Goal: Transaction & Acquisition: Book appointment/travel/reservation

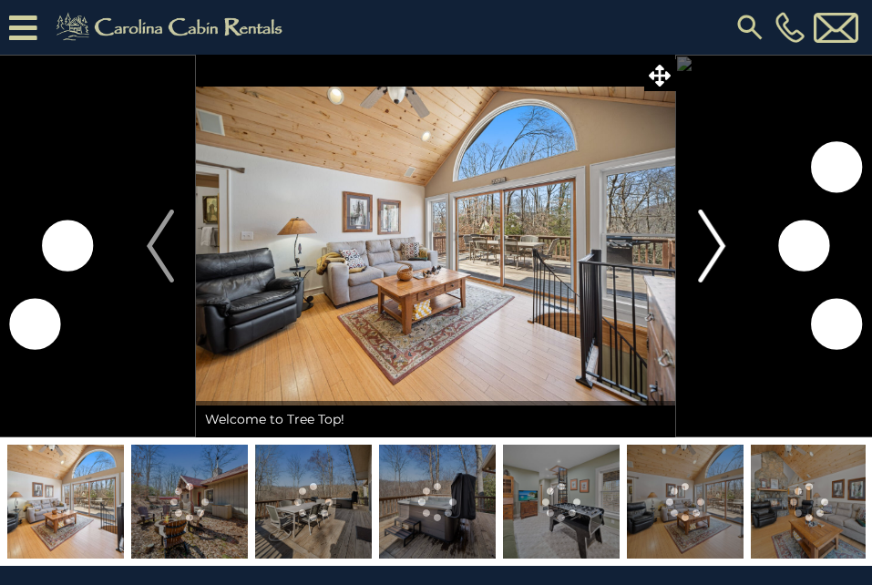
click at [717, 242] on img "Next" at bounding box center [711, 246] width 27 height 73
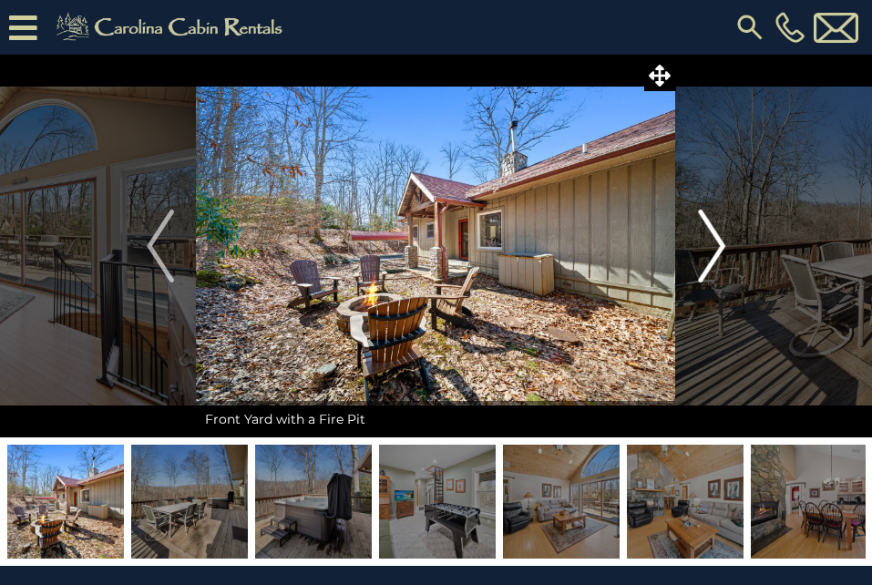
click at [717, 242] on img "Next" at bounding box center [711, 246] width 27 height 73
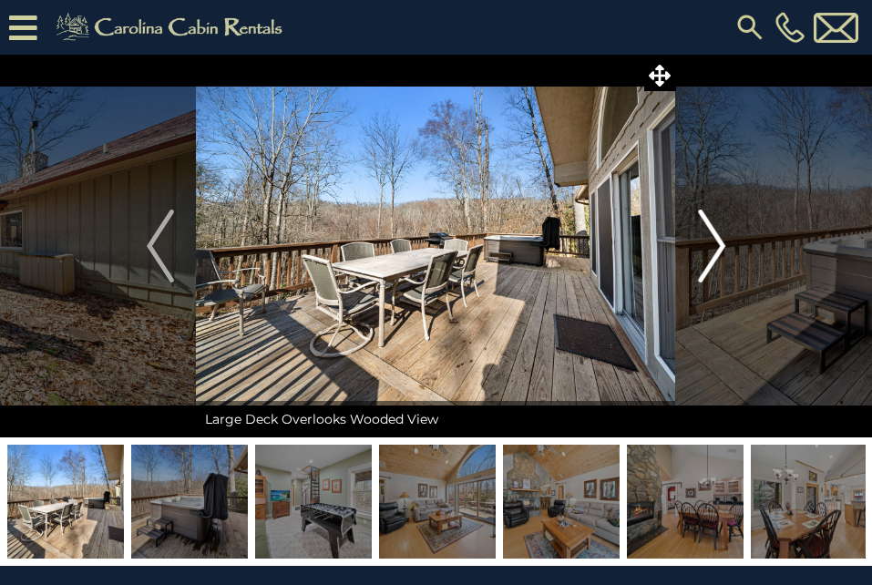
click at [717, 242] on img "Next" at bounding box center [711, 246] width 27 height 73
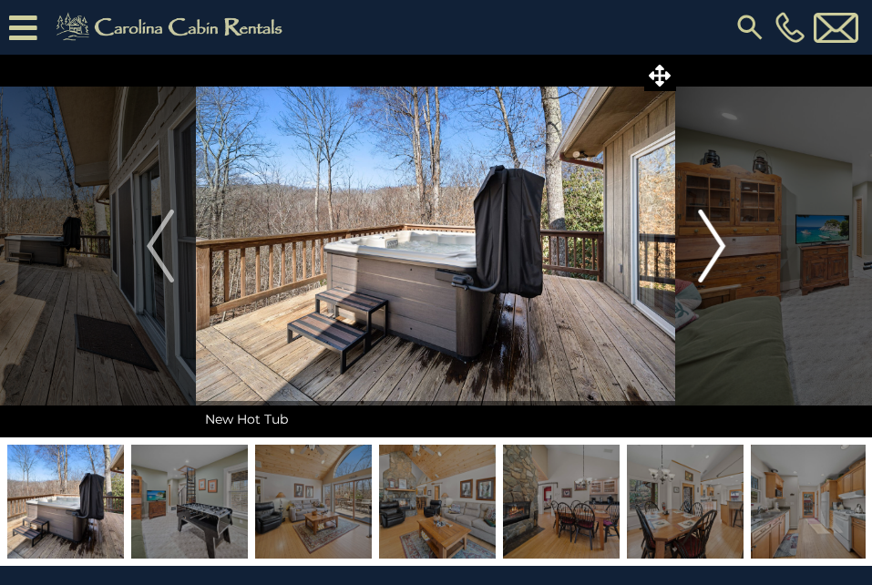
click at [717, 242] on img "Next" at bounding box center [711, 246] width 27 height 73
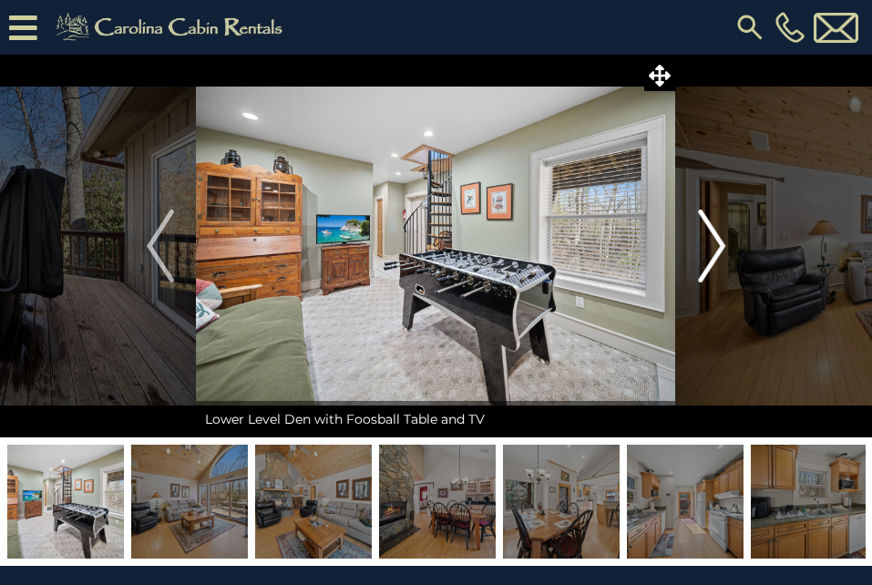
click at [717, 242] on img "Next" at bounding box center [711, 246] width 27 height 73
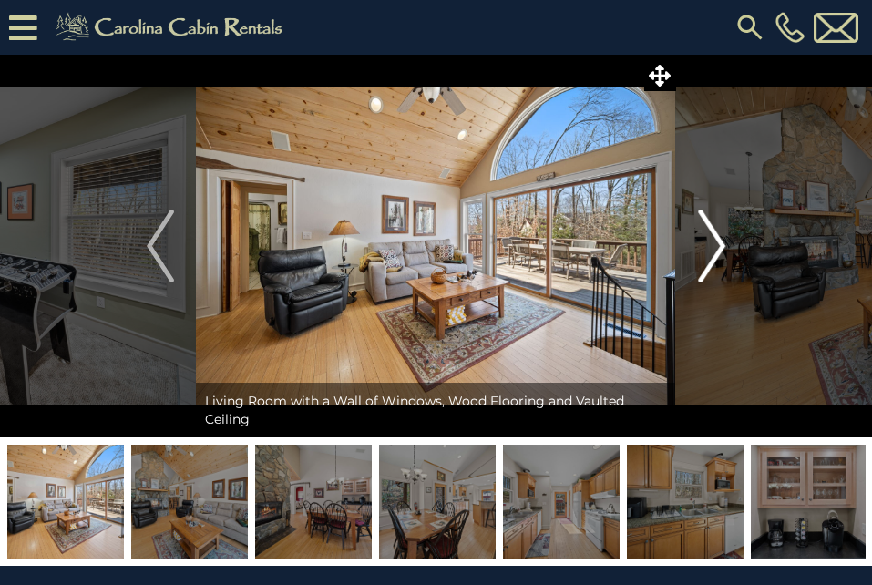
click at [717, 242] on img "Next" at bounding box center [711, 246] width 27 height 73
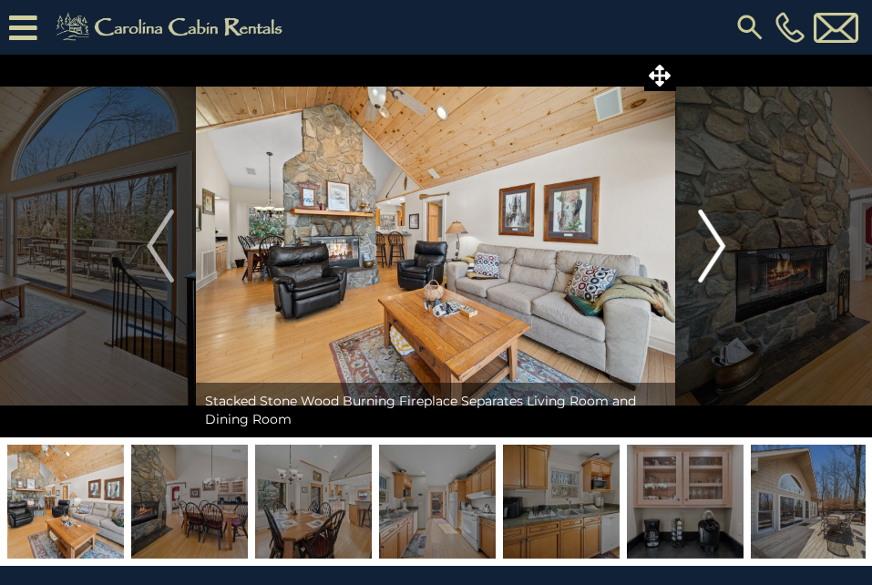
click at [717, 242] on img "Next" at bounding box center [711, 246] width 27 height 73
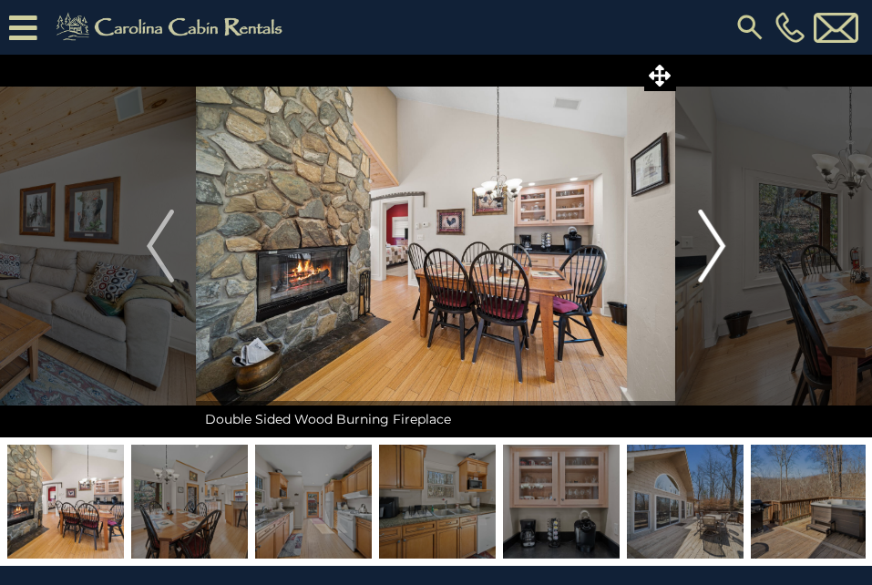
click at [717, 242] on img "Next" at bounding box center [711, 246] width 27 height 73
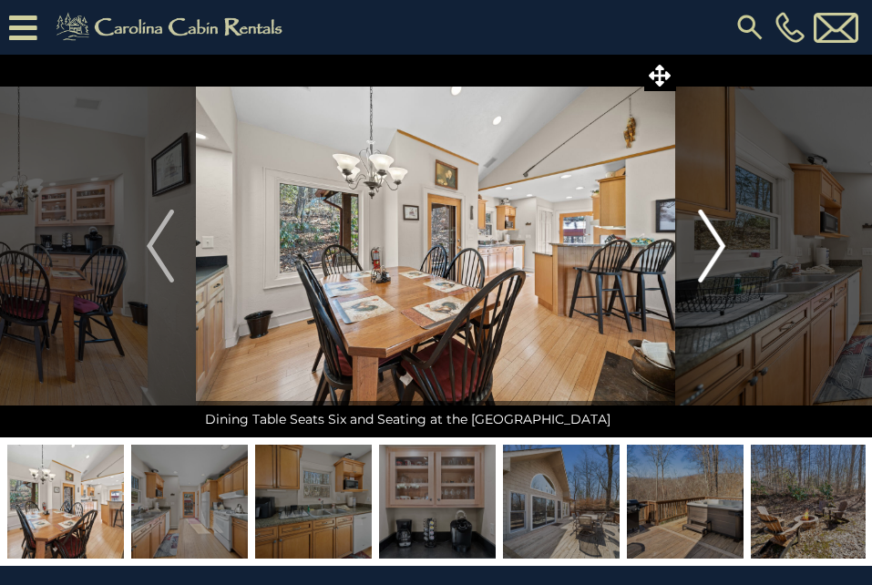
click at [717, 242] on img "Next" at bounding box center [711, 246] width 27 height 73
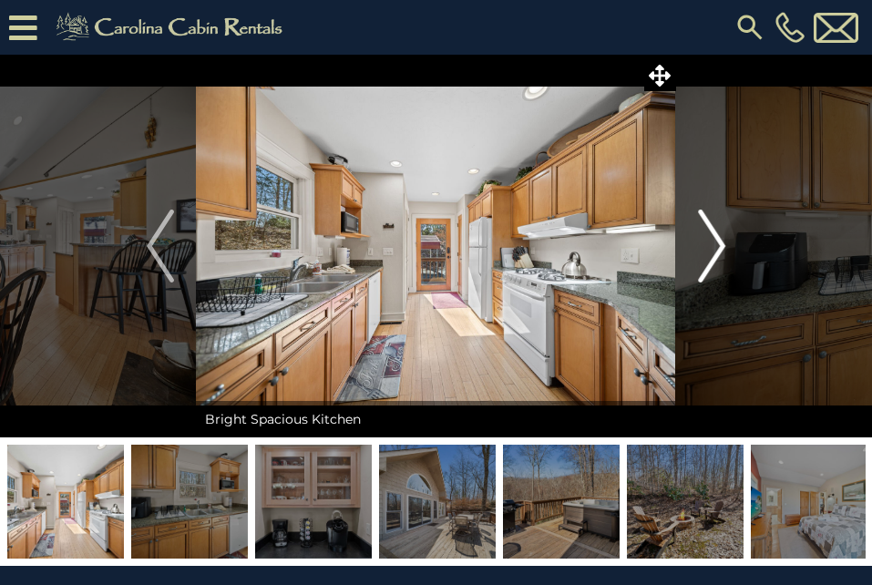
click at [717, 242] on img "Next" at bounding box center [711, 246] width 27 height 73
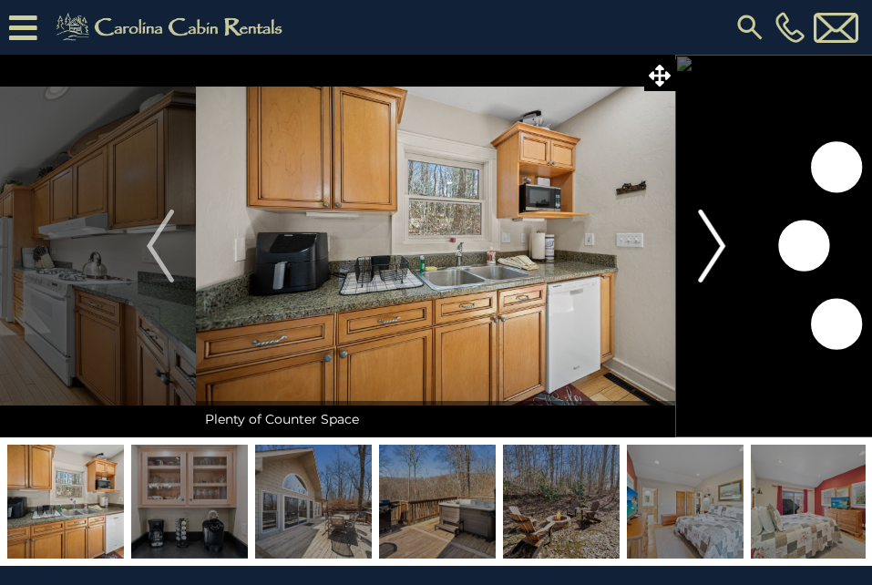
click at [717, 242] on img "Next" at bounding box center [711, 246] width 27 height 73
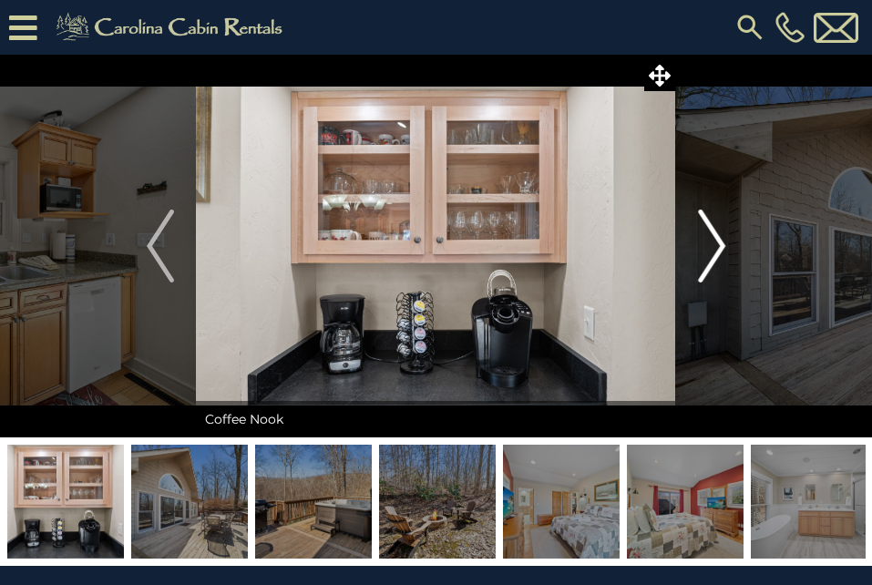
click at [717, 242] on img "Next" at bounding box center [711, 246] width 27 height 73
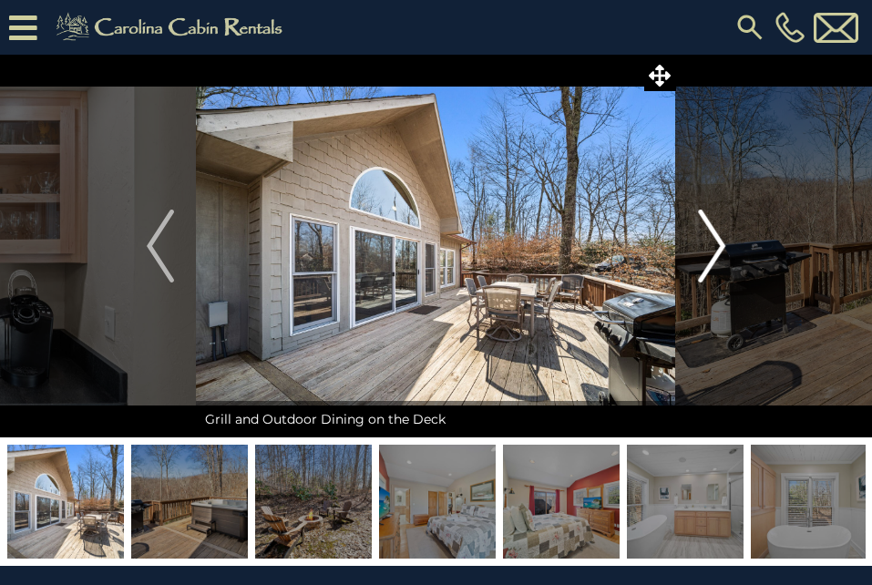
click at [717, 242] on img "Next" at bounding box center [711, 246] width 27 height 73
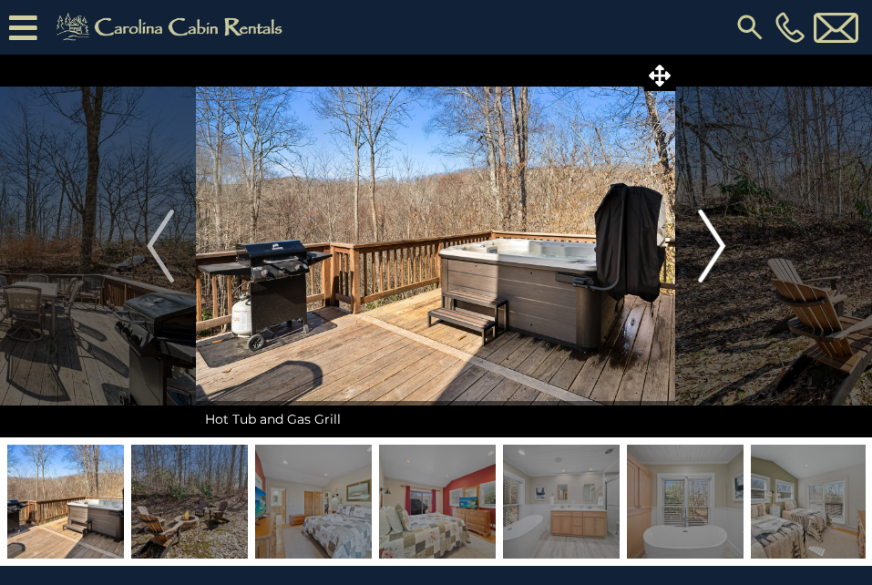
click at [717, 242] on img "Next" at bounding box center [711, 246] width 27 height 73
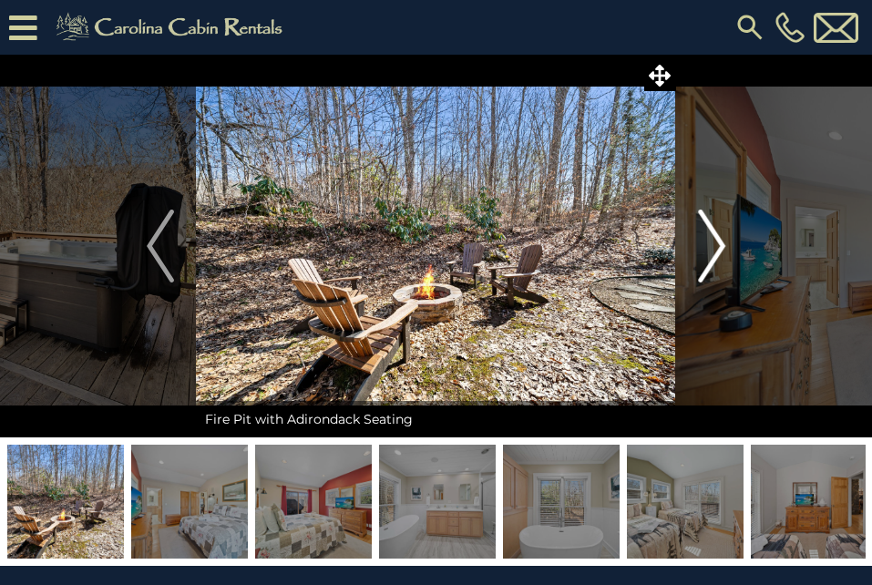
click at [717, 242] on img "Next" at bounding box center [711, 246] width 27 height 73
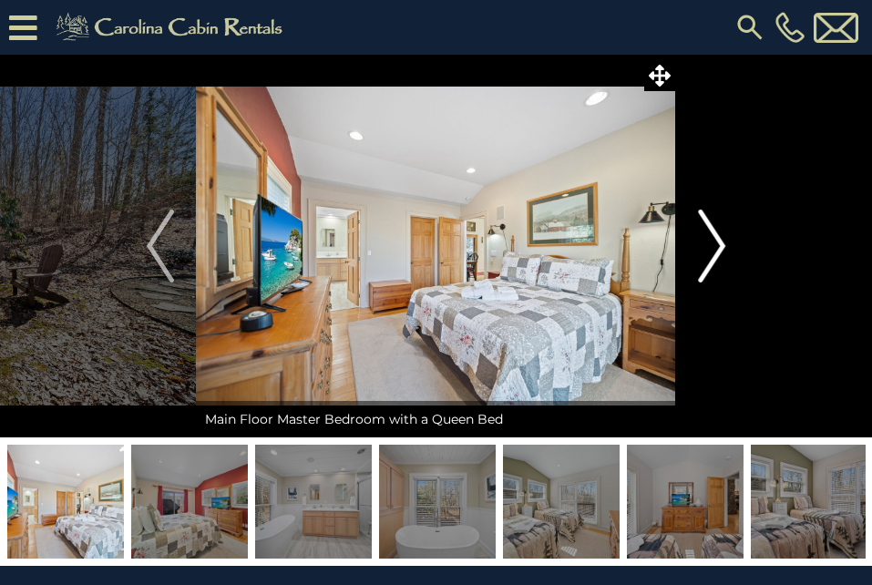
click at [717, 242] on img "Next" at bounding box center [711, 246] width 27 height 73
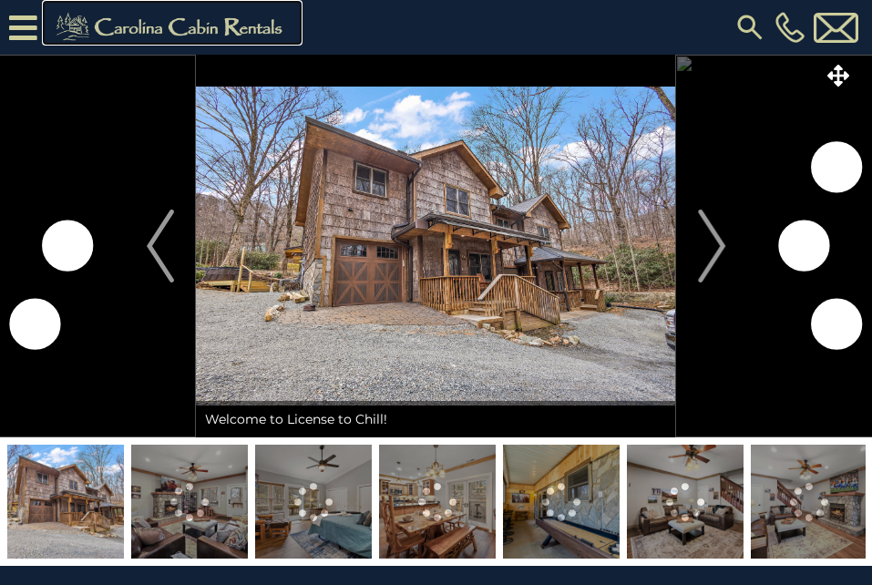
click at [207, 27] on img at bounding box center [171, 27] width 251 height 36
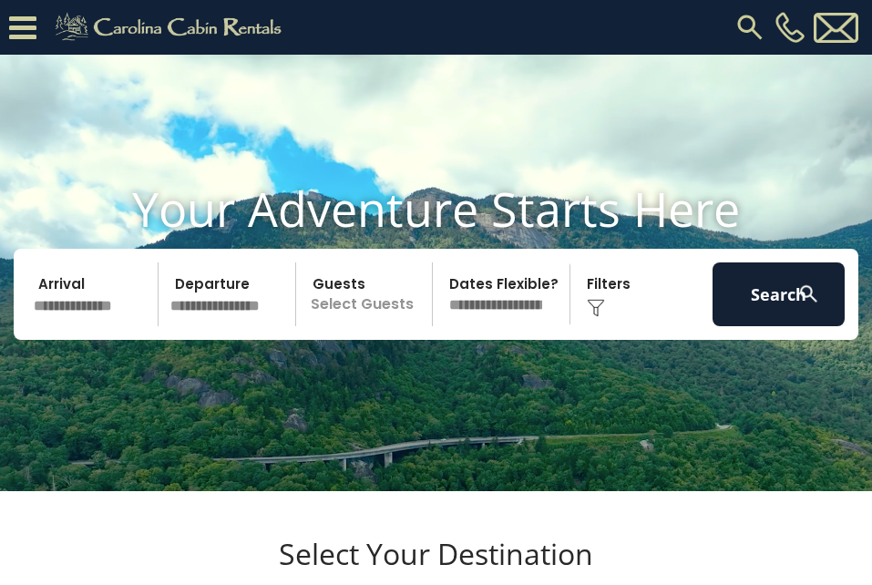
click at [65, 326] on input "text" at bounding box center [92, 294] width 131 height 64
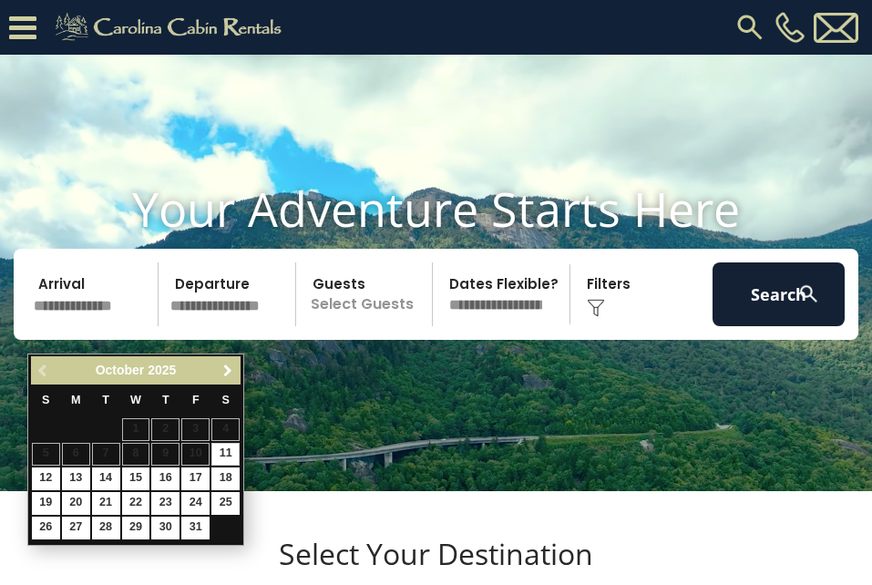
click at [221, 369] on span "Next" at bounding box center [227, 370] width 15 height 15
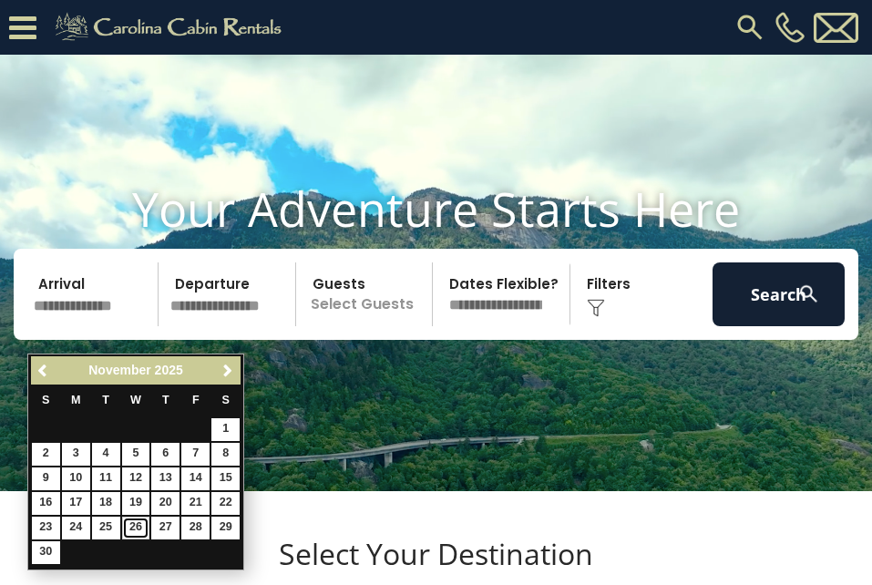
click at [135, 520] on link "26" at bounding box center [136, 528] width 28 height 23
type input "********"
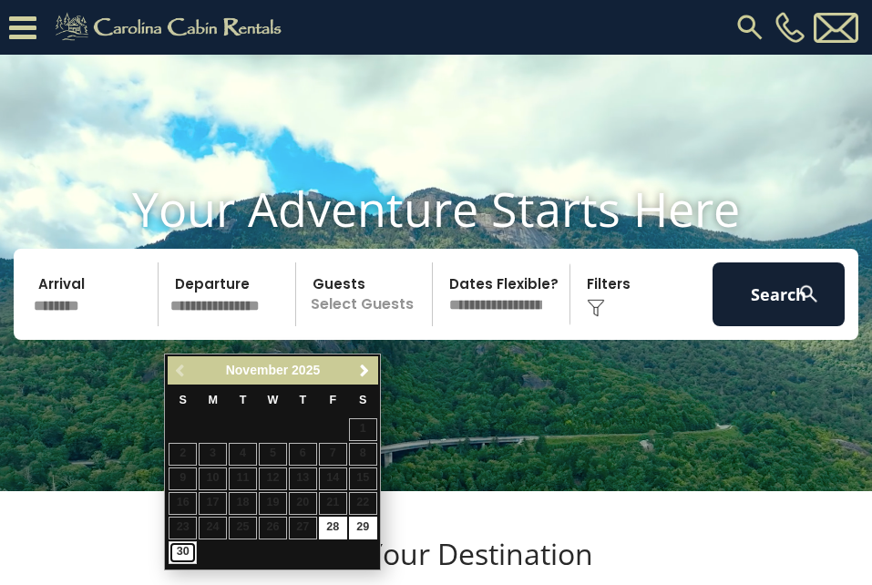
click at [177, 554] on link "30" at bounding box center [183, 552] width 28 height 23
type input "********"
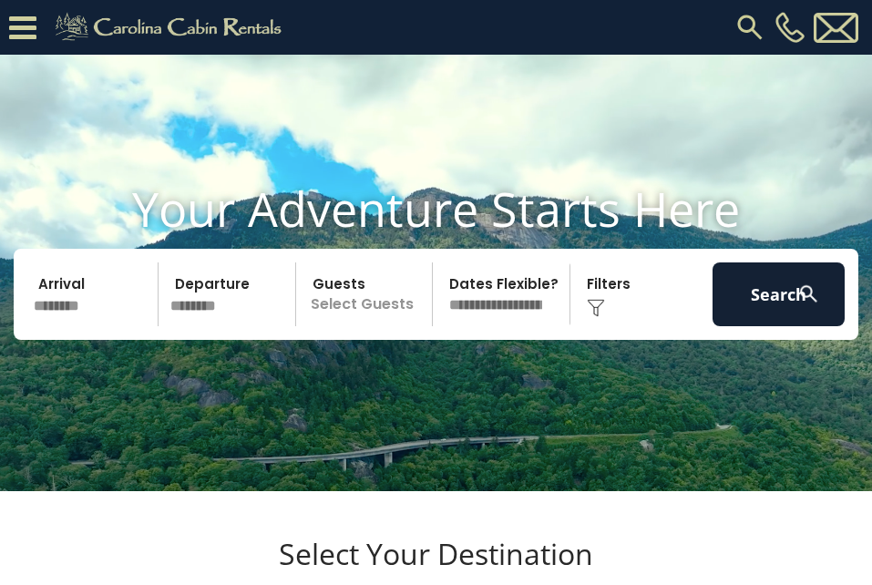
click at [353, 326] on p "Select Guests" at bounding box center [367, 294] width 130 height 64
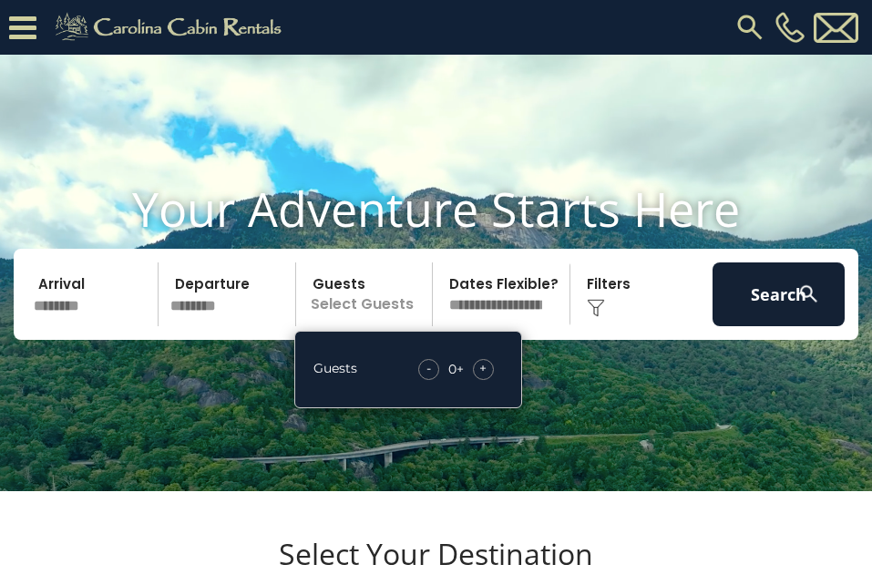
click at [484, 377] on span "+" at bounding box center [482, 368] width 7 height 18
click at [801, 305] on img at bounding box center [808, 293] width 23 height 23
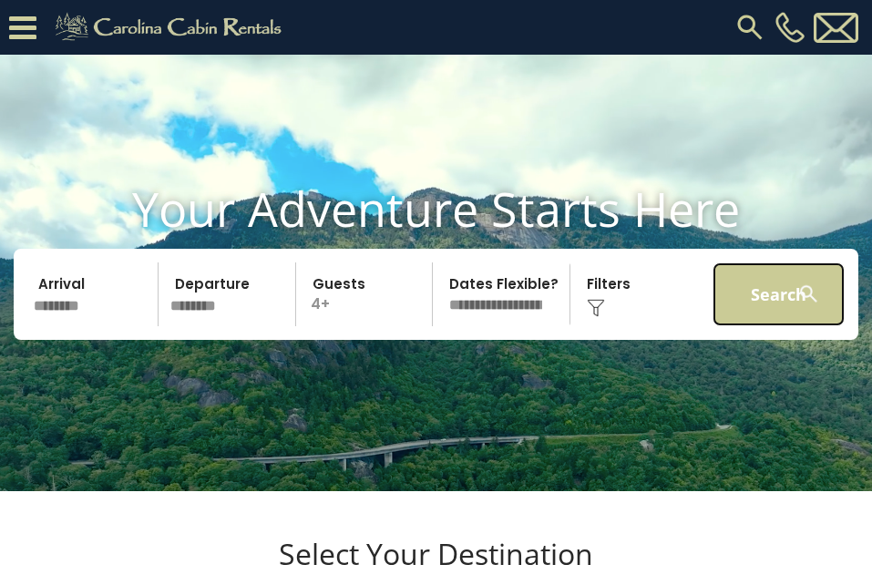
click at [773, 316] on button "Search" at bounding box center [777, 294] width 131 height 64
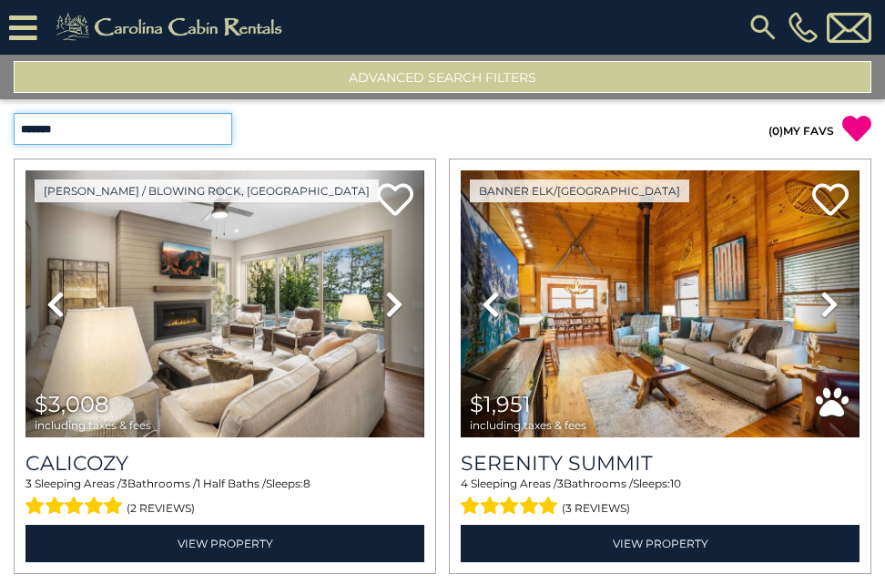
click at [206, 130] on select "**********" at bounding box center [123, 129] width 219 height 32
click at [200, 125] on select "**********" at bounding box center [123, 129] width 219 height 32
select select "*********"
click at [14, 113] on select "**********" at bounding box center [123, 129] width 219 height 32
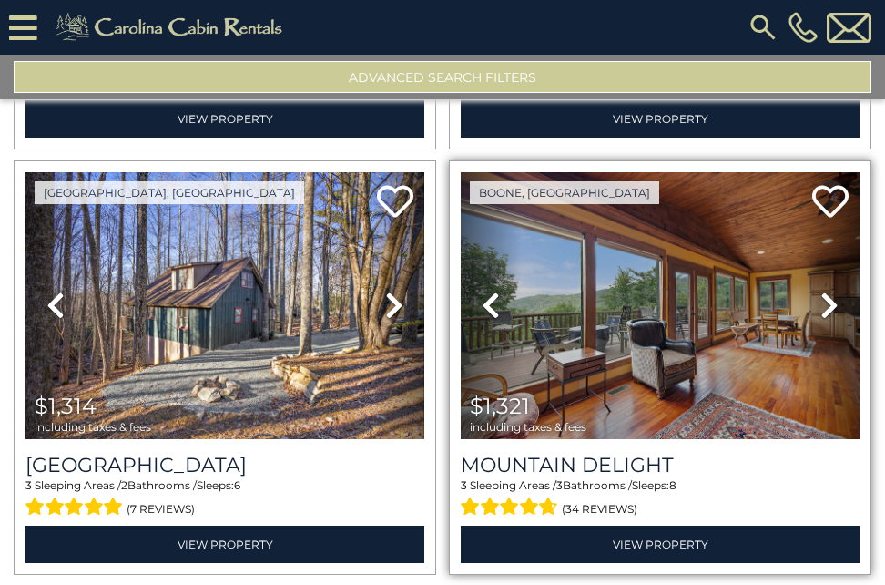
scroll to position [456, 0]
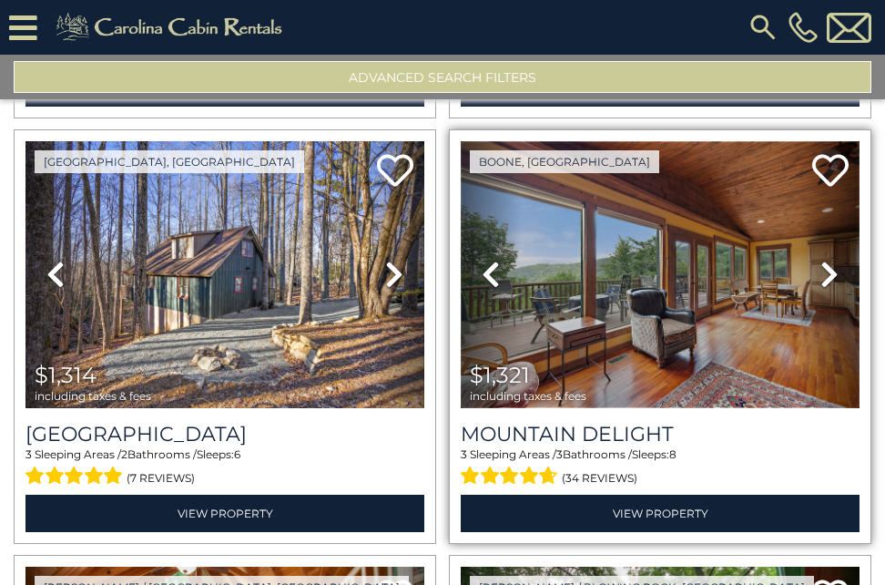
click at [620, 293] on img at bounding box center [660, 274] width 399 height 267
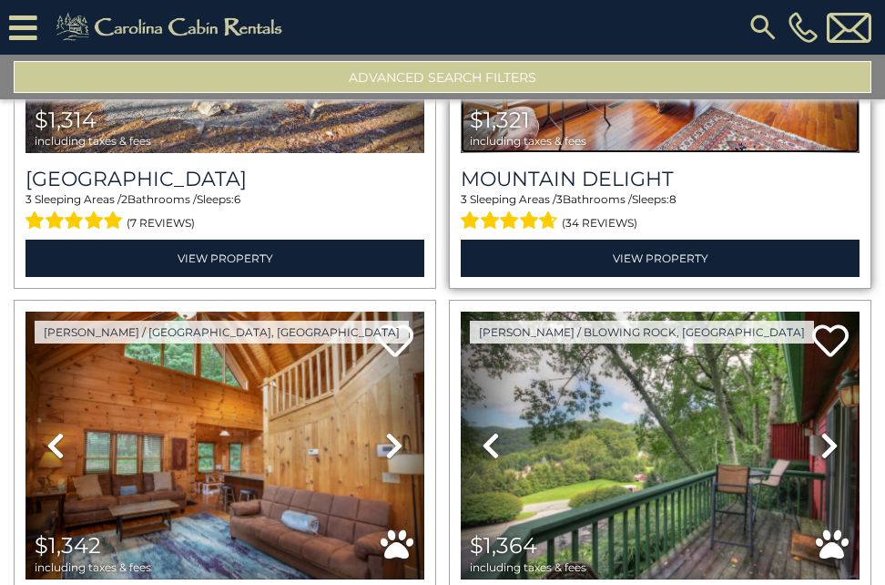
scroll to position [820, 0]
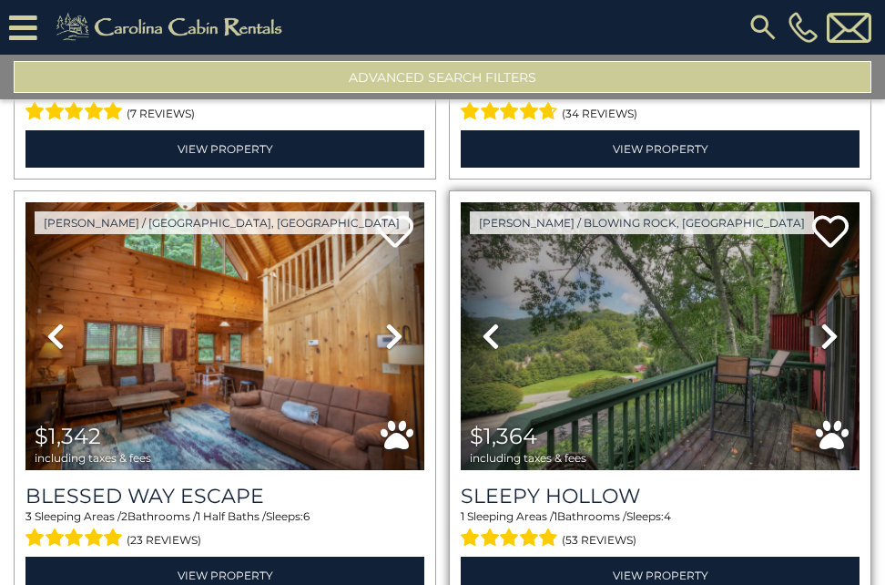
click at [821, 333] on icon at bounding box center [830, 336] width 18 height 29
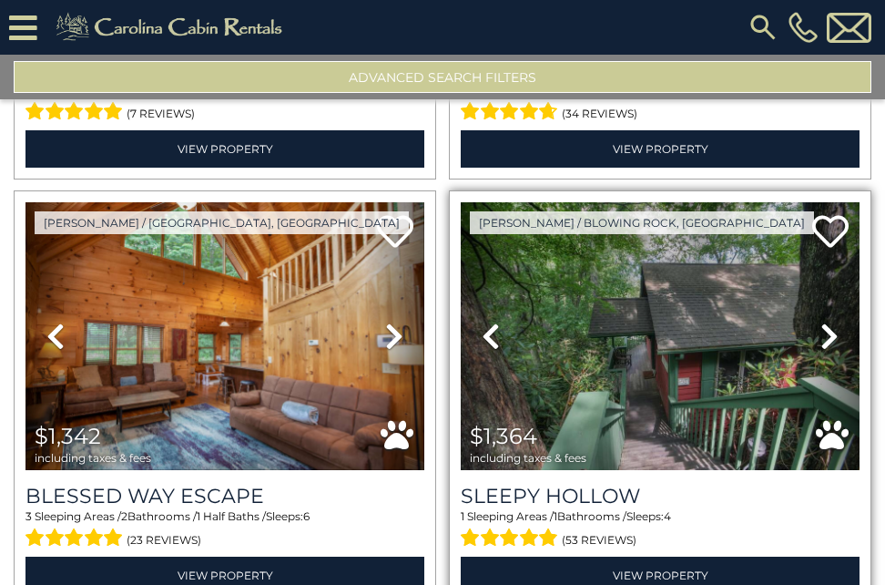
click at [821, 333] on icon at bounding box center [830, 336] width 18 height 29
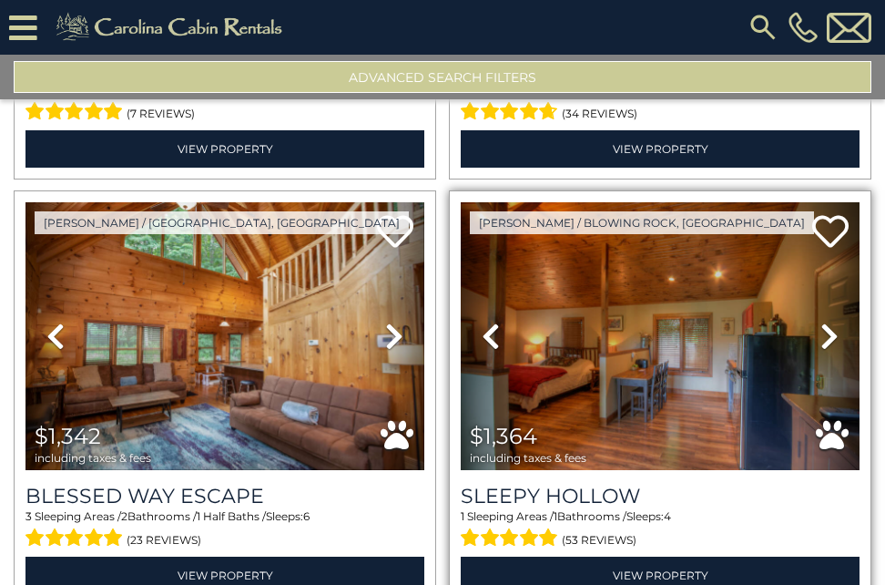
click at [821, 333] on icon at bounding box center [830, 336] width 18 height 29
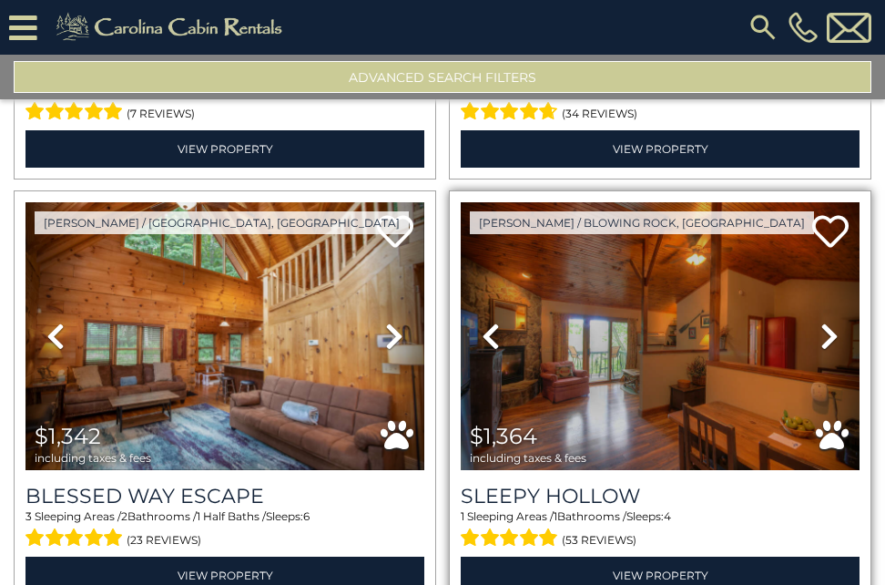
click at [821, 333] on icon at bounding box center [830, 336] width 18 height 29
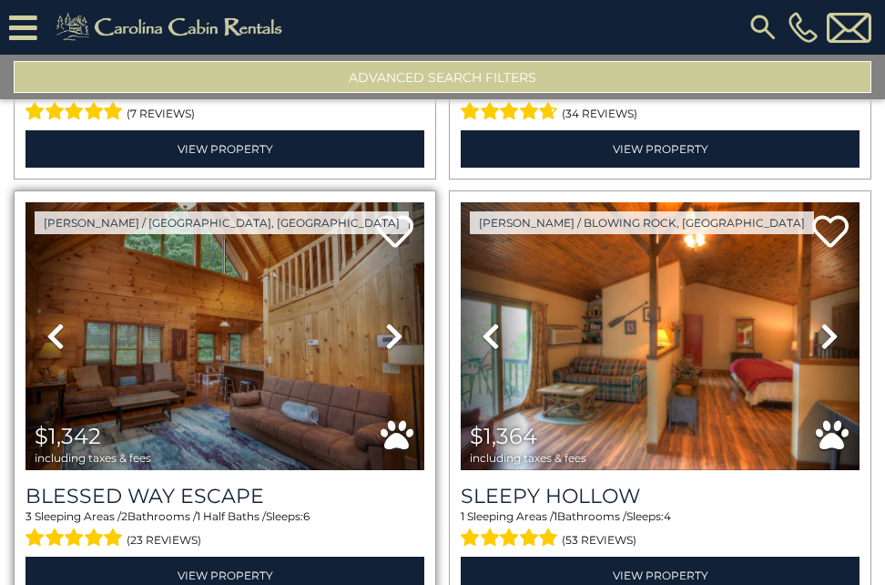
click at [385, 326] on icon at bounding box center [394, 336] width 18 height 29
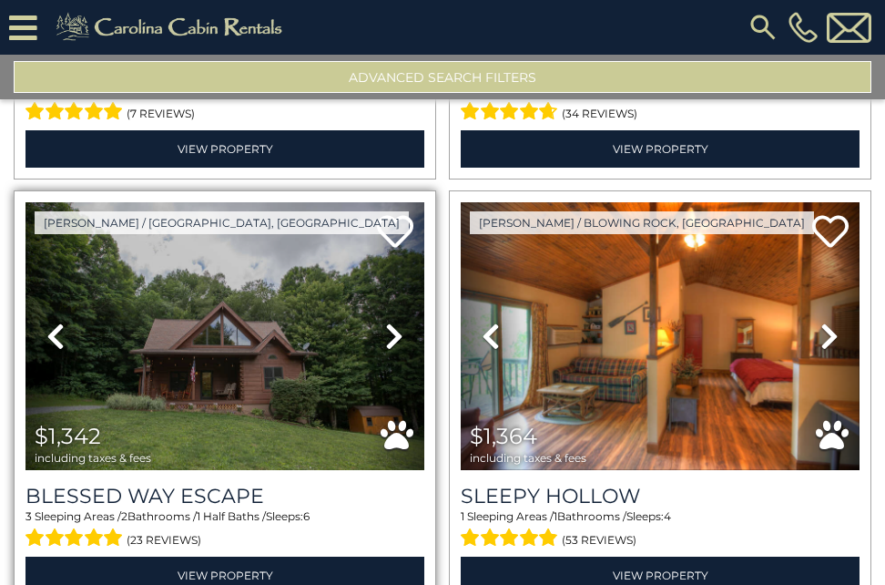
click at [385, 326] on icon at bounding box center [394, 336] width 18 height 29
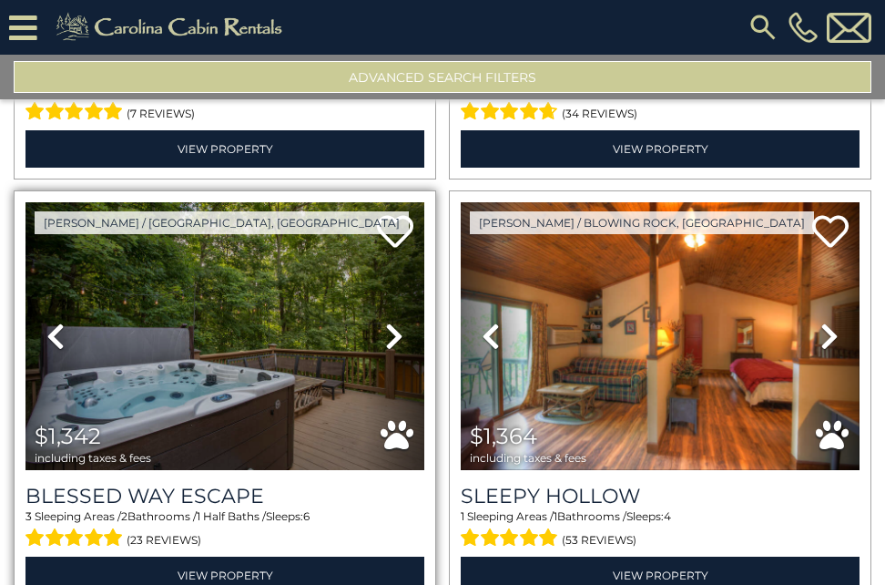
click at [385, 326] on icon at bounding box center [394, 336] width 18 height 29
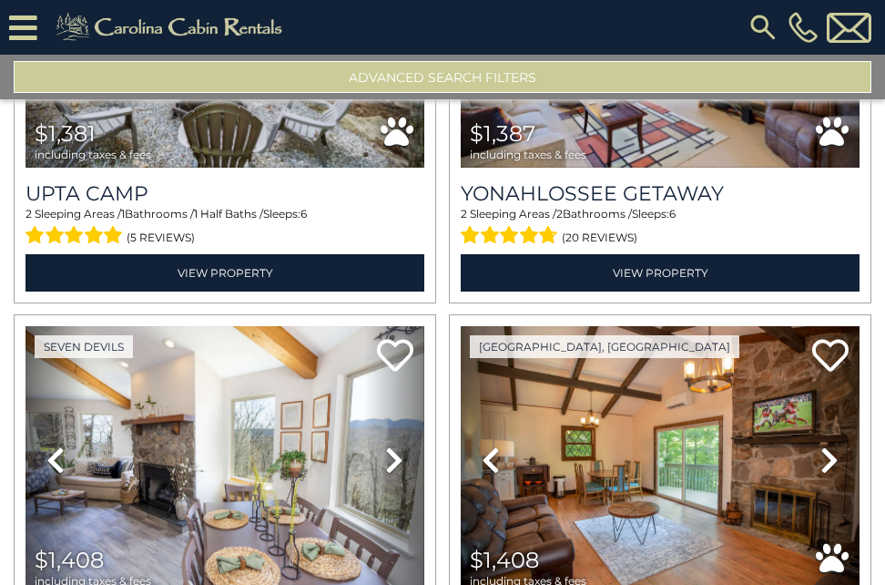
scroll to position [1640, 0]
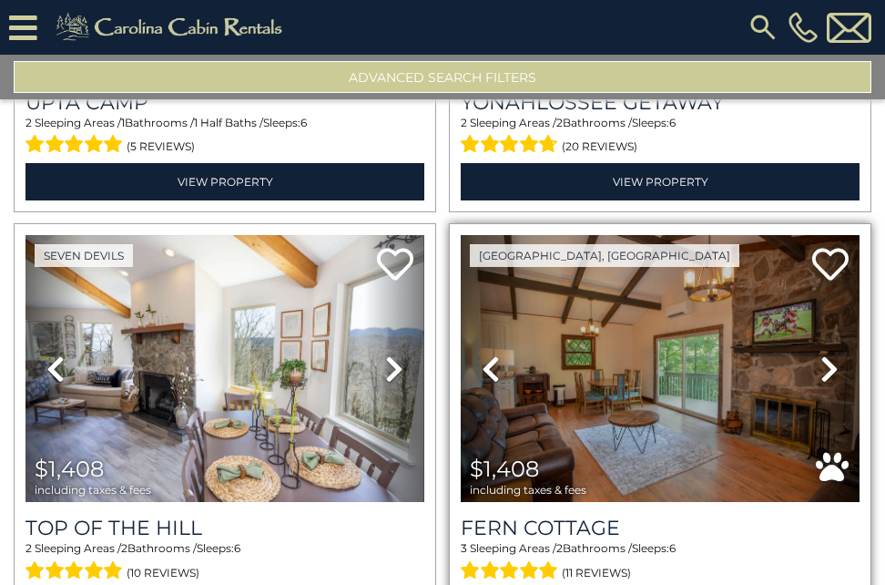
click at [824, 354] on icon at bounding box center [830, 368] width 18 height 29
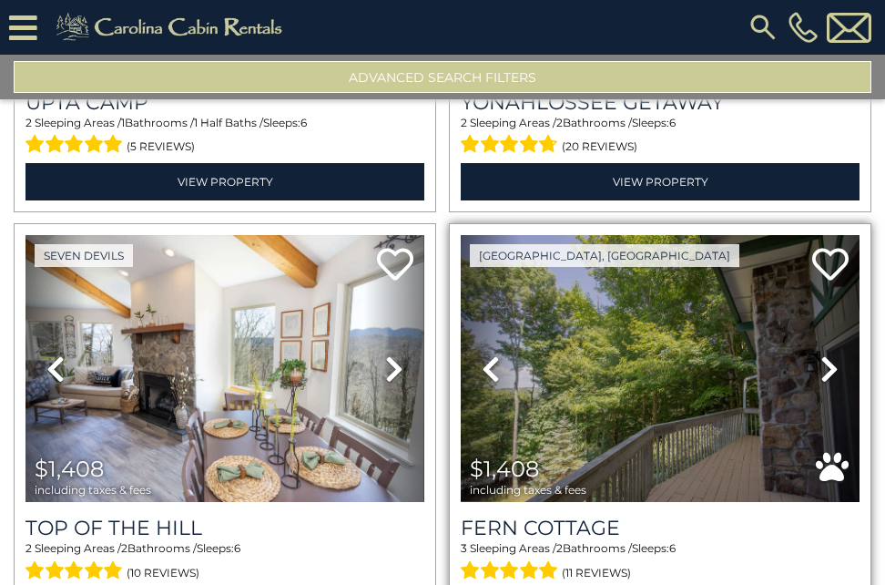
click at [821, 354] on icon at bounding box center [830, 368] width 18 height 29
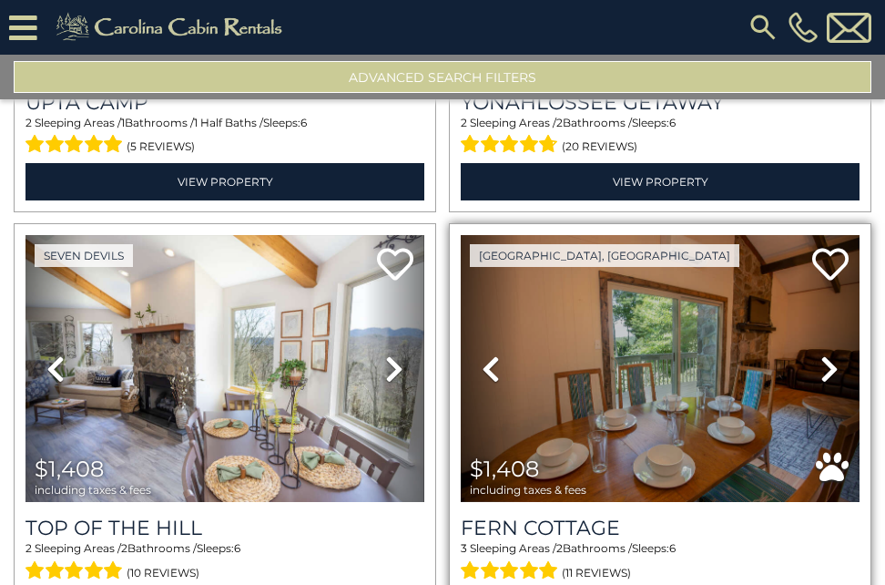
click at [821, 354] on icon at bounding box center [830, 368] width 18 height 29
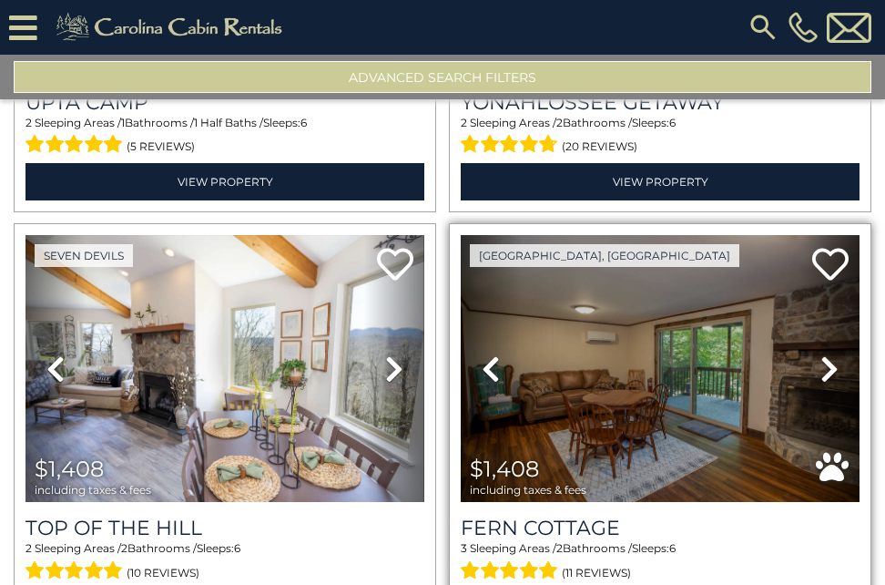
click at [821, 354] on icon at bounding box center [830, 368] width 18 height 29
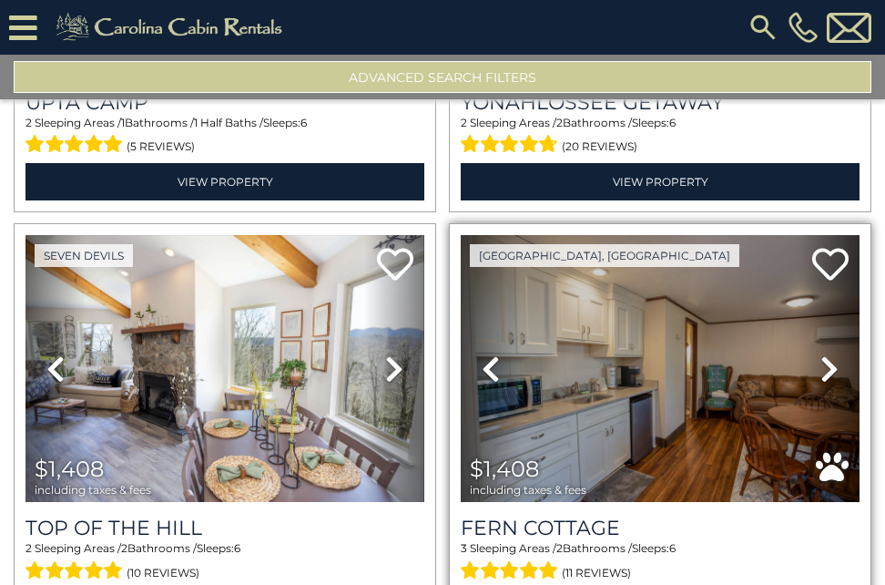
click at [821, 355] on icon at bounding box center [830, 368] width 18 height 29
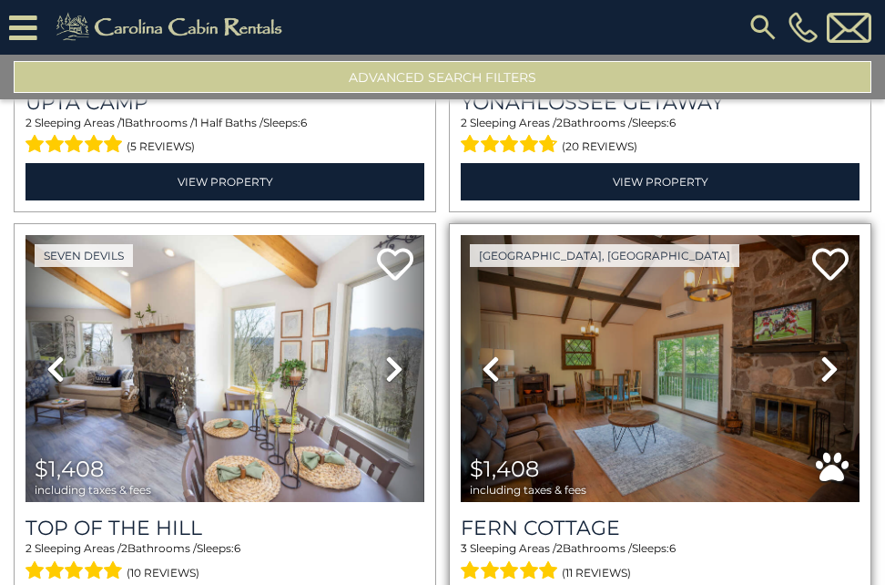
click at [821, 354] on icon at bounding box center [830, 368] width 18 height 29
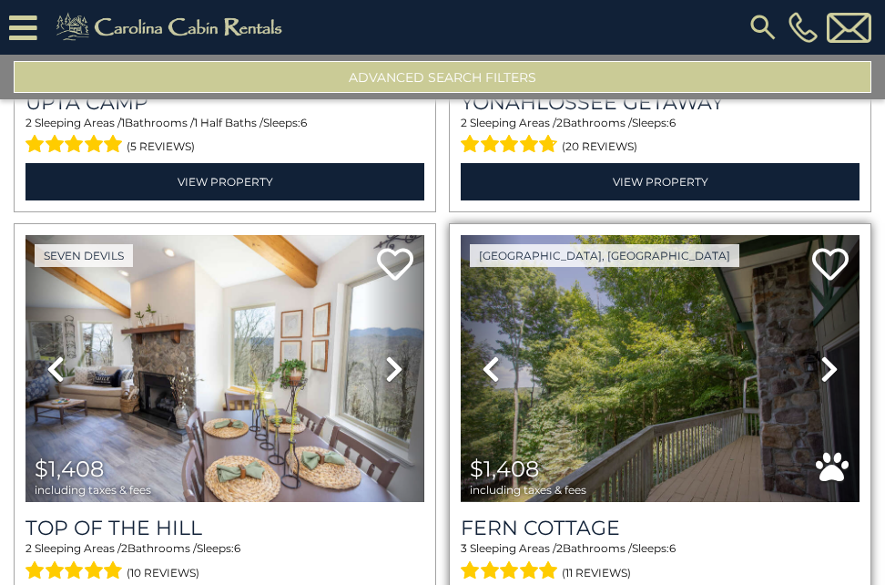
click at [821, 354] on icon at bounding box center [830, 368] width 18 height 29
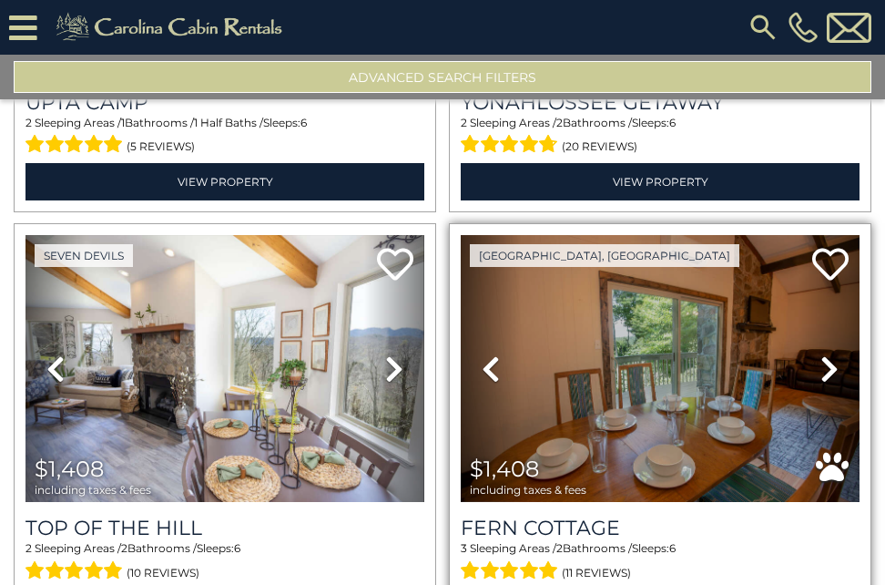
click at [821, 354] on icon at bounding box center [830, 368] width 18 height 29
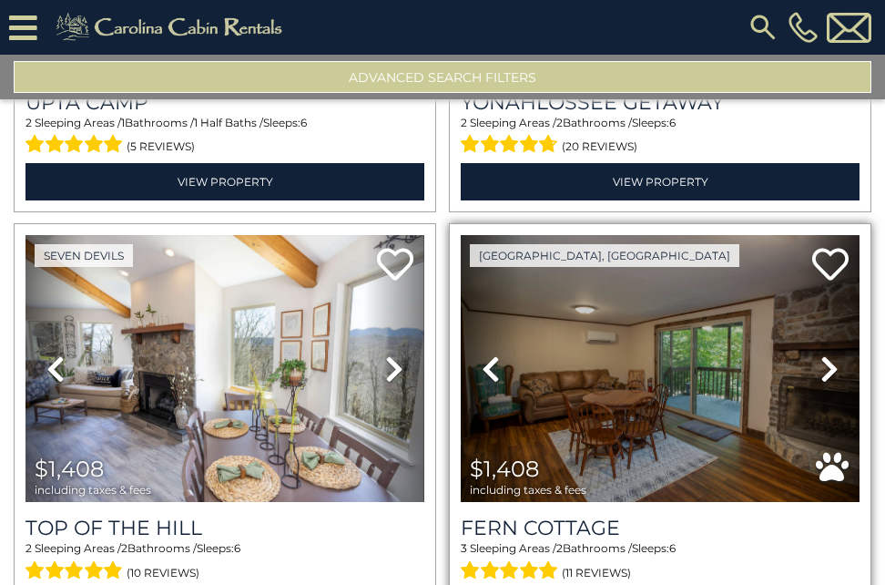
click at [821, 354] on icon at bounding box center [830, 368] width 18 height 29
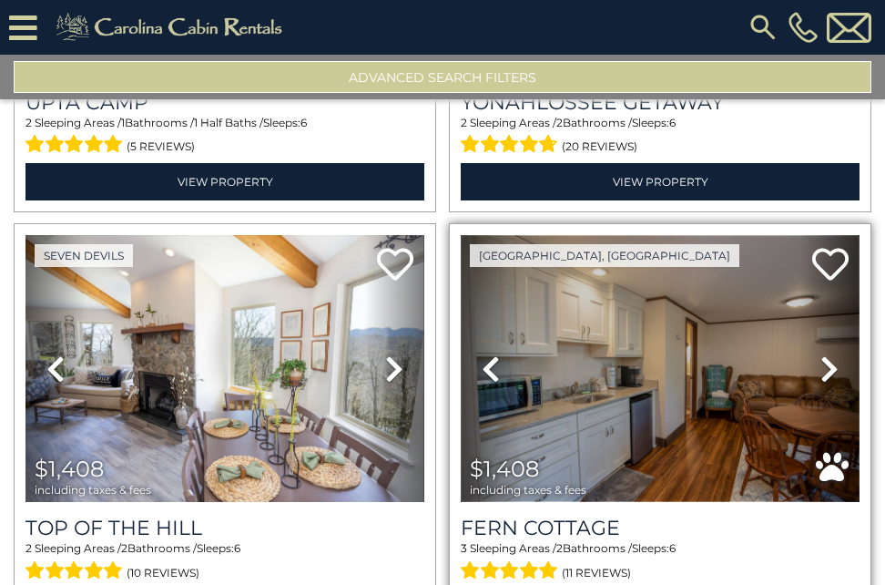
click at [724, 394] on img at bounding box center [660, 368] width 399 height 267
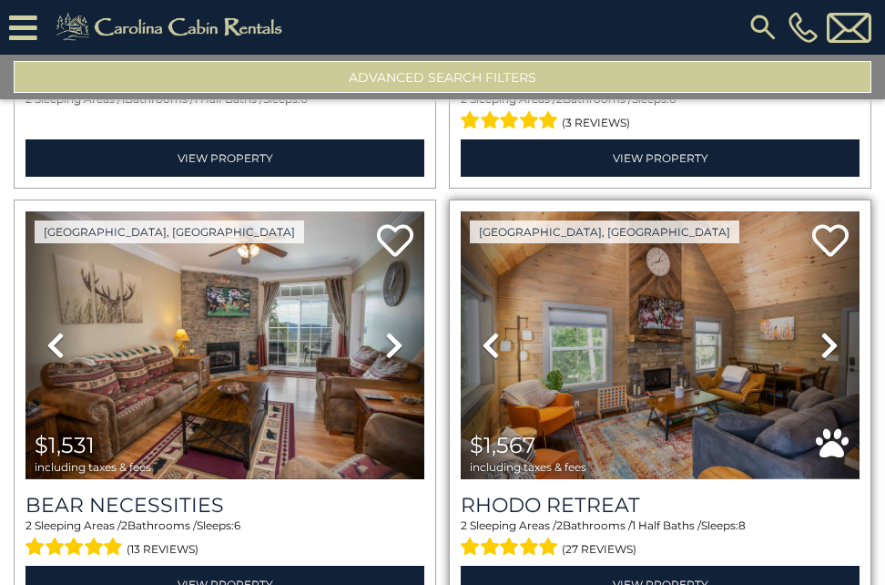
scroll to position [2551, 0]
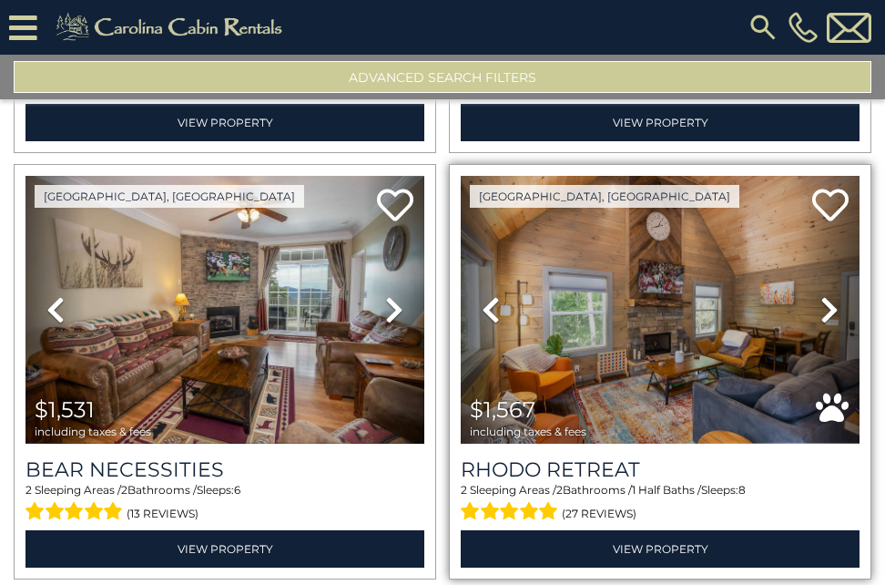
click at [821, 295] on icon at bounding box center [830, 309] width 18 height 29
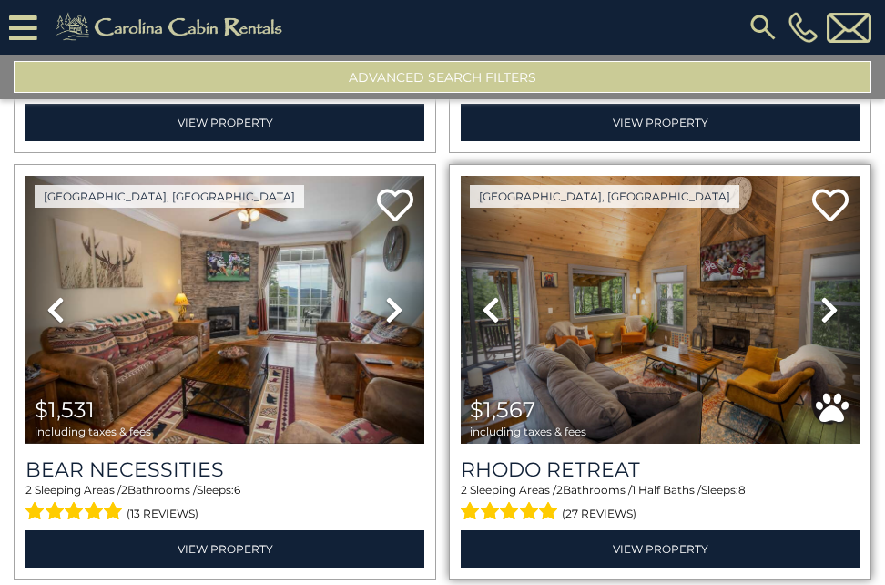
click at [821, 295] on icon at bounding box center [830, 309] width 18 height 29
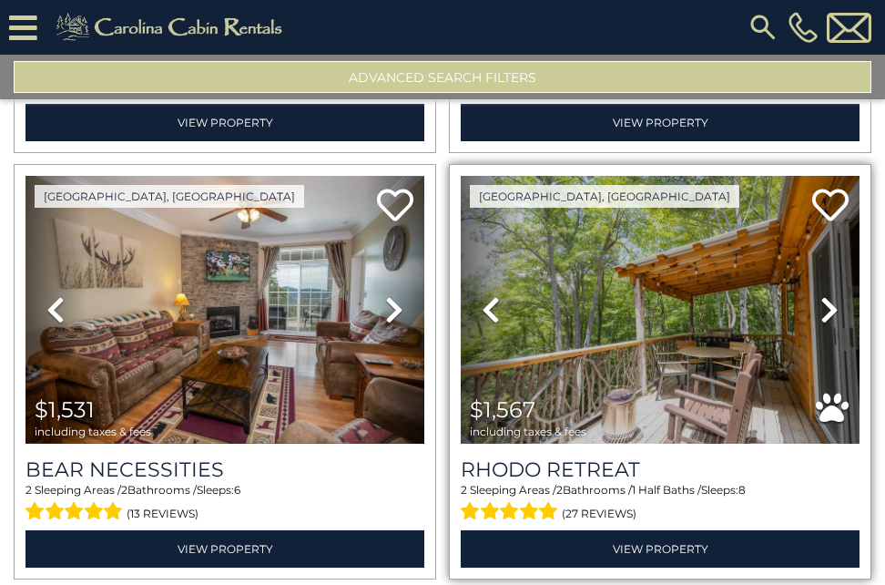
click at [821, 295] on icon at bounding box center [830, 309] width 18 height 29
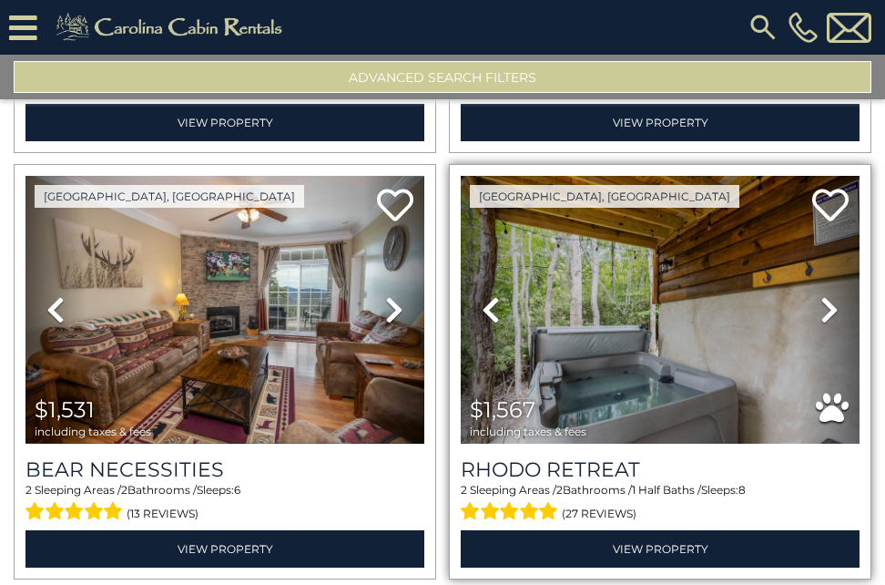
click at [821, 295] on icon at bounding box center [830, 309] width 18 height 29
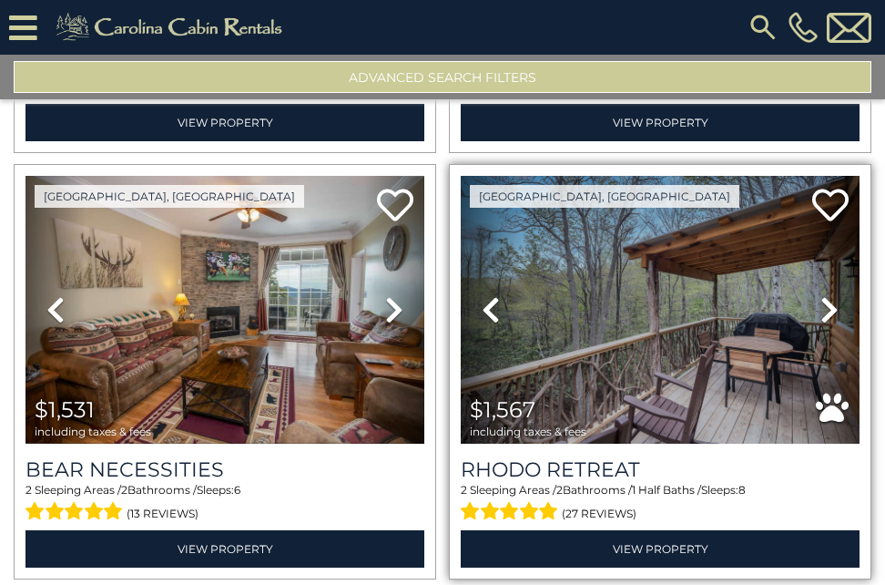
click at [821, 295] on icon at bounding box center [830, 309] width 18 height 29
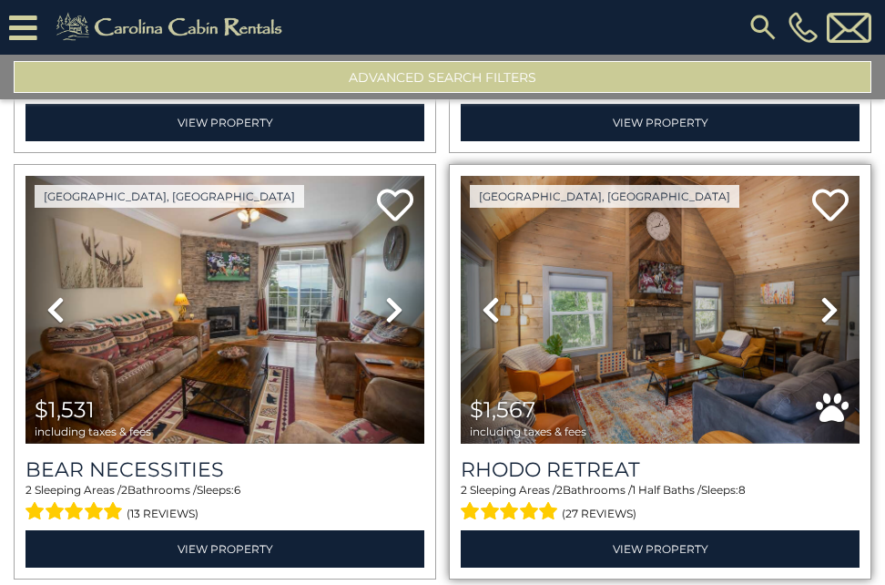
click at [821, 295] on icon at bounding box center [830, 309] width 18 height 29
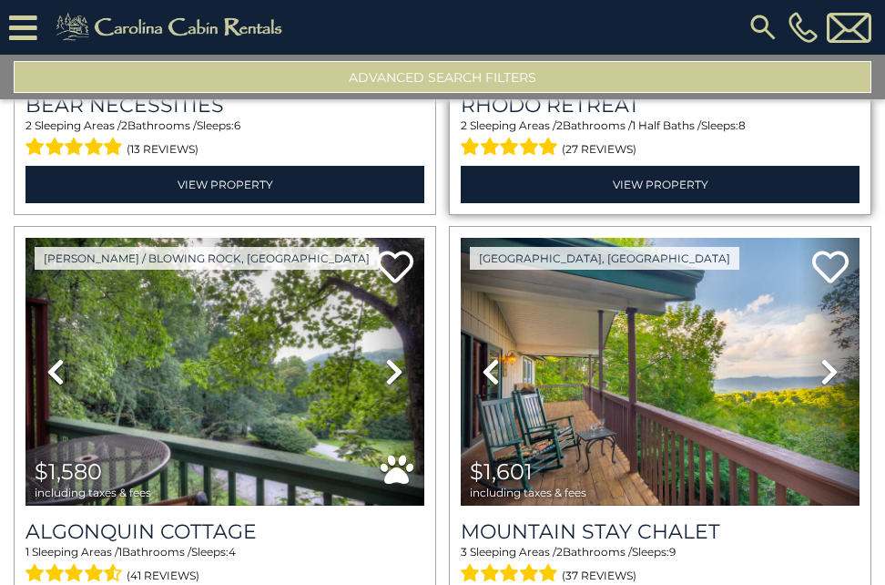
scroll to position [3006, 0]
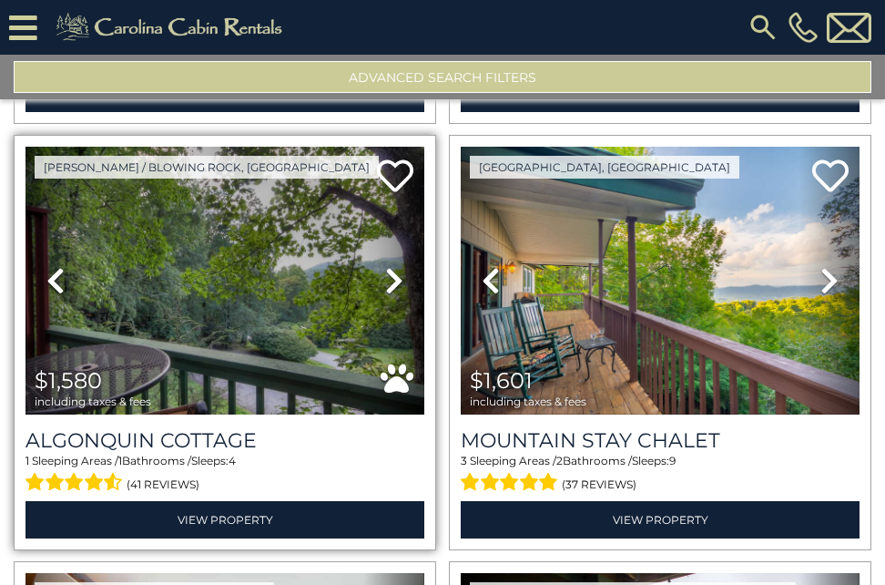
click at [389, 269] on icon at bounding box center [394, 280] width 18 height 29
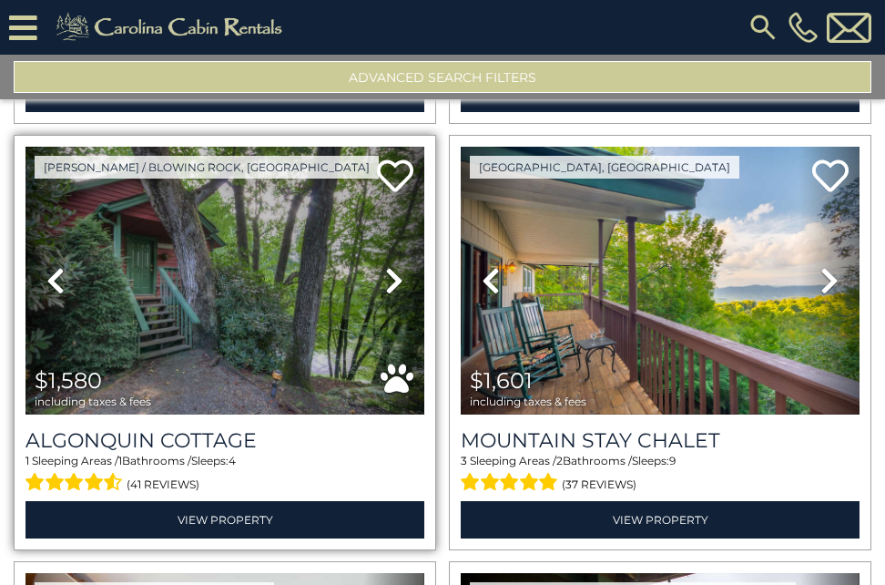
click at [389, 269] on icon at bounding box center [394, 280] width 18 height 29
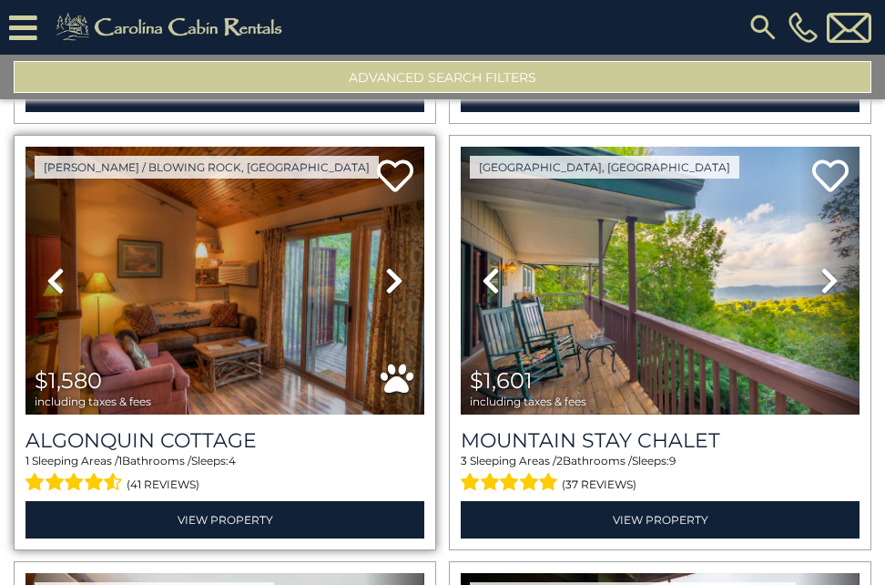
click at [389, 269] on icon at bounding box center [394, 280] width 18 height 29
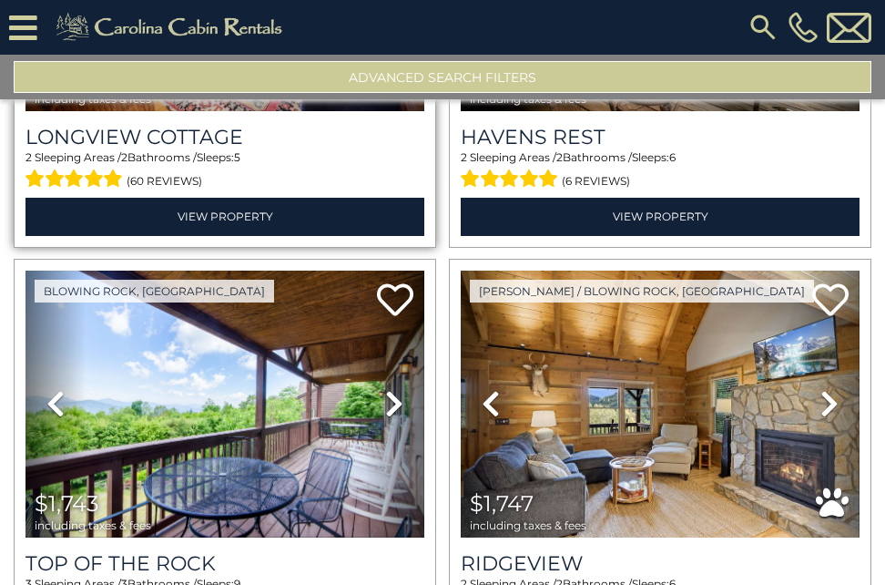
scroll to position [3826, 0]
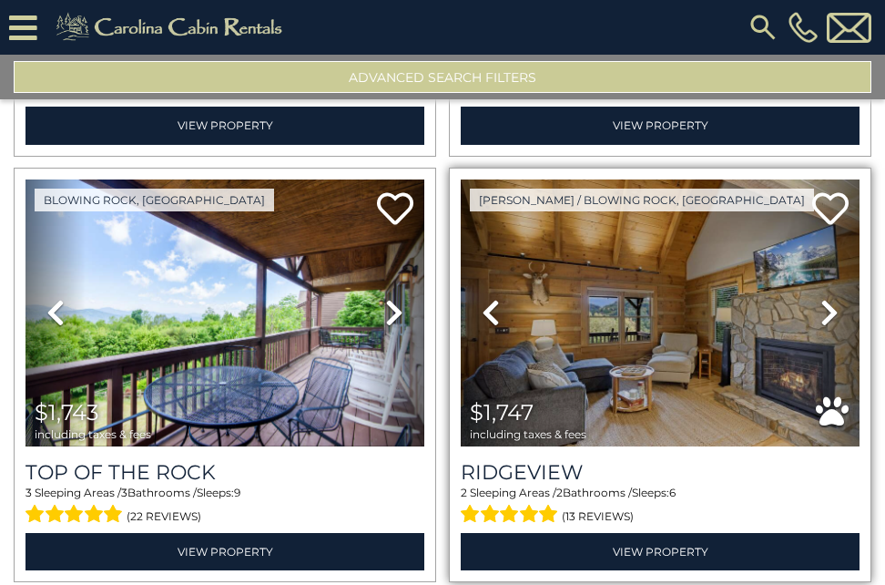
click at [823, 298] on icon at bounding box center [830, 312] width 18 height 29
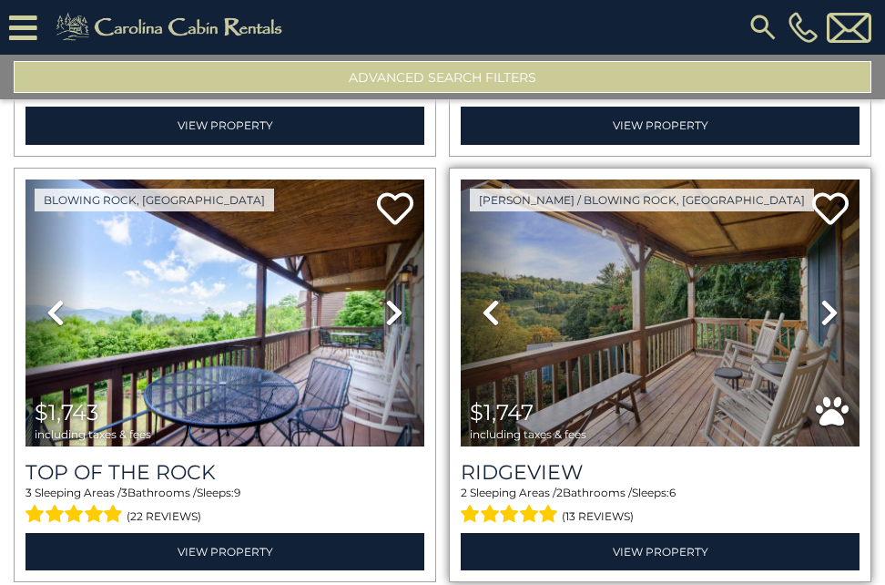
click at [821, 298] on icon at bounding box center [830, 312] width 18 height 29
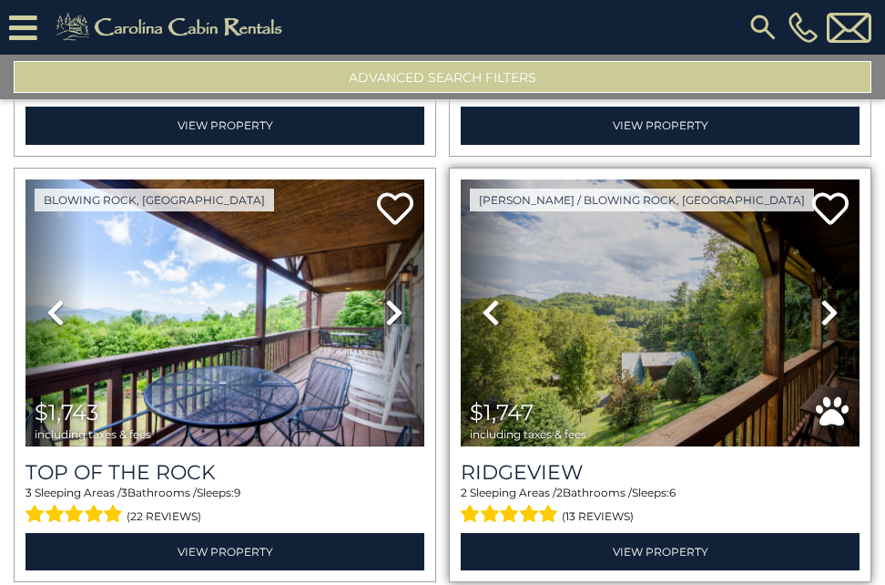
click at [821, 298] on icon at bounding box center [830, 312] width 18 height 29
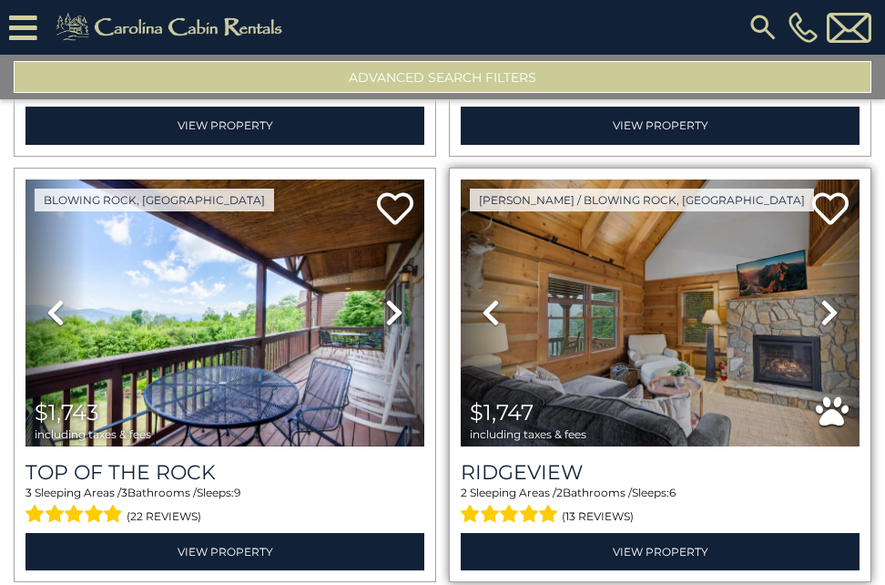
click at [821, 298] on icon at bounding box center [830, 312] width 18 height 29
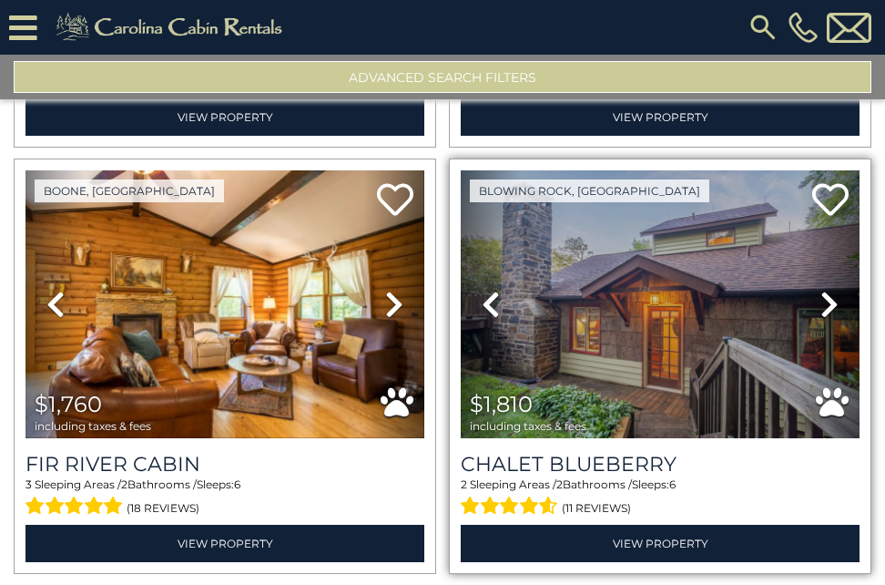
scroll to position [4282, 0]
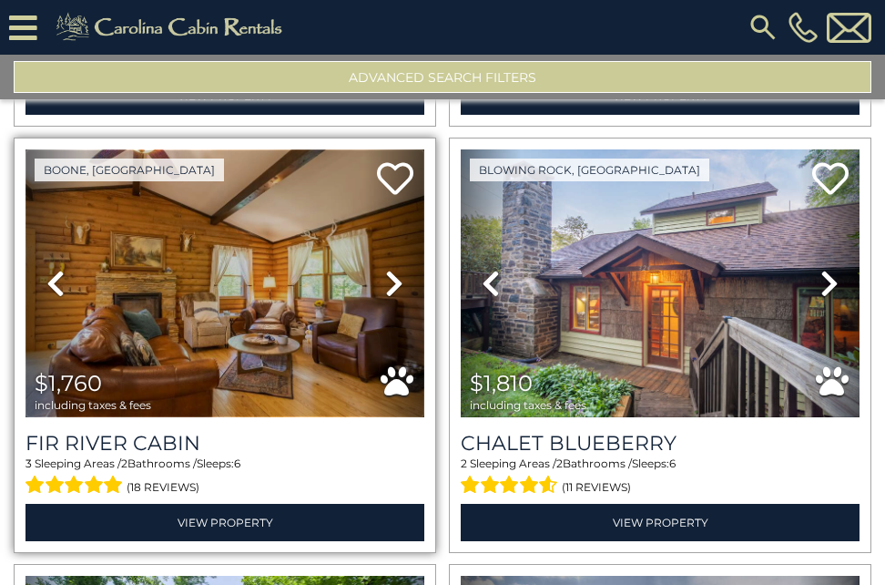
click at [199, 273] on img at bounding box center [225, 282] width 399 height 267
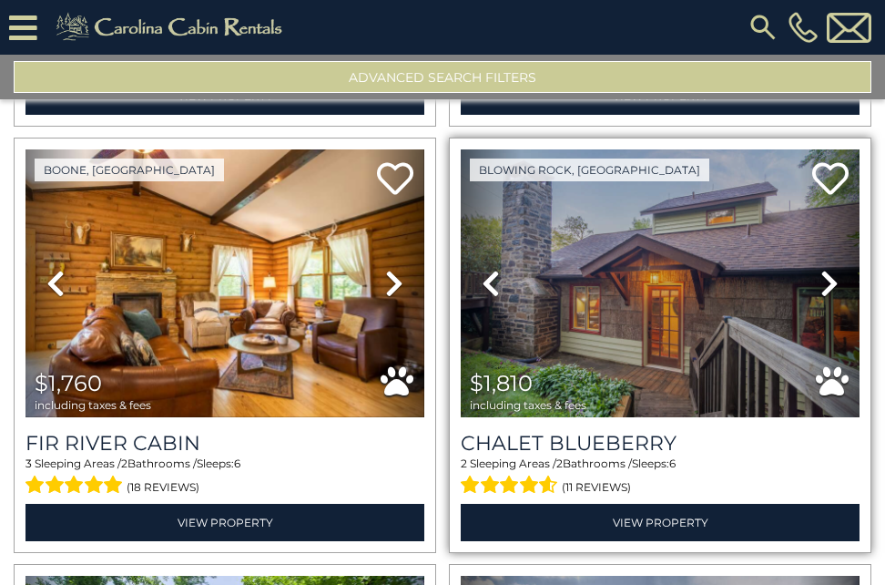
click at [821, 269] on icon at bounding box center [830, 283] width 18 height 29
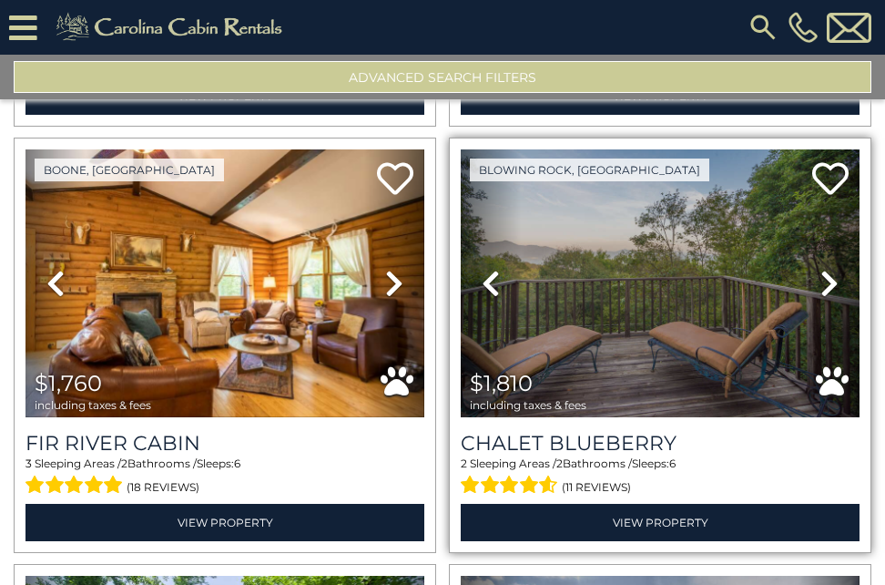
click at [821, 269] on icon at bounding box center [830, 283] width 18 height 29
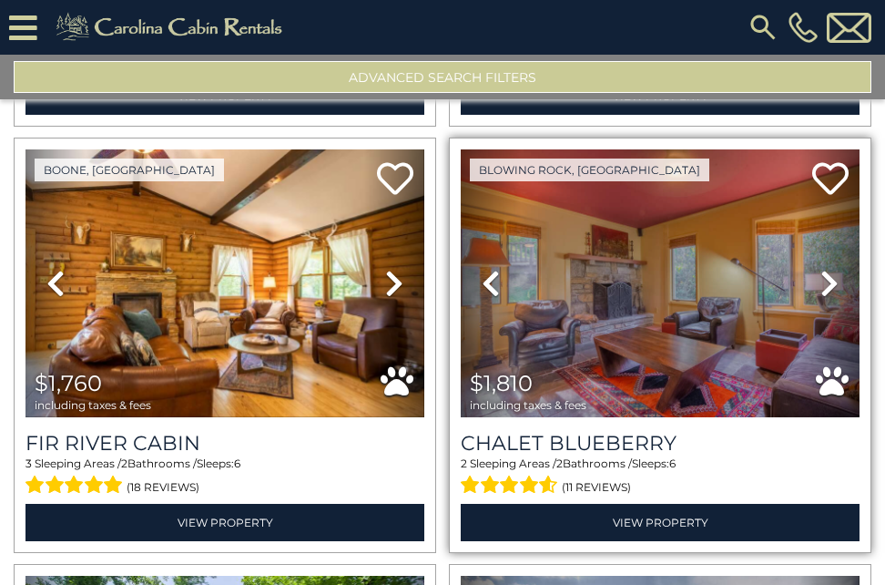
click at [821, 269] on icon at bounding box center [830, 283] width 18 height 29
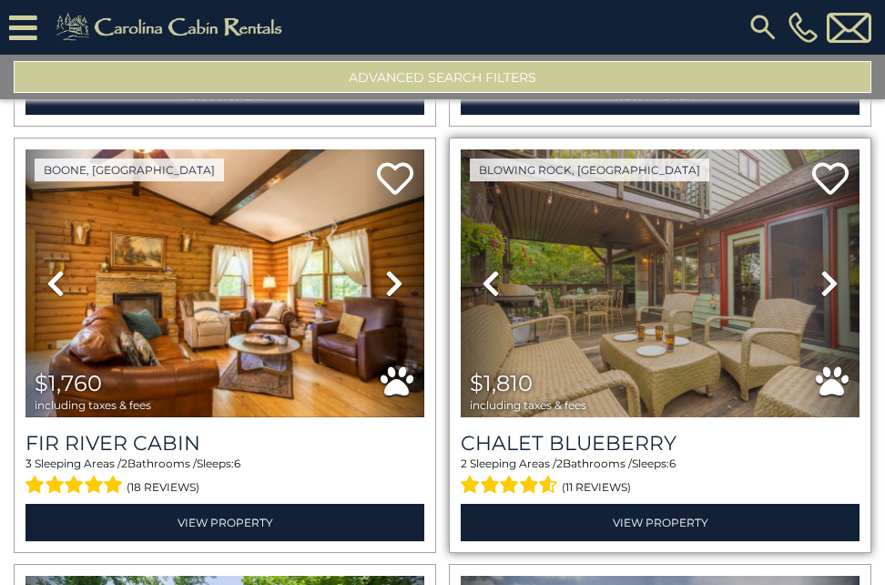
click at [821, 269] on icon at bounding box center [830, 283] width 18 height 29
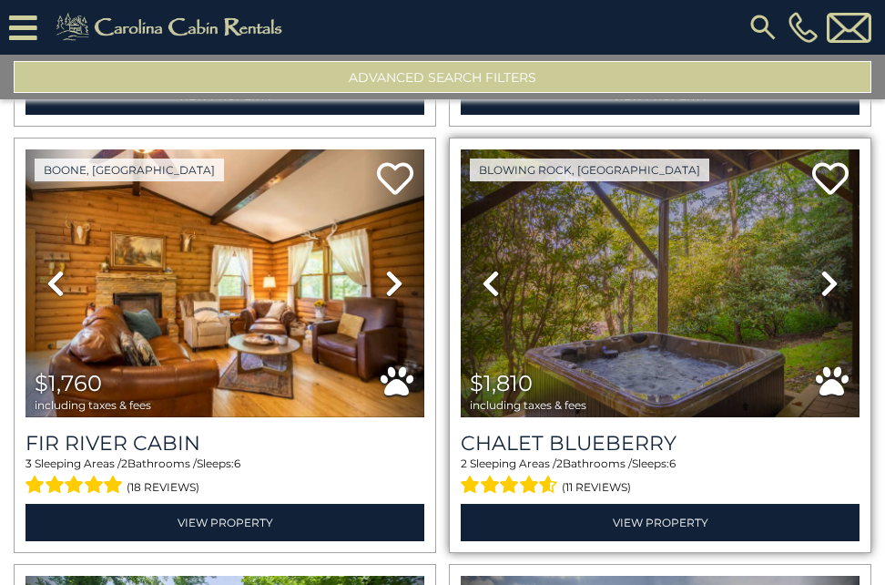
click at [809, 247] on link "Next" at bounding box center [830, 282] width 60 height 267
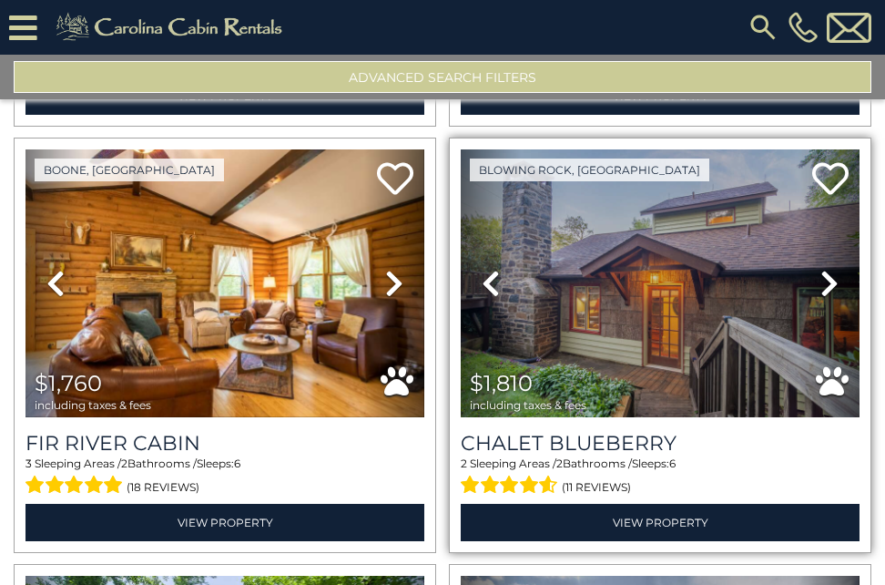
click at [802, 244] on link "Next" at bounding box center [830, 282] width 60 height 267
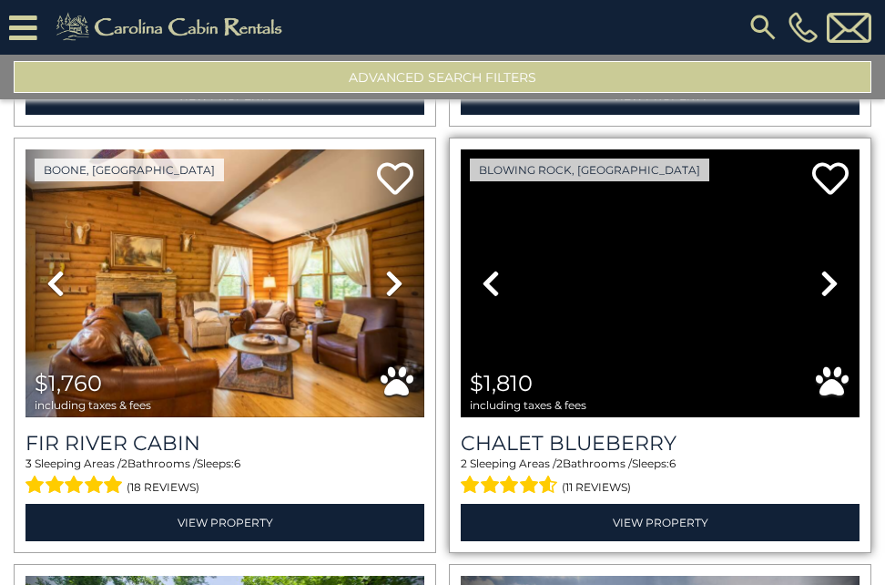
click at [660, 250] on div at bounding box center [660, 282] width 399 height 267
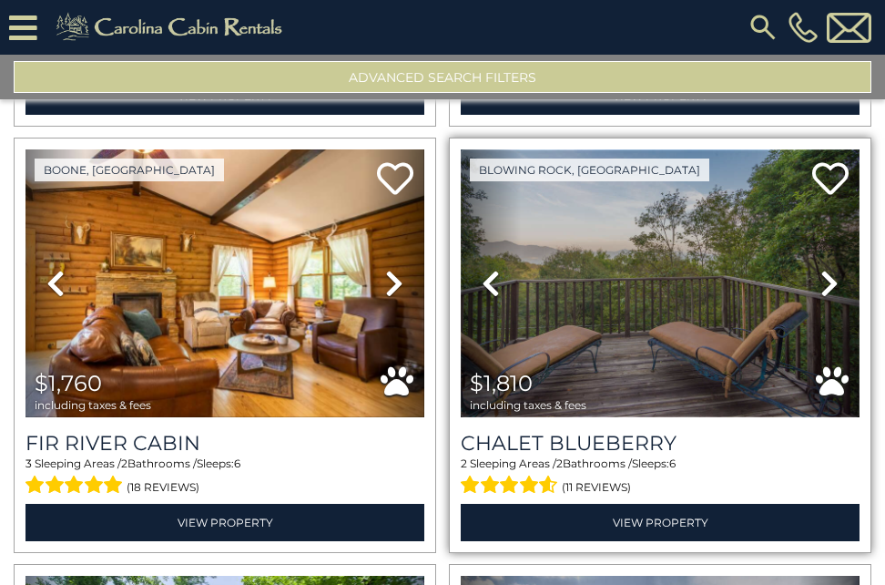
click at [636, 184] on img at bounding box center [660, 282] width 399 height 267
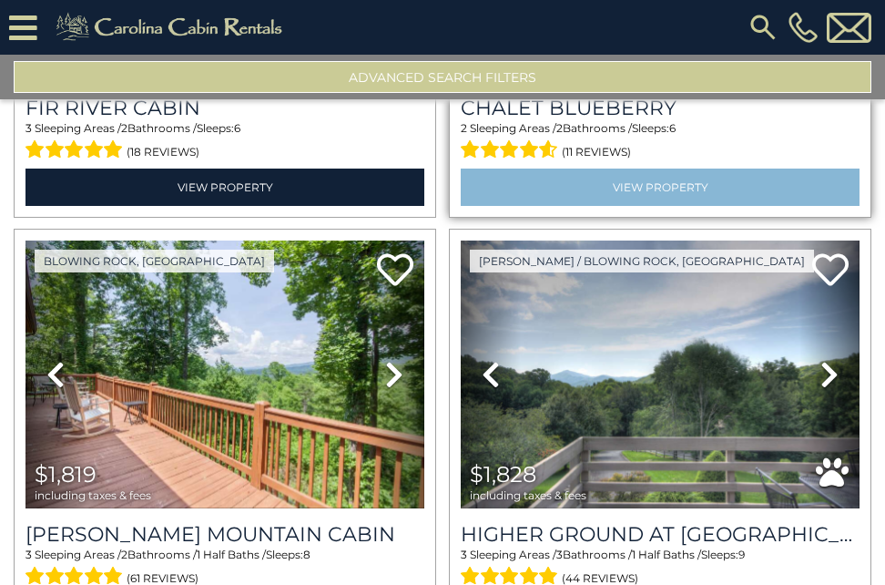
scroll to position [4646, 0]
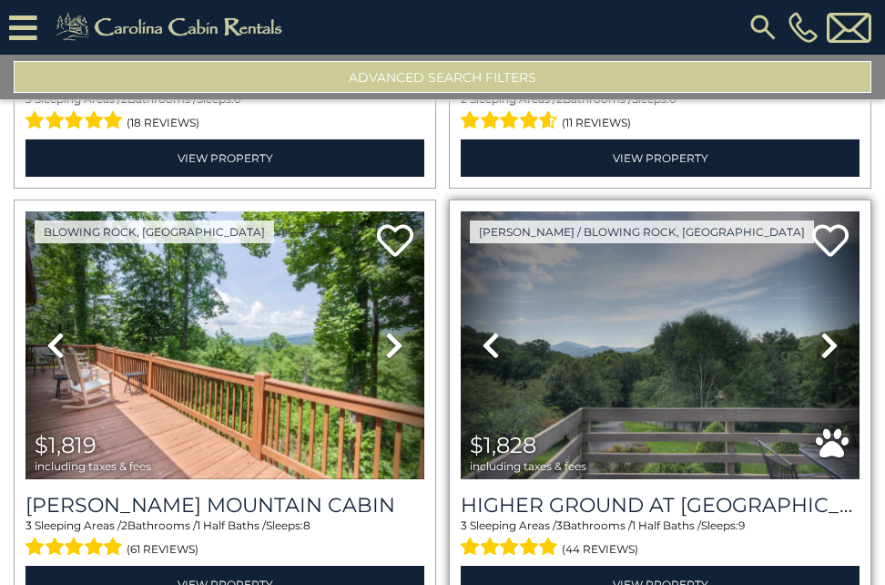
click at [821, 331] on icon at bounding box center [830, 345] width 18 height 29
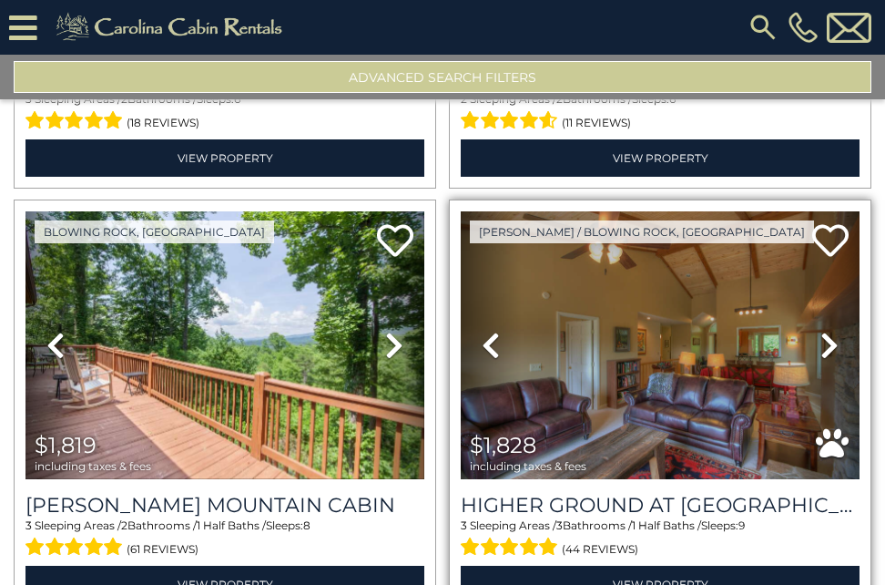
click at [821, 331] on icon at bounding box center [830, 345] width 18 height 29
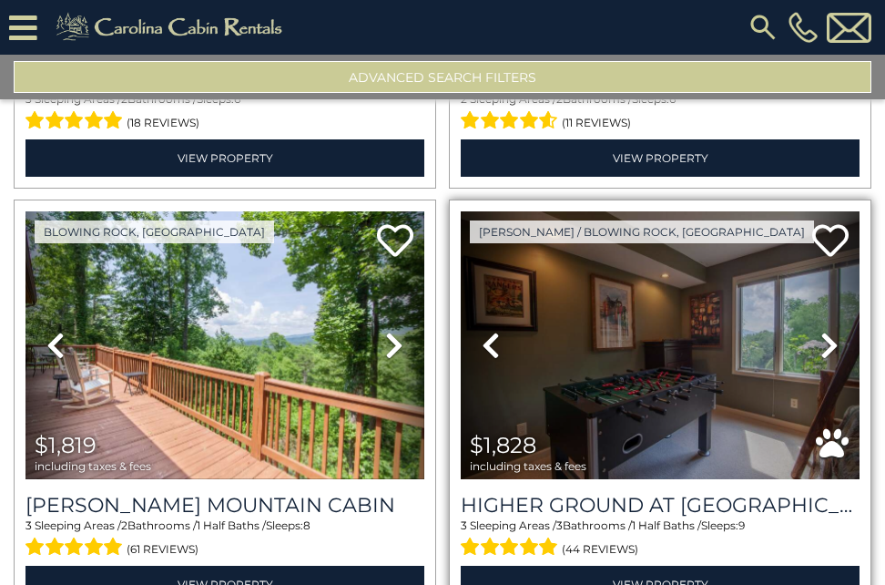
click at [821, 331] on icon at bounding box center [830, 345] width 18 height 29
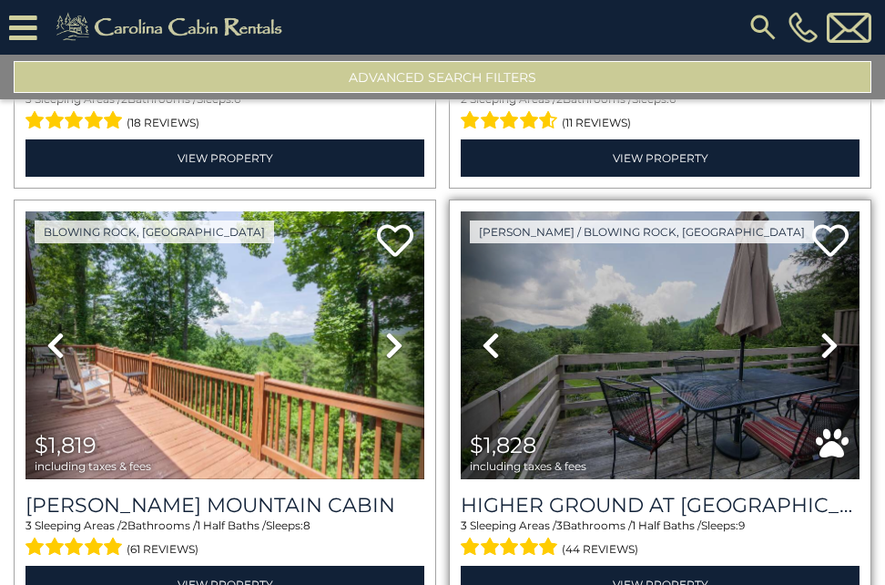
click at [821, 331] on icon at bounding box center [830, 345] width 18 height 29
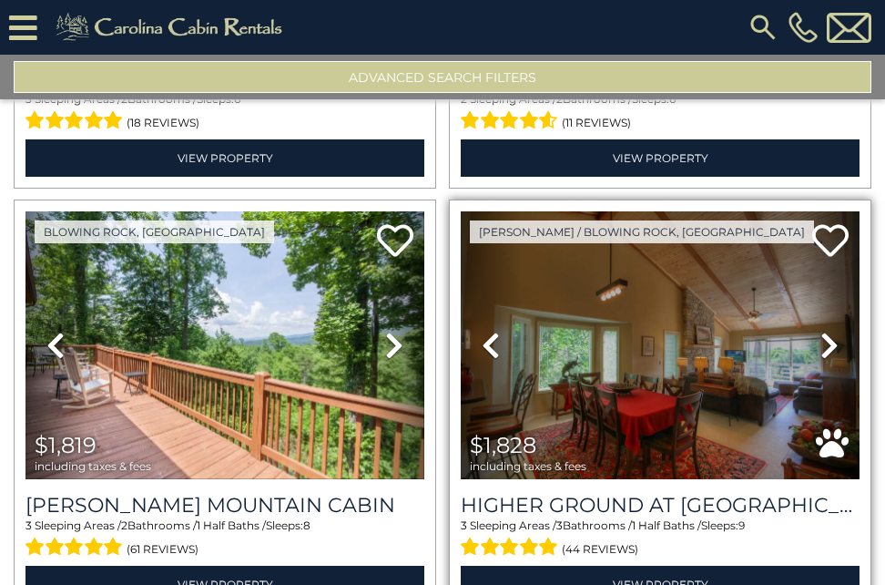
click at [821, 331] on icon at bounding box center [830, 345] width 18 height 29
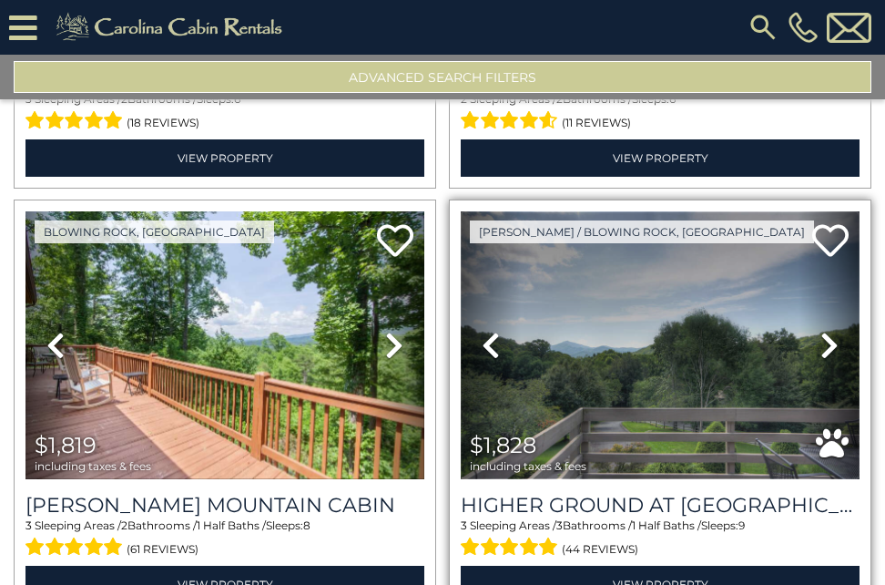
click at [701, 306] on img at bounding box center [660, 344] width 399 height 267
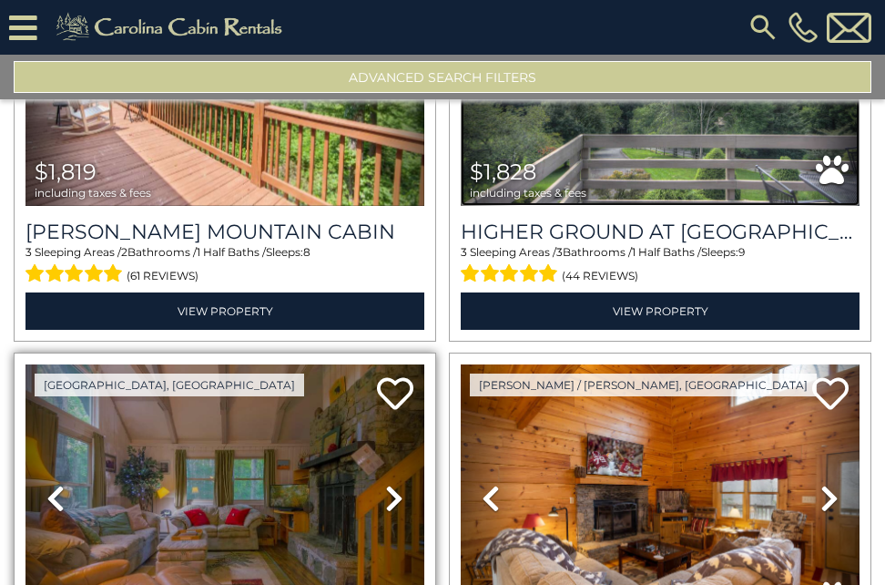
scroll to position [5011, 0]
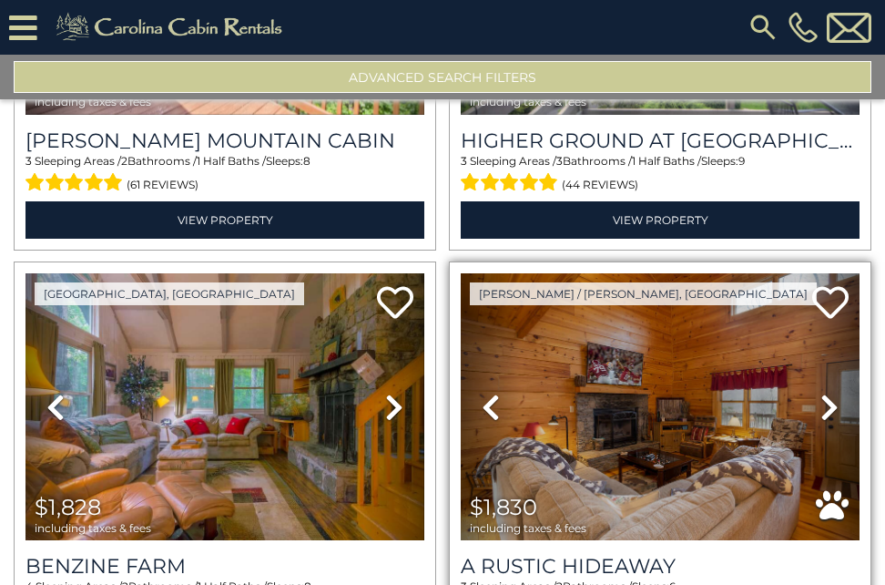
click at [824, 393] on icon at bounding box center [830, 407] width 18 height 29
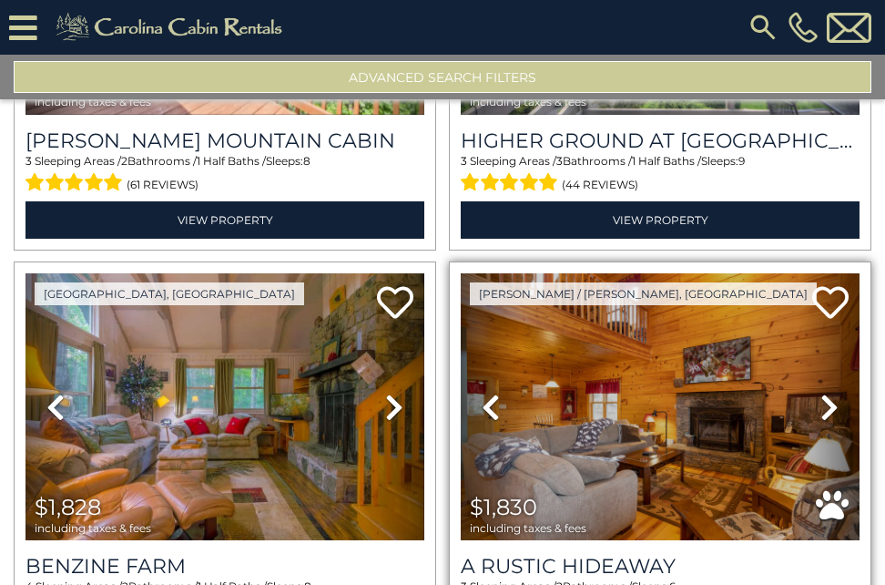
click at [822, 393] on icon at bounding box center [830, 407] width 18 height 29
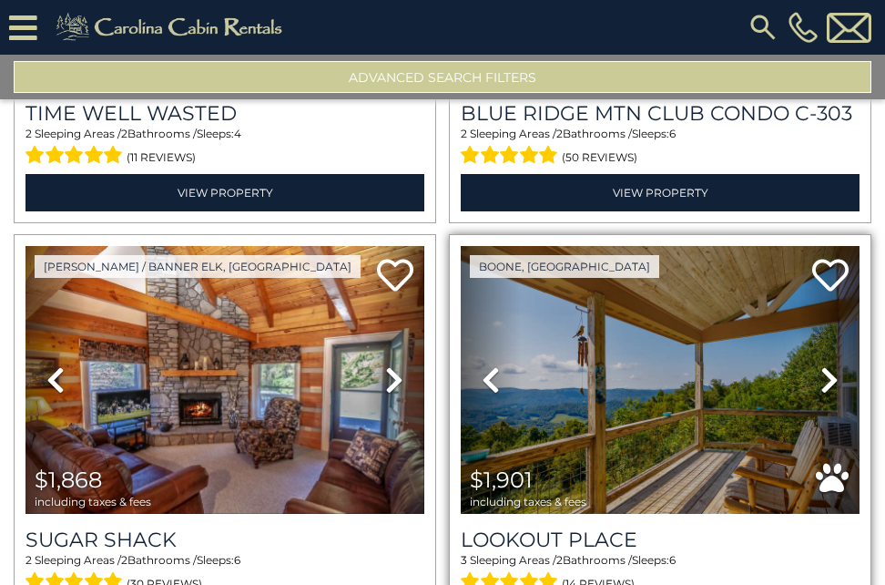
scroll to position [5922, 0]
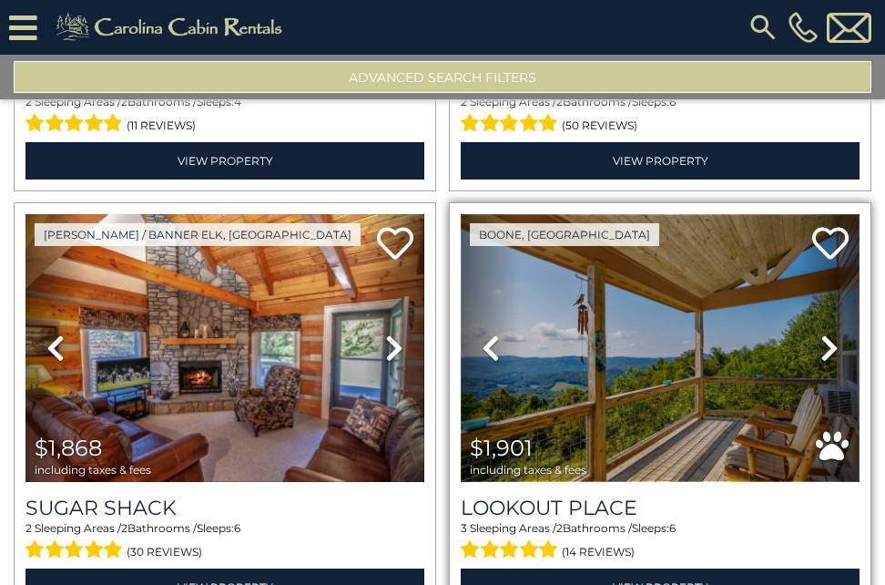
click at [697, 321] on img at bounding box center [660, 347] width 399 height 267
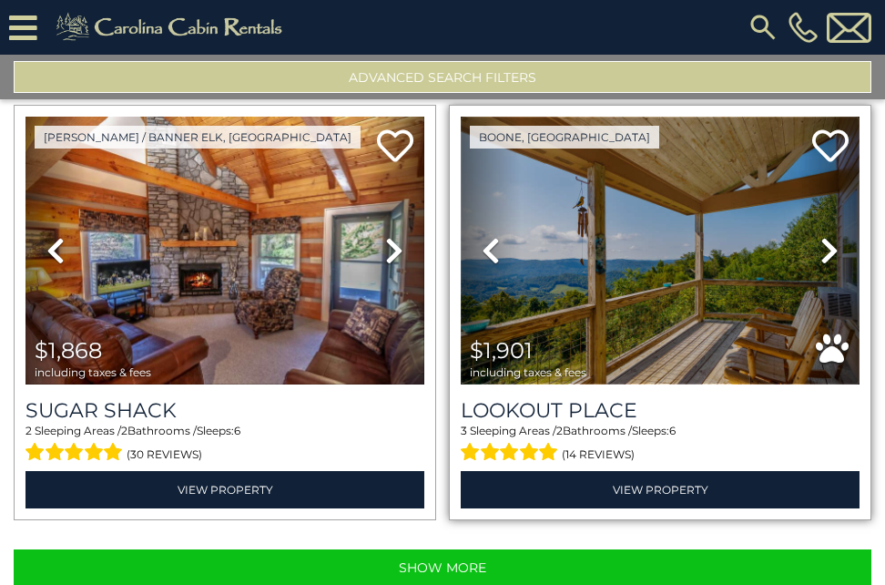
scroll to position [6020, 0]
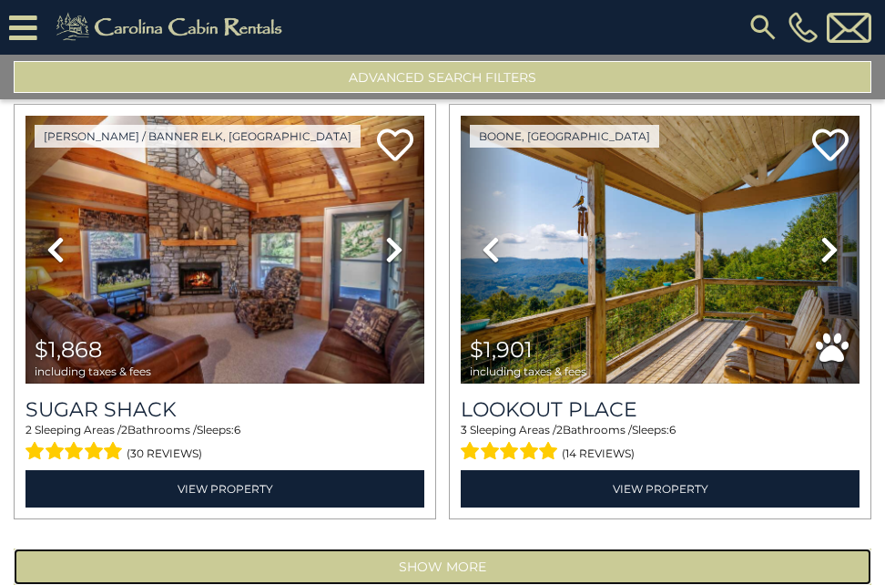
click at [495, 548] on button "Show More" at bounding box center [443, 566] width 858 height 36
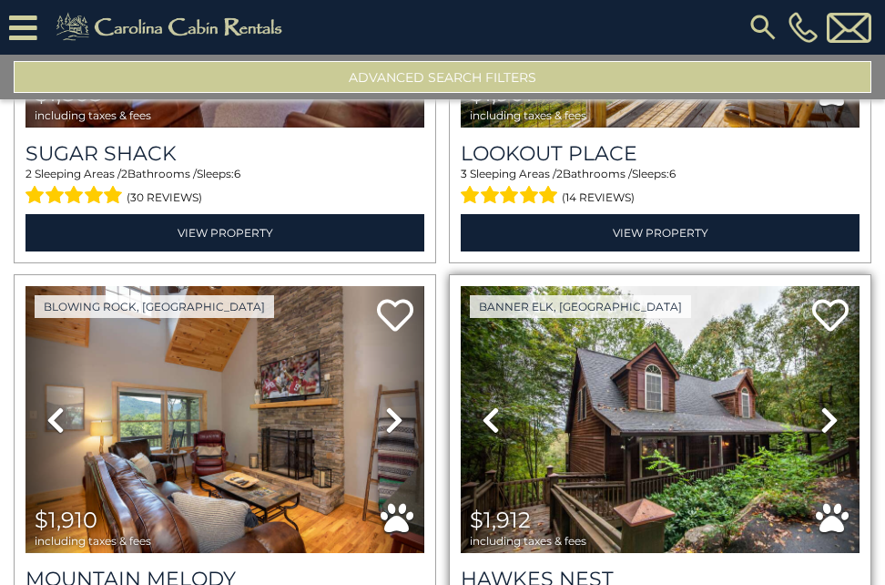
scroll to position [6293, 0]
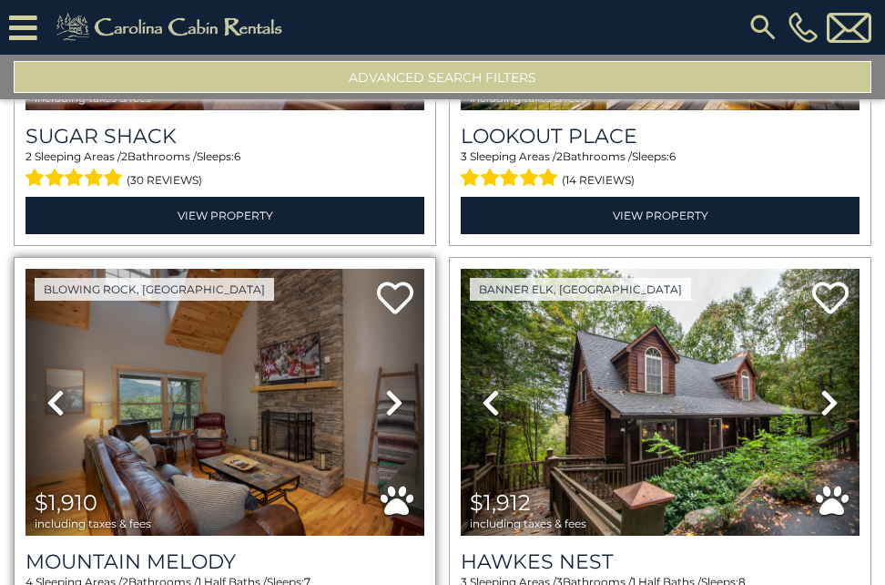
click at [393, 388] on icon at bounding box center [394, 402] width 18 height 29
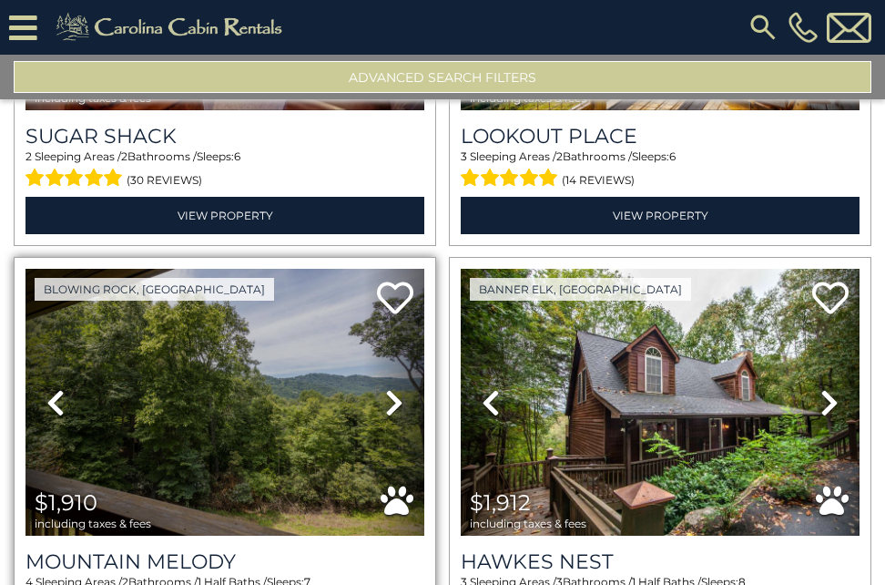
click at [393, 388] on icon at bounding box center [394, 402] width 18 height 29
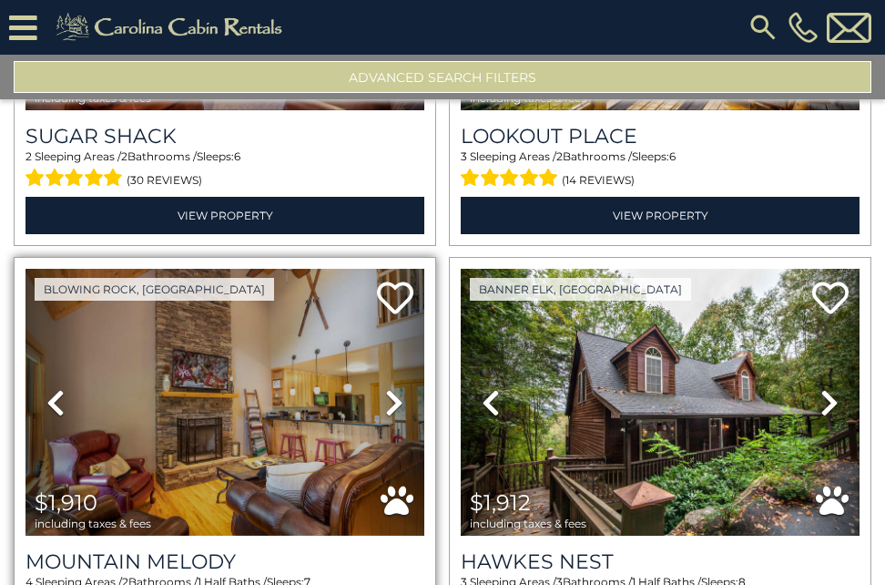
click at [393, 388] on icon at bounding box center [394, 402] width 18 height 29
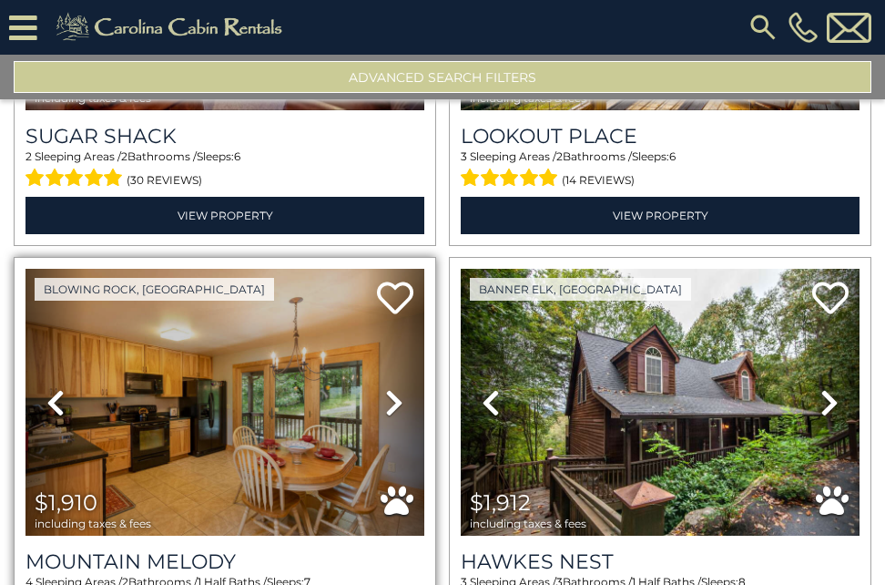
click at [57, 388] on icon at bounding box center [55, 402] width 18 height 29
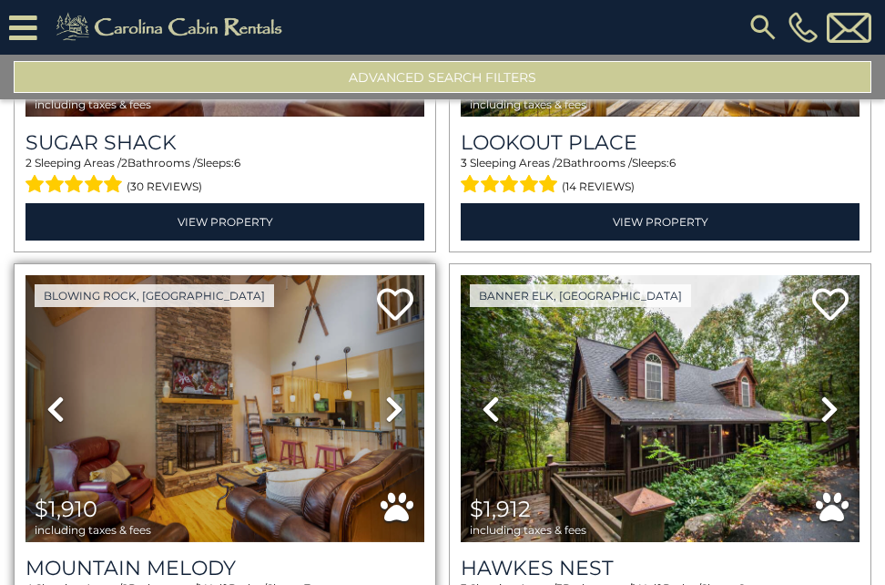
scroll to position [6384, 0]
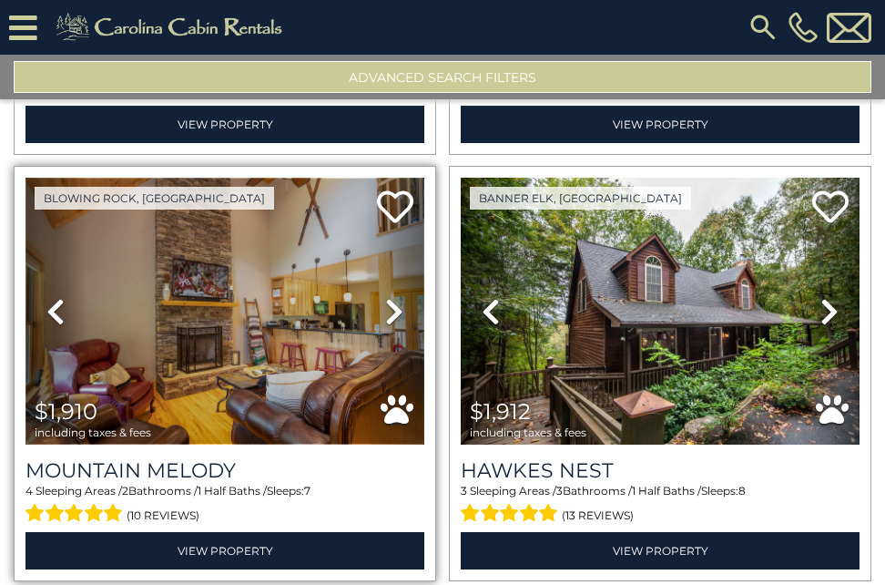
click at [204, 268] on img at bounding box center [225, 311] width 399 height 267
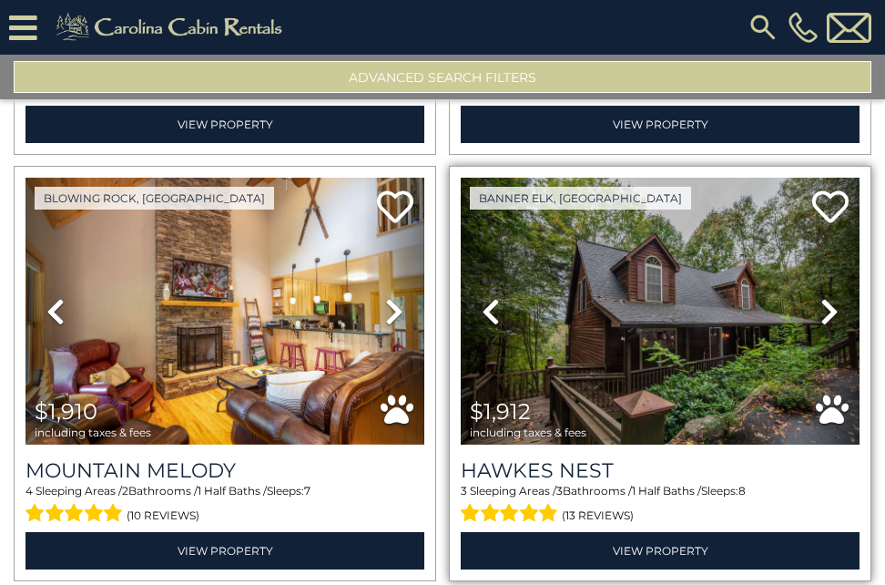
click at [824, 297] on icon at bounding box center [830, 311] width 18 height 29
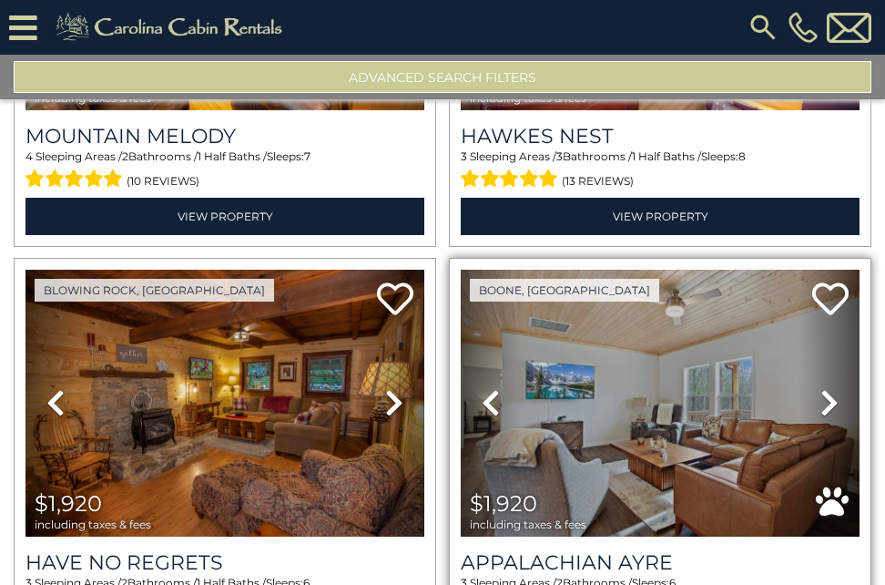
scroll to position [6749, 0]
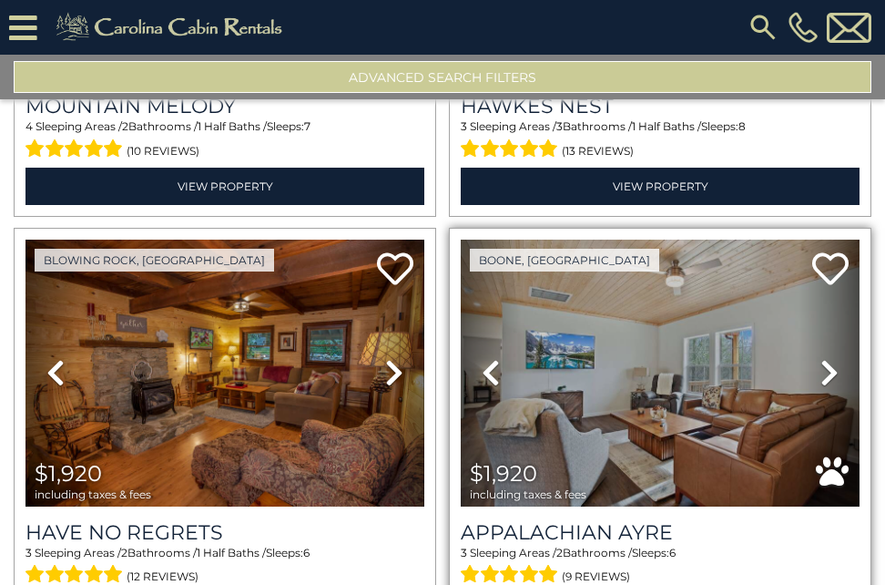
click at [824, 358] on icon at bounding box center [830, 372] width 18 height 29
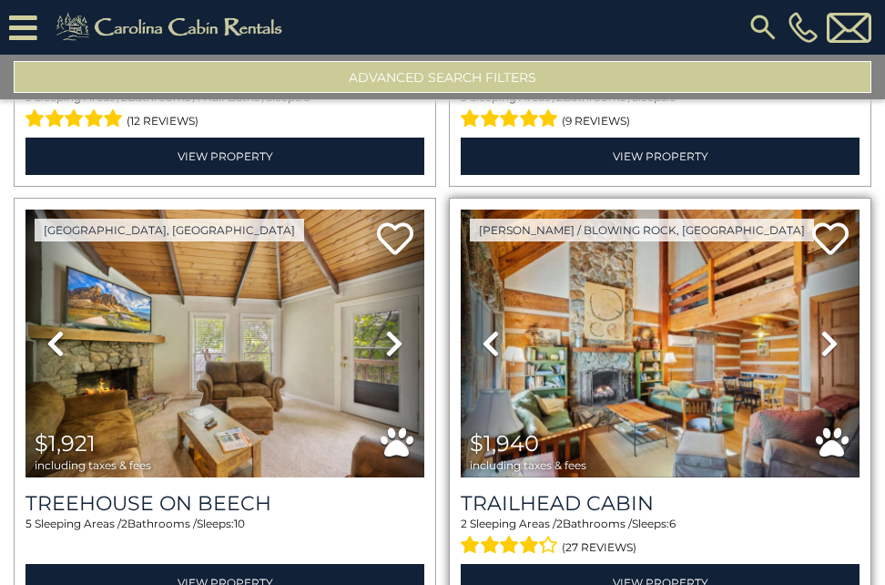
scroll to position [7660, 0]
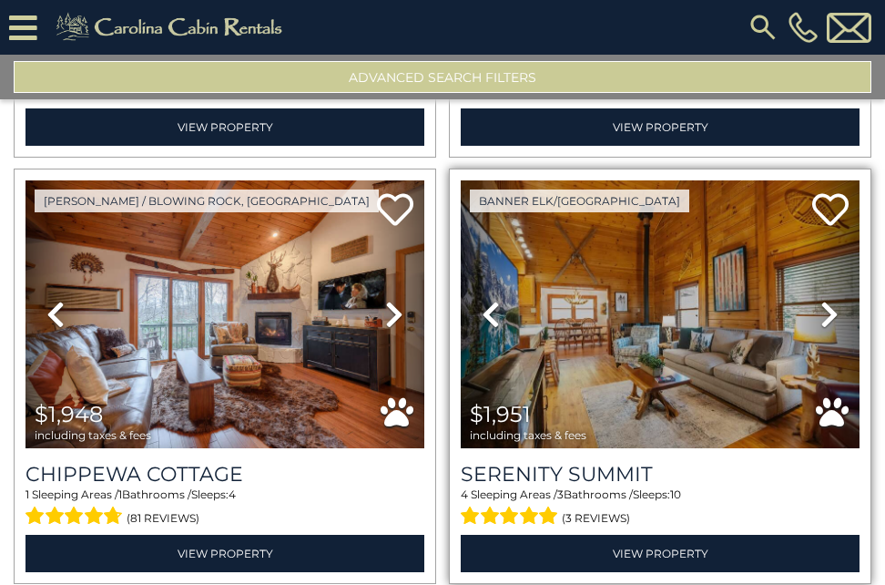
click at [821, 300] on icon at bounding box center [830, 314] width 18 height 29
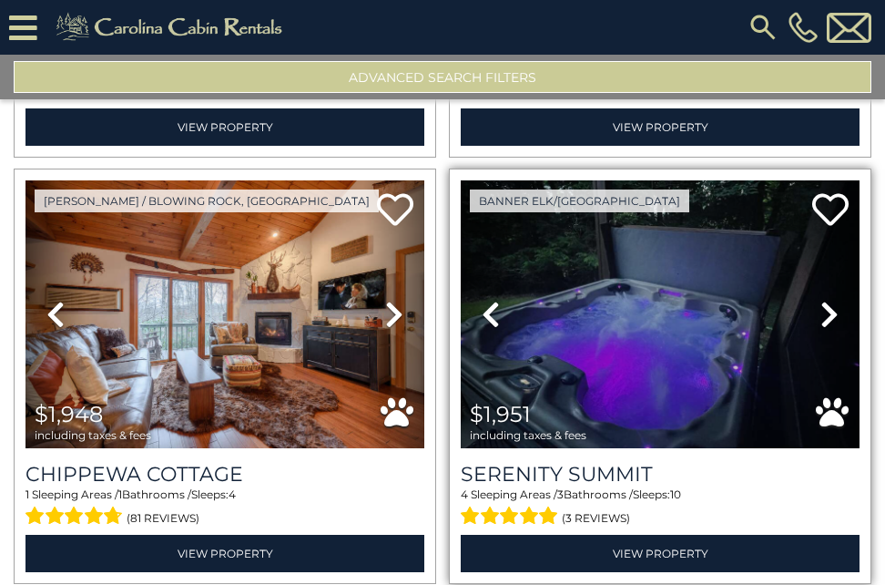
click at [821, 300] on icon at bounding box center [830, 314] width 18 height 29
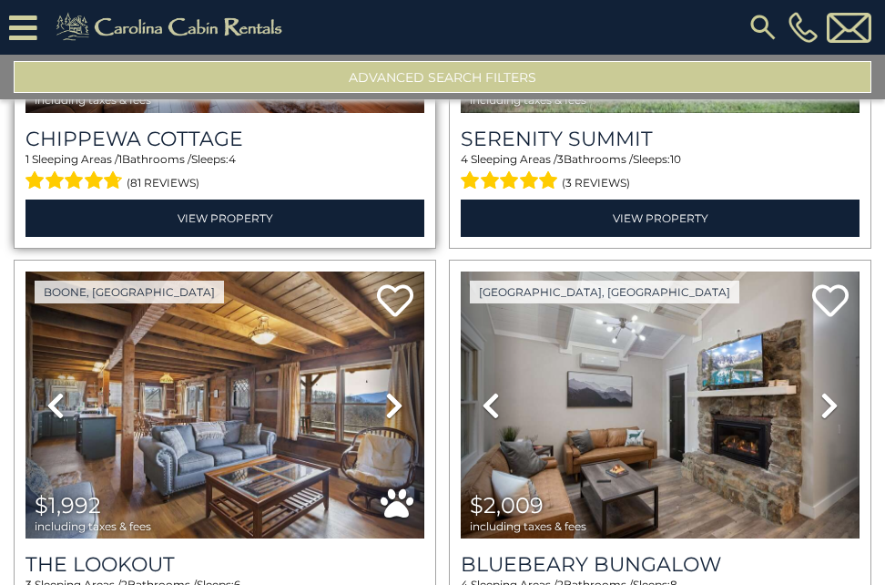
scroll to position [8024, 0]
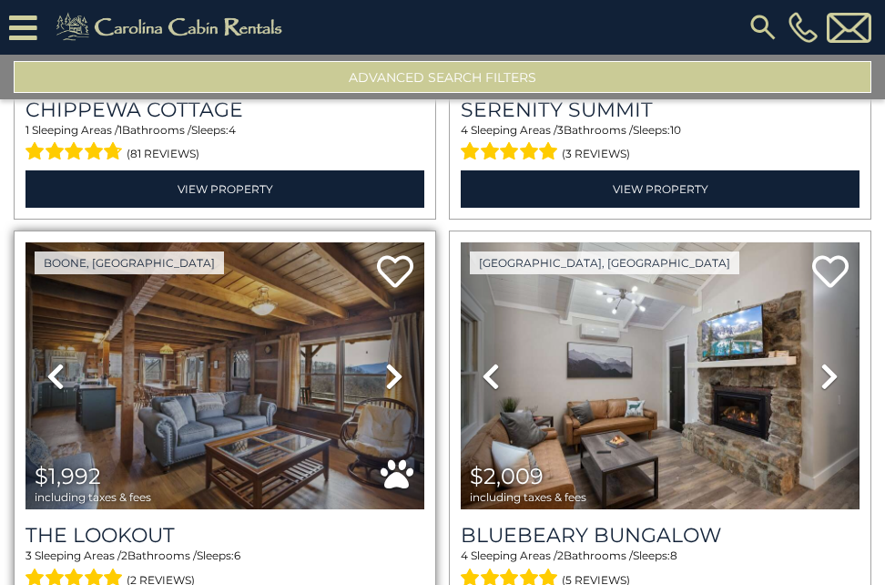
click at [393, 362] on icon at bounding box center [394, 376] width 18 height 29
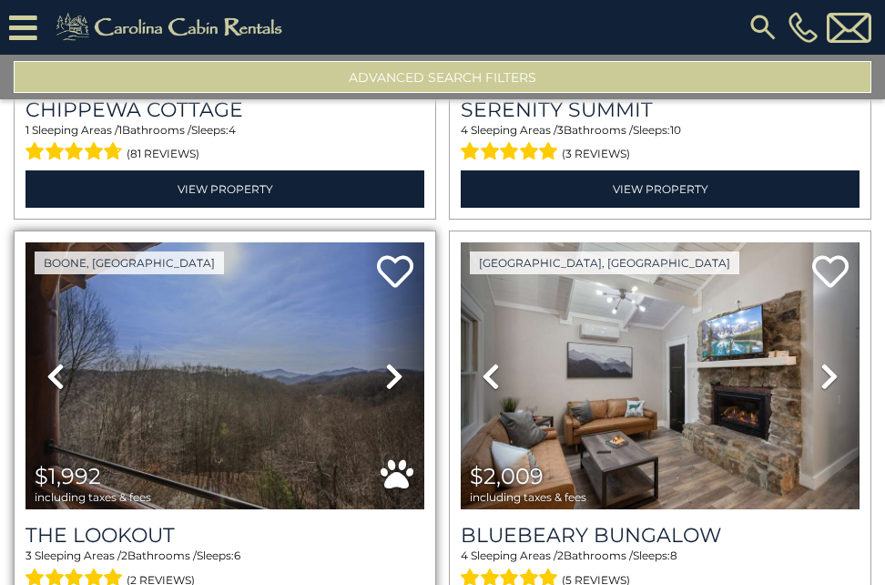
click at [393, 362] on icon at bounding box center [394, 376] width 18 height 29
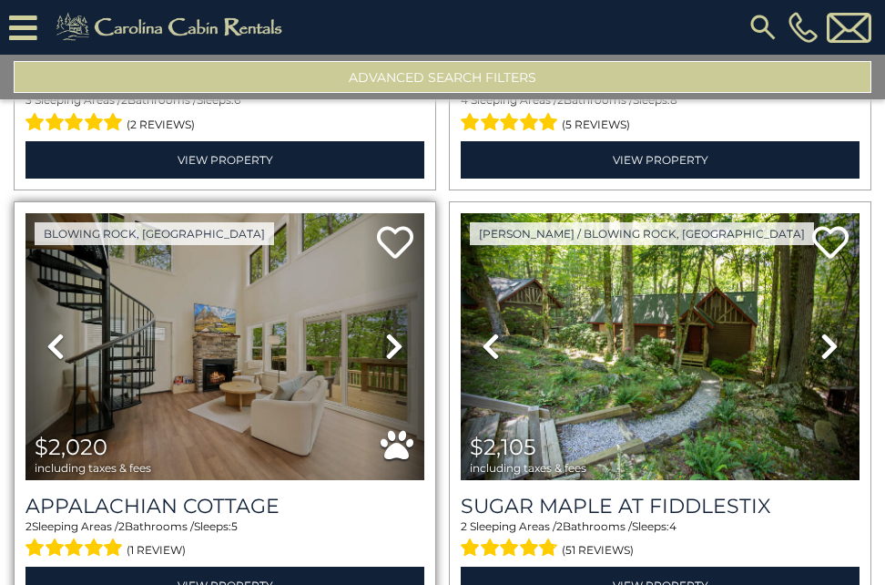
scroll to position [8753, 0]
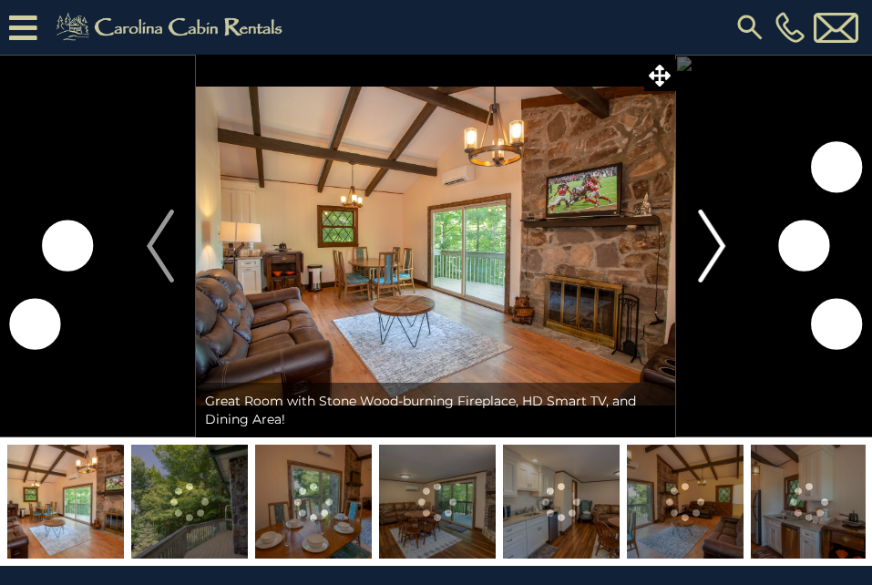
click at [719, 243] on img "Next" at bounding box center [711, 246] width 27 height 73
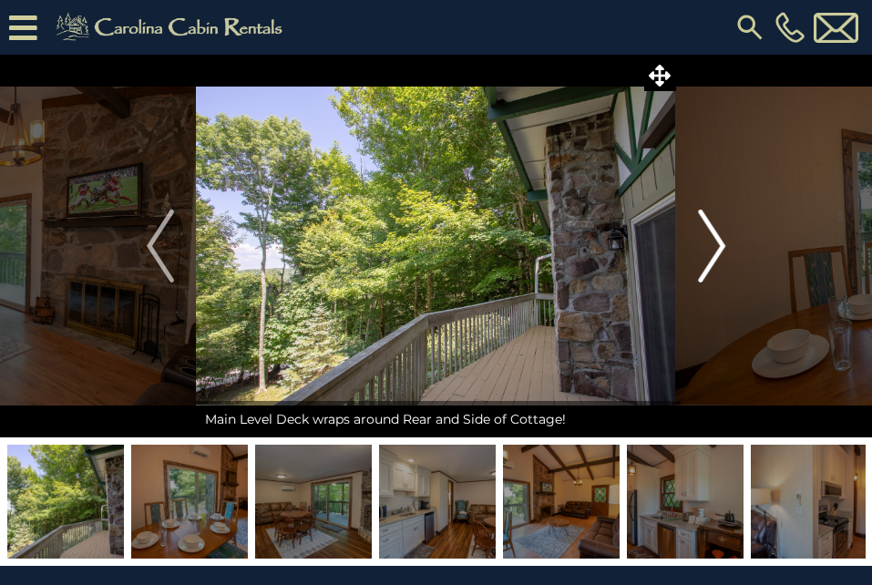
click at [715, 242] on img "Next" at bounding box center [711, 246] width 27 height 73
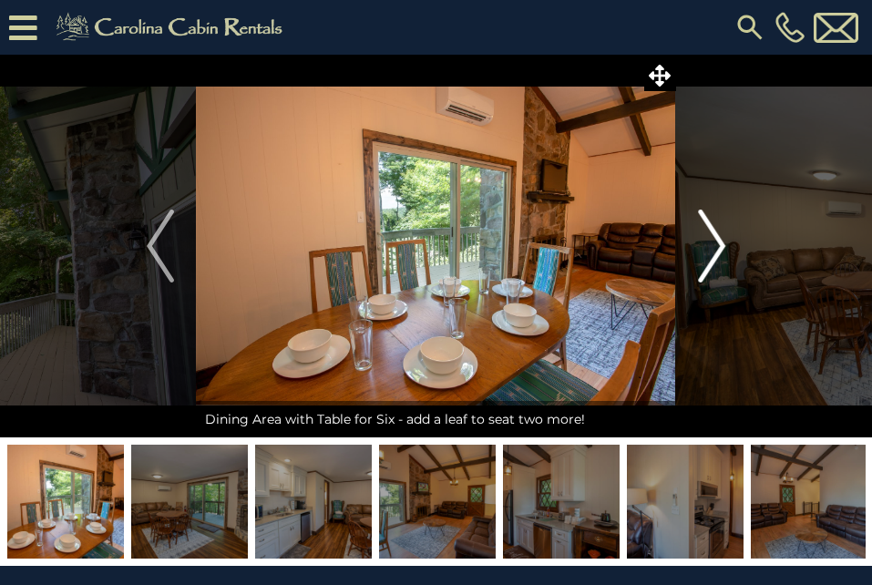
click at [714, 242] on img "Next" at bounding box center [711, 246] width 27 height 73
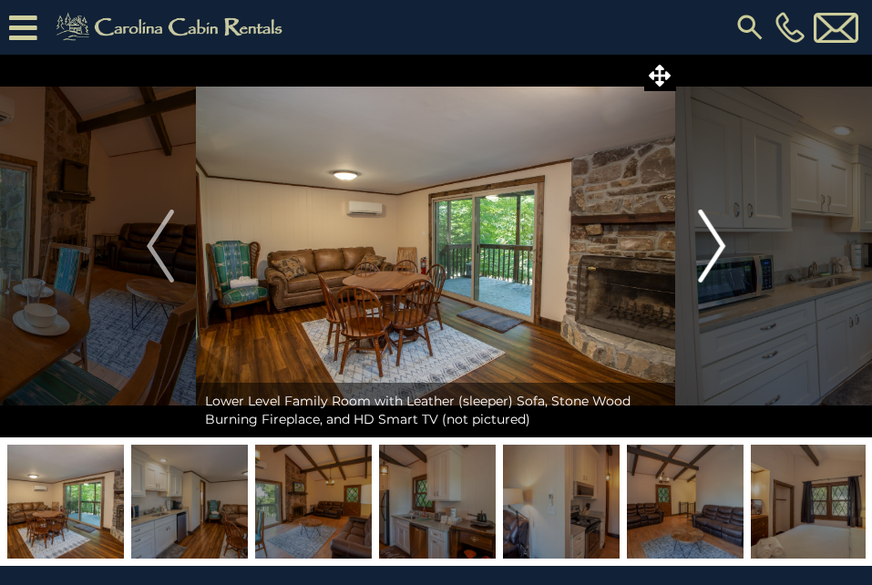
click at [714, 242] on img "Next" at bounding box center [711, 246] width 27 height 73
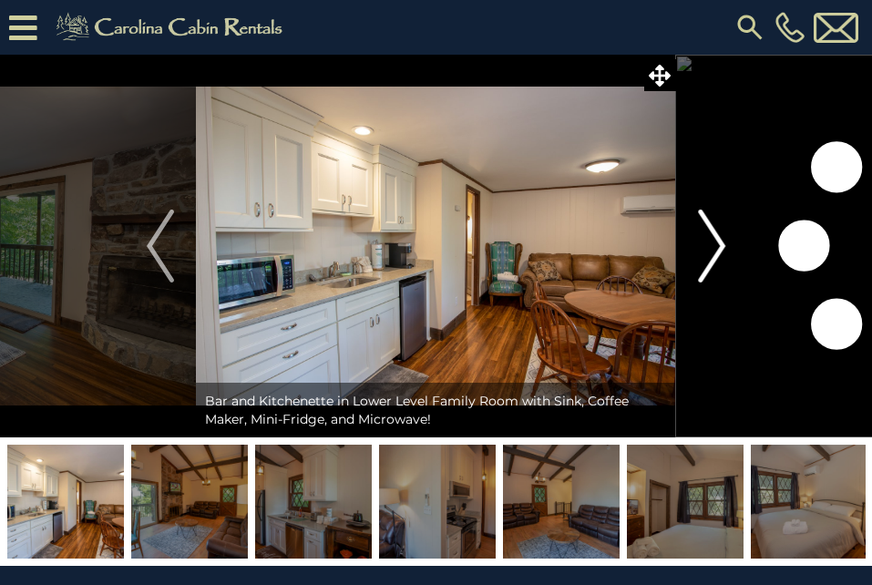
click at [714, 242] on img "Next" at bounding box center [711, 246] width 27 height 73
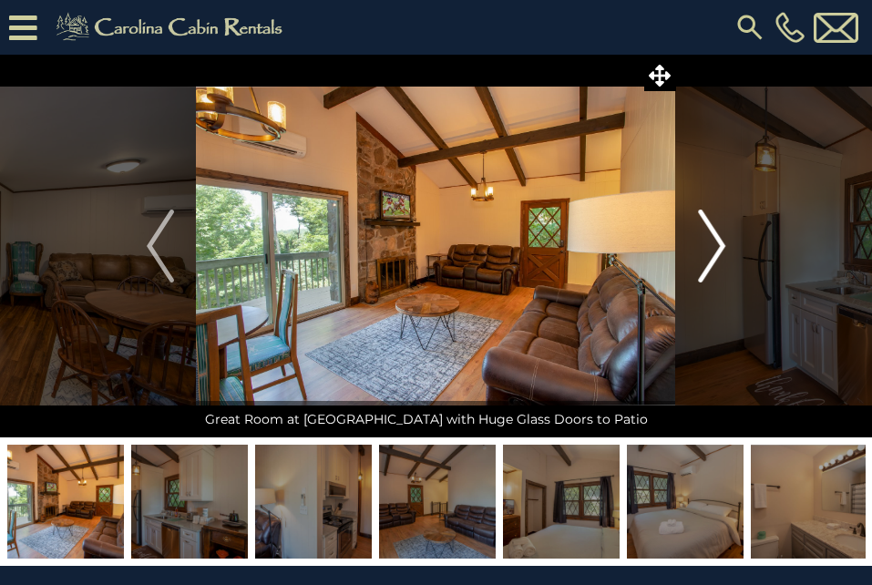
click at [714, 242] on img "Next" at bounding box center [711, 246] width 27 height 73
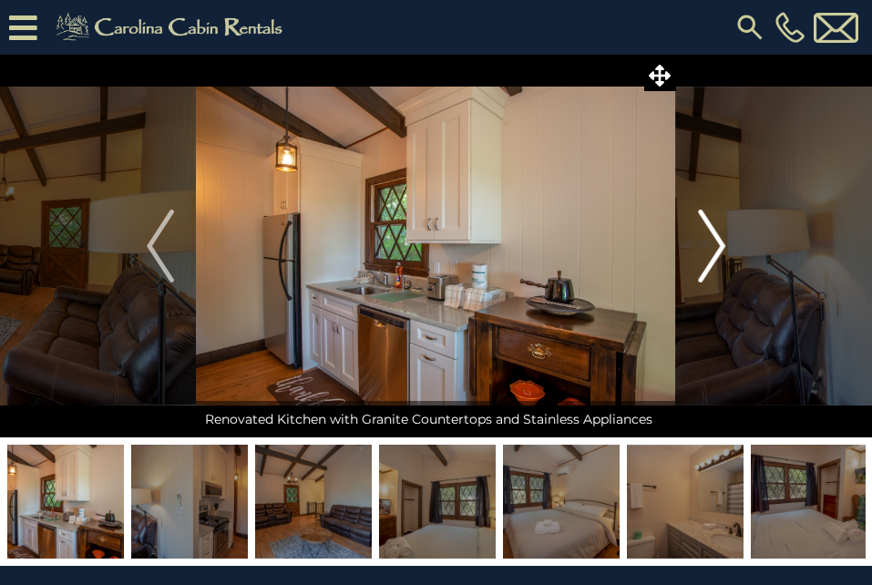
click at [714, 242] on img "Next" at bounding box center [711, 246] width 27 height 73
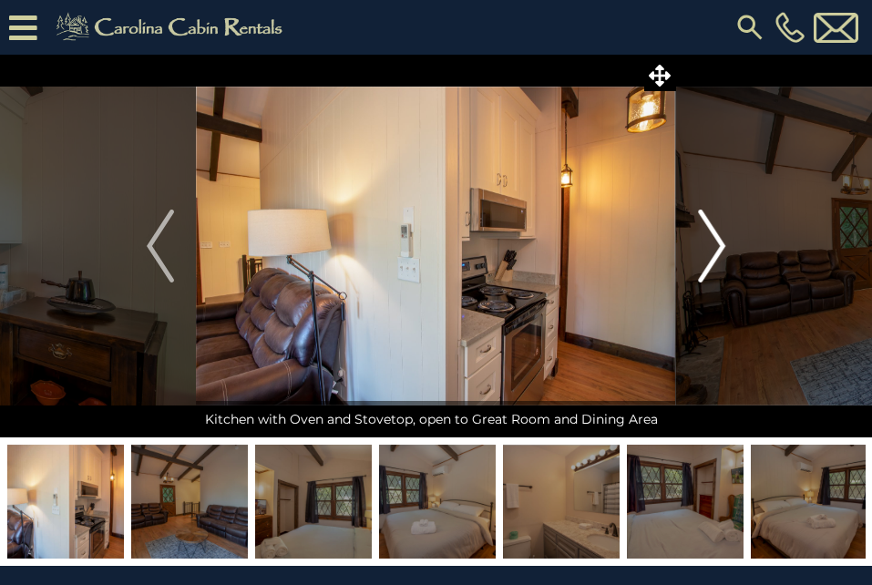
click at [714, 242] on img "Next" at bounding box center [711, 246] width 27 height 73
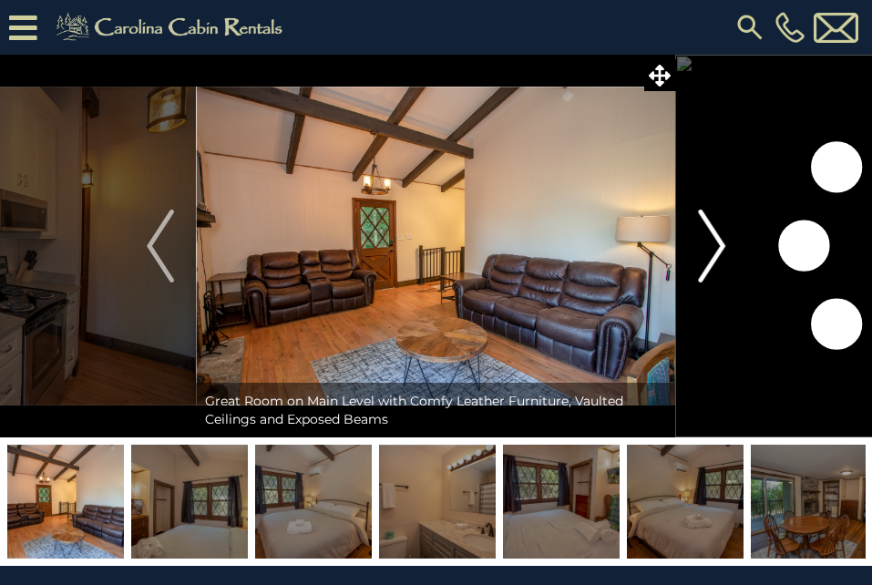
click at [711, 241] on img "Next" at bounding box center [711, 246] width 27 height 73
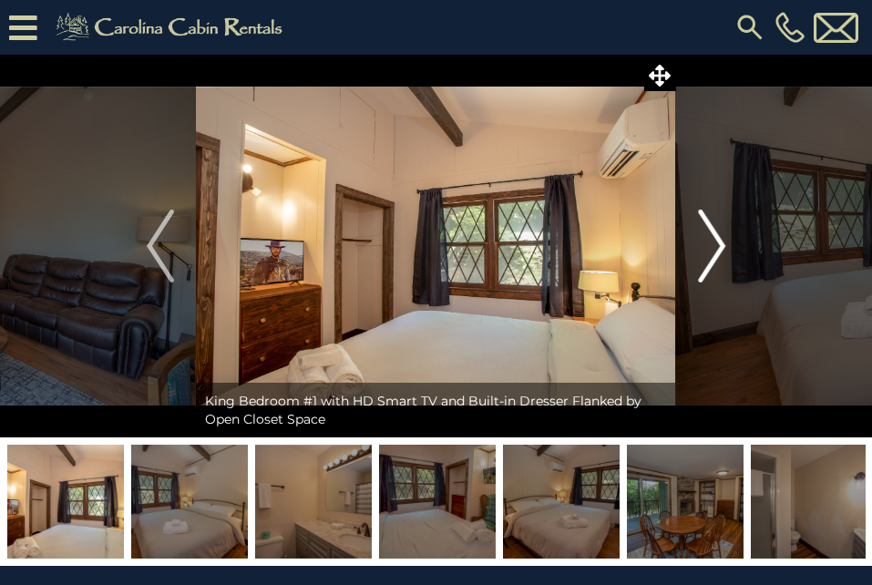
click at [711, 241] on img "Next" at bounding box center [711, 246] width 27 height 73
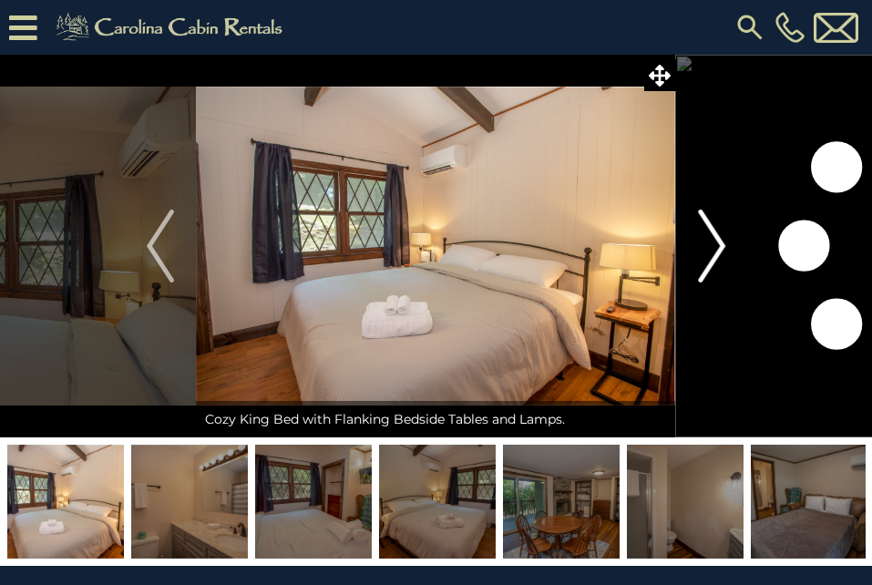
click at [711, 241] on img "Next" at bounding box center [711, 246] width 27 height 73
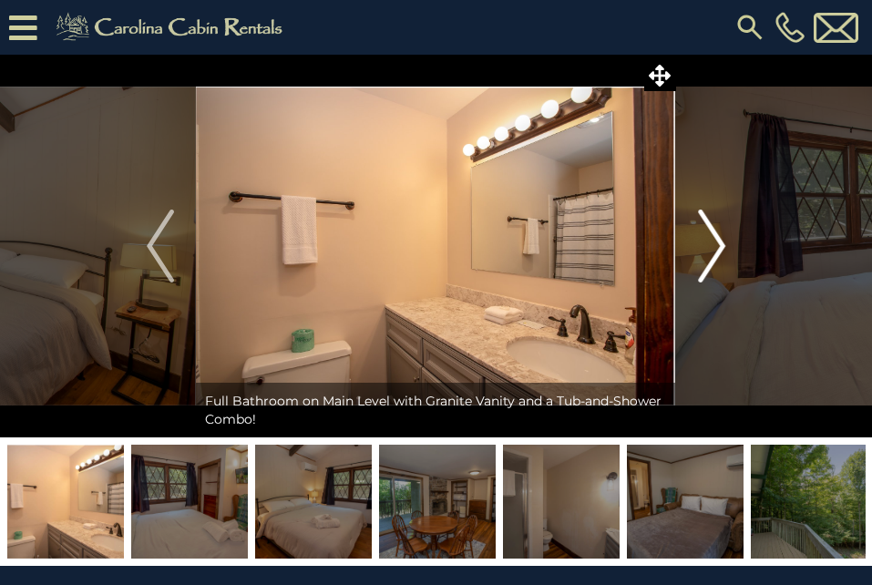
click at [711, 241] on img "Next" at bounding box center [711, 246] width 27 height 73
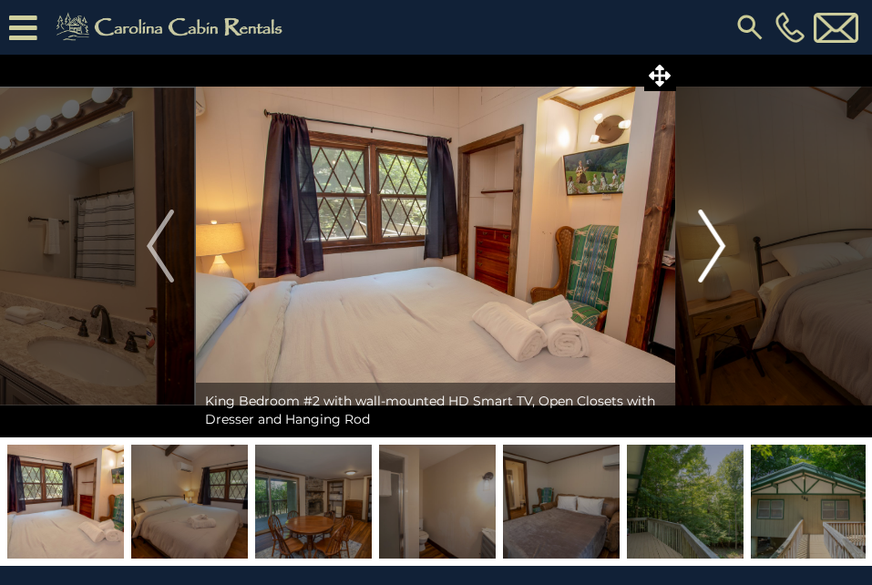
click at [711, 241] on img "Next" at bounding box center [711, 246] width 27 height 73
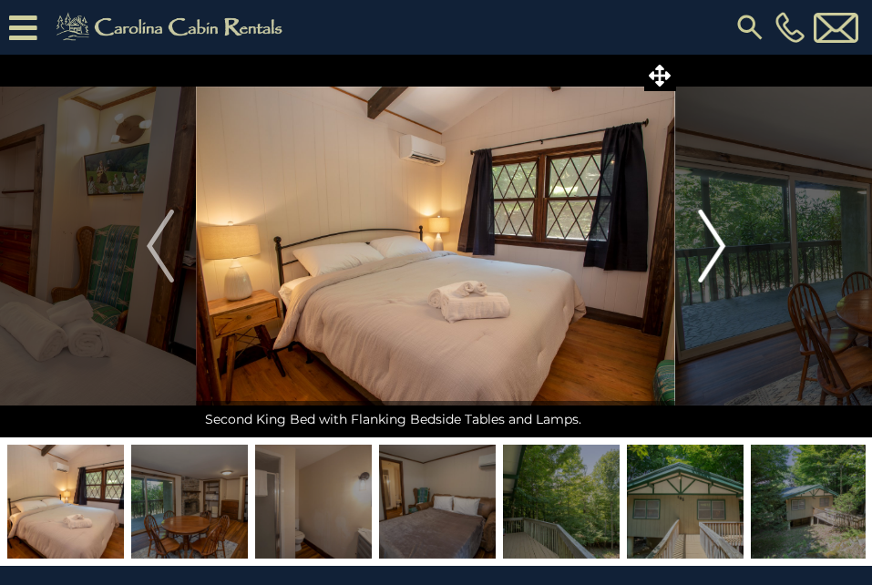
click at [711, 241] on img "Next" at bounding box center [711, 246] width 27 height 73
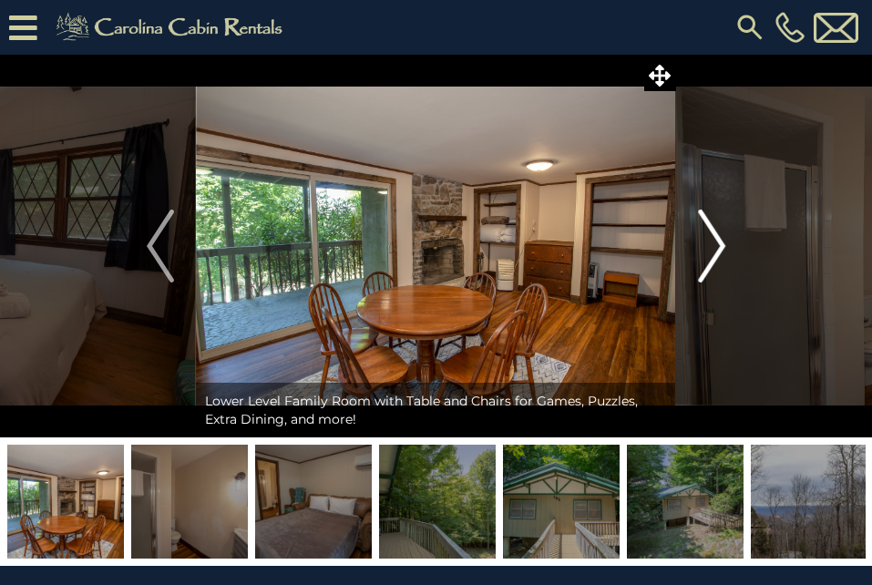
click at [711, 241] on img "Next" at bounding box center [711, 246] width 27 height 73
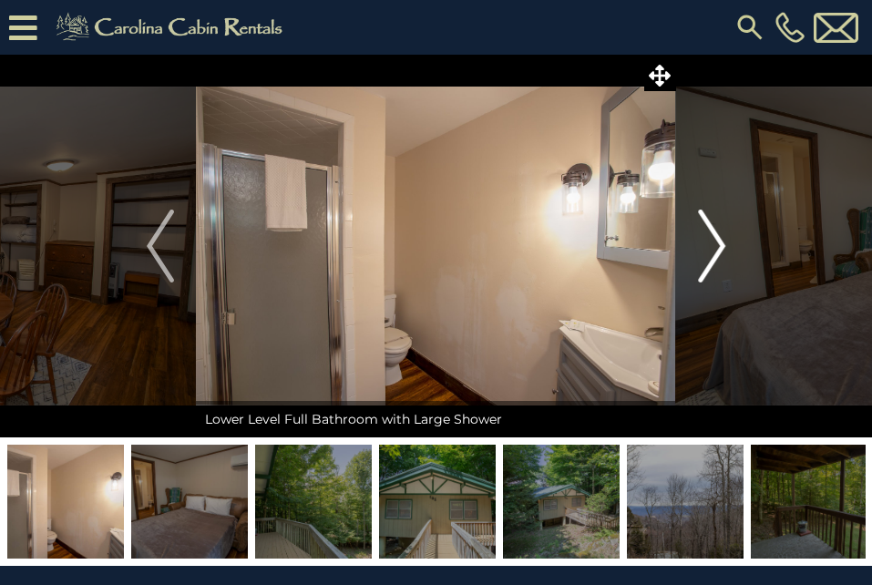
click at [711, 241] on img "Next" at bounding box center [711, 246] width 27 height 73
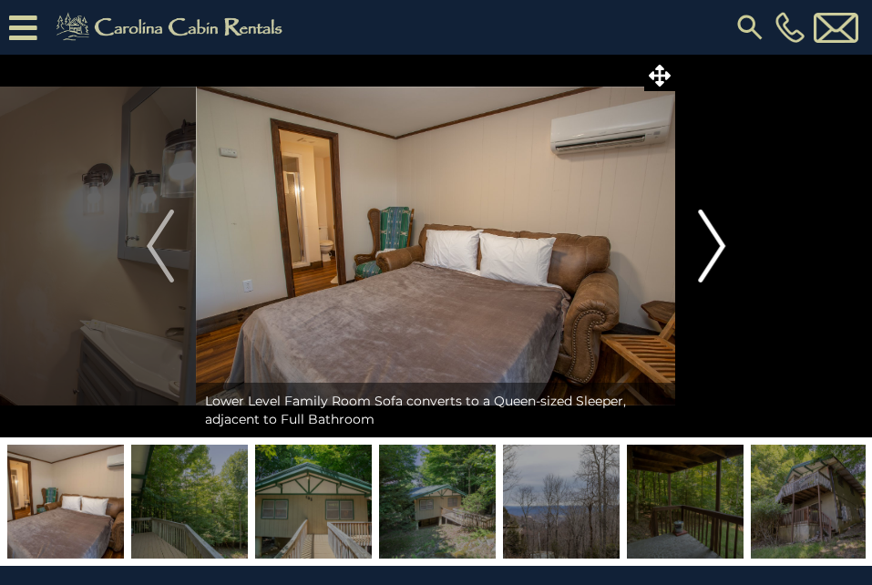
click at [711, 241] on img "Next" at bounding box center [711, 246] width 27 height 73
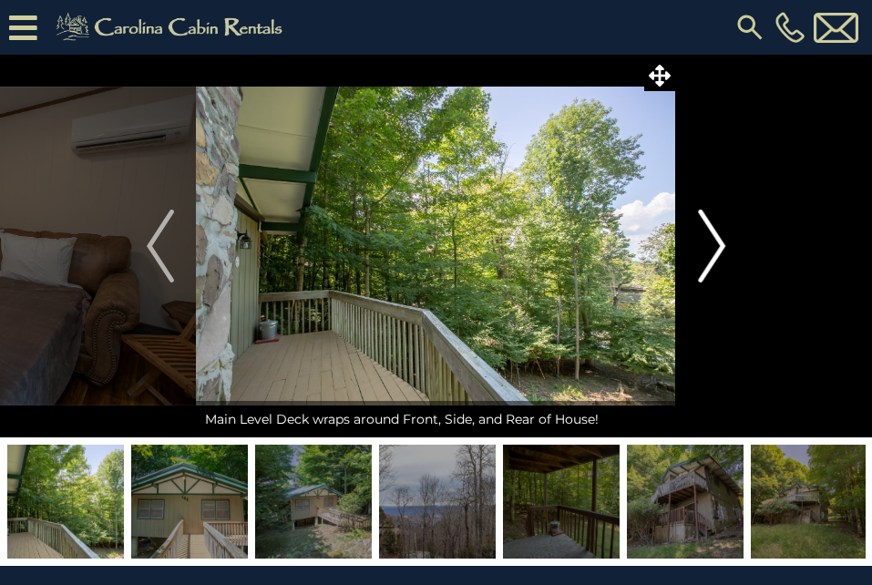
click at [711, 241] on img "Next" at bounding box center [711, 246] width 27 height 73
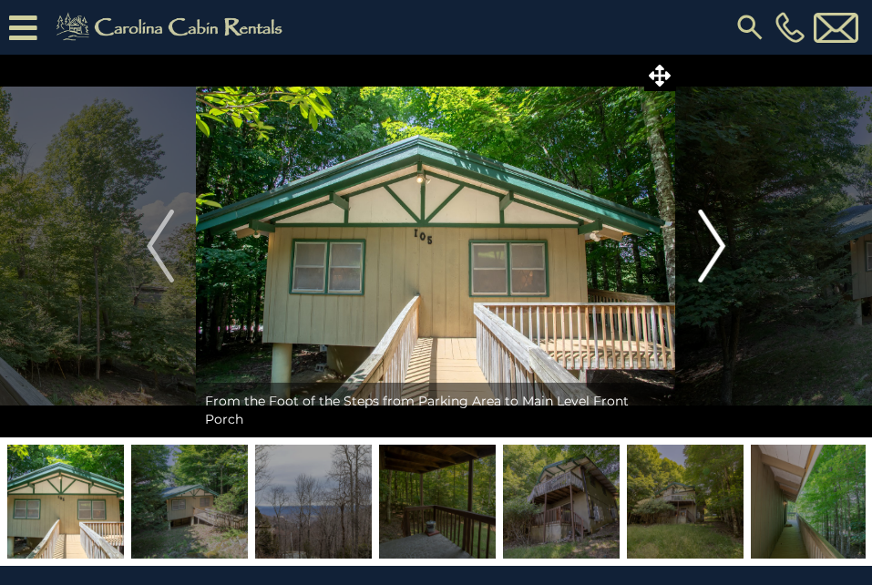
click at [711, 241] on img "Next" at bounding box center [711, 246] width 27 height 73
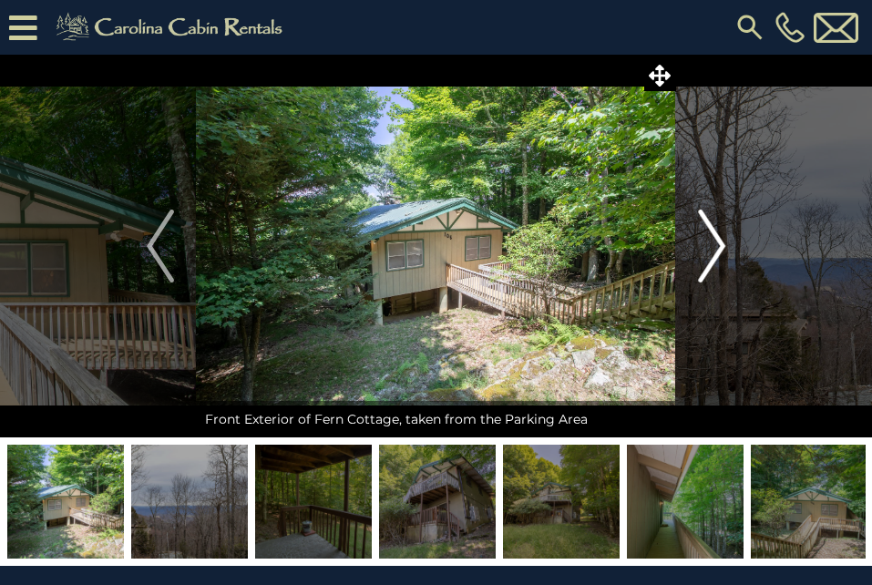
click at [711, 241] on img "Next" at bounding box center [711, 246] width 27 height 73
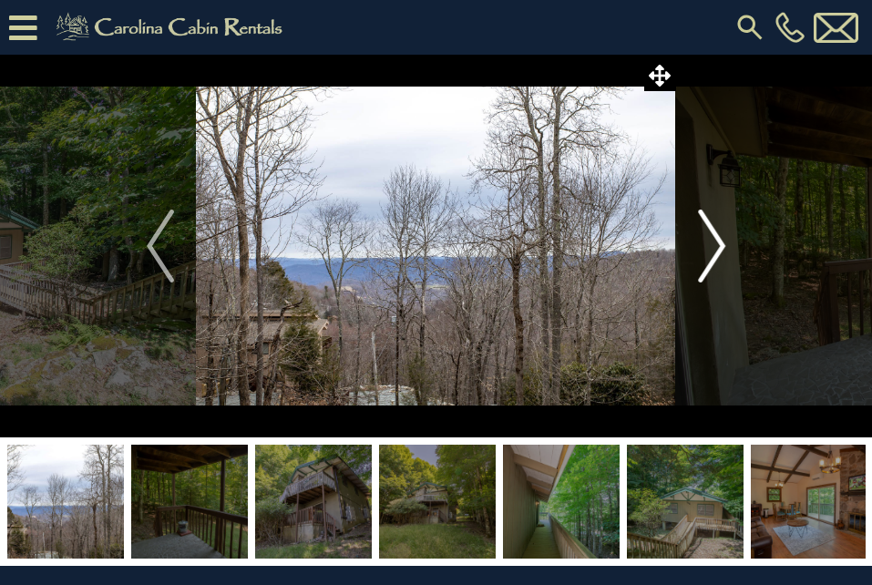
click at [708, 241] on img "Next" at bounding box center [711, 246] width 27 height 73
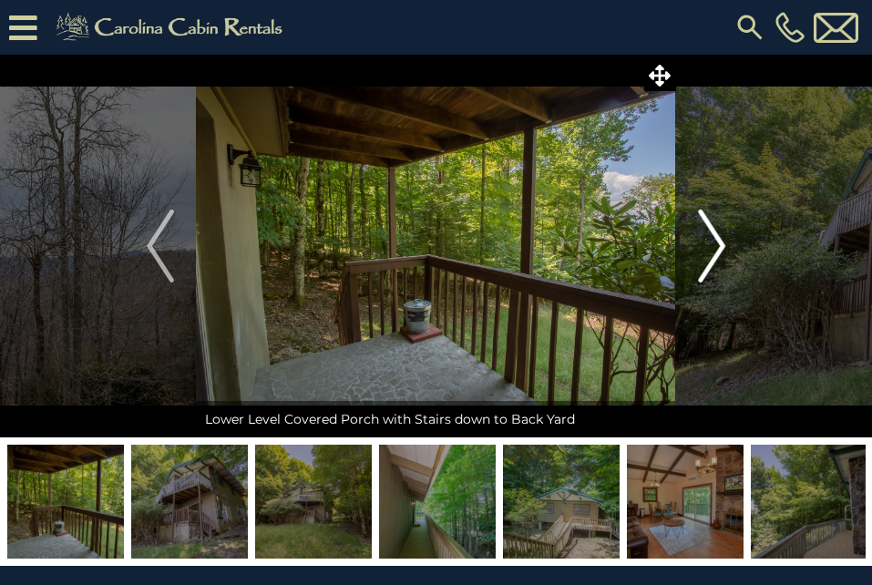
click at [708, 241] on img "Next" at bounding box center [711, 246] width 27 height 73
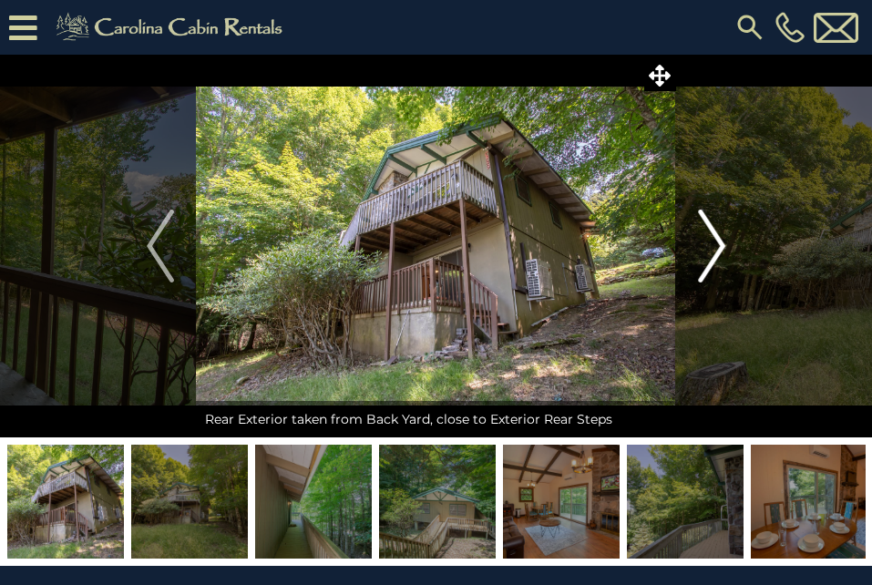
click at [708, 241] on img "Next" at bounding box center [711, 246] width 27 height 73
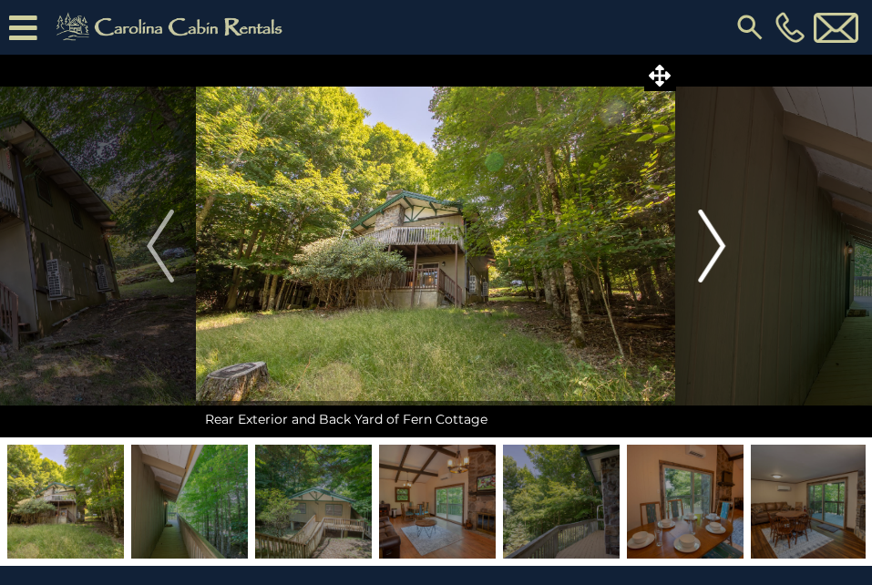
click at [708, 241] on img "Next" at bounding box center [711, 246] width 27 height 73
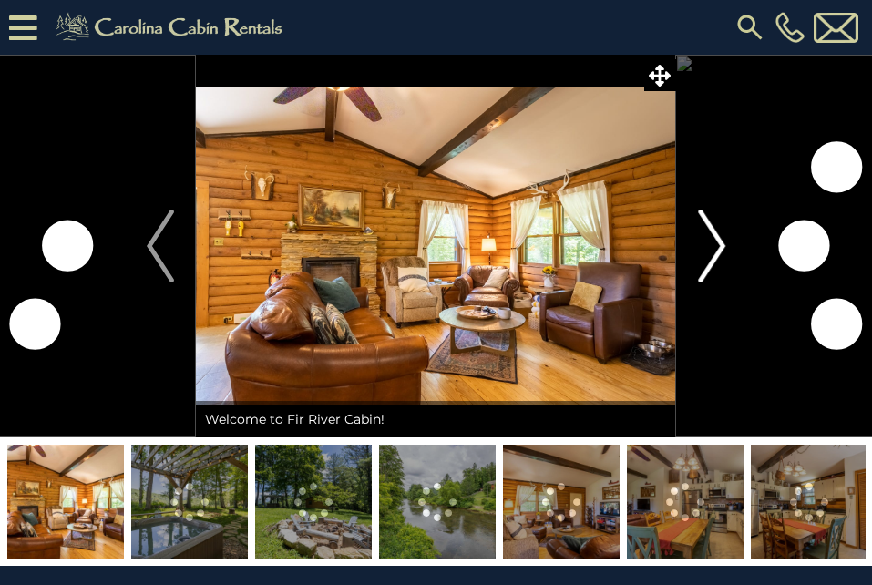
click at [719, 250] on img "Next" at bounding box center [711, 246] width 27 height 73
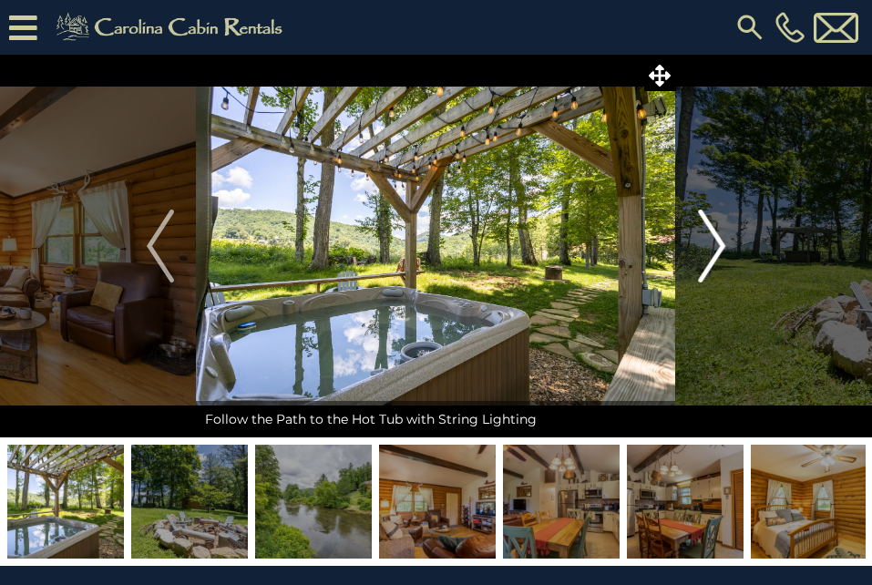
click at [719, 250] on img "Next" at bounding box center [711, 246] width 27 height 73
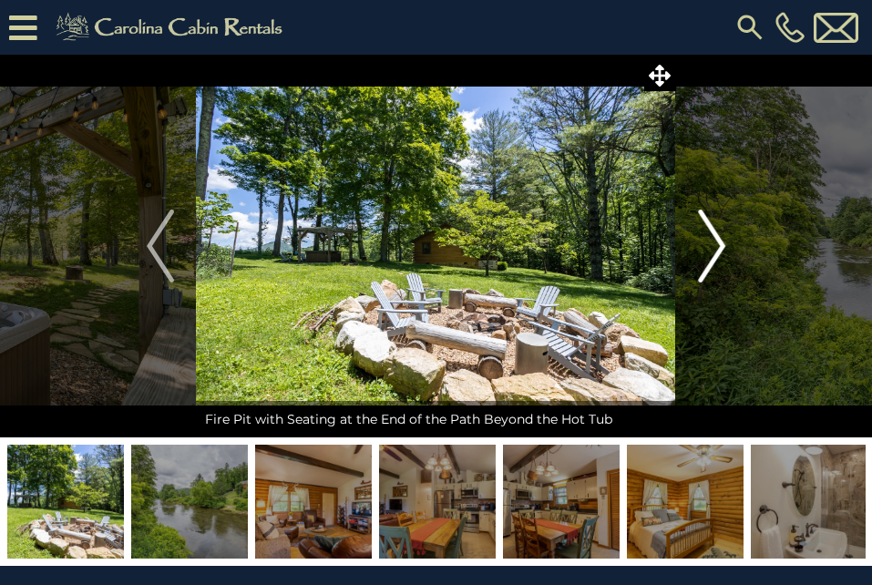
click at [719, 250] on img "Next" at bounding box center [711, 246] width 27 height 73
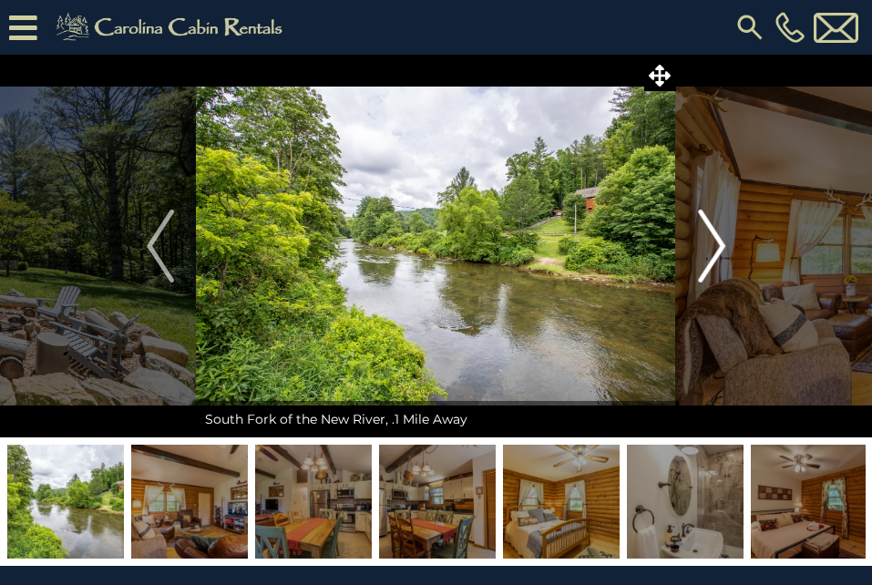
click at [719, 250] on img "Next" at bounding box center [711, 246] width 27 height 73
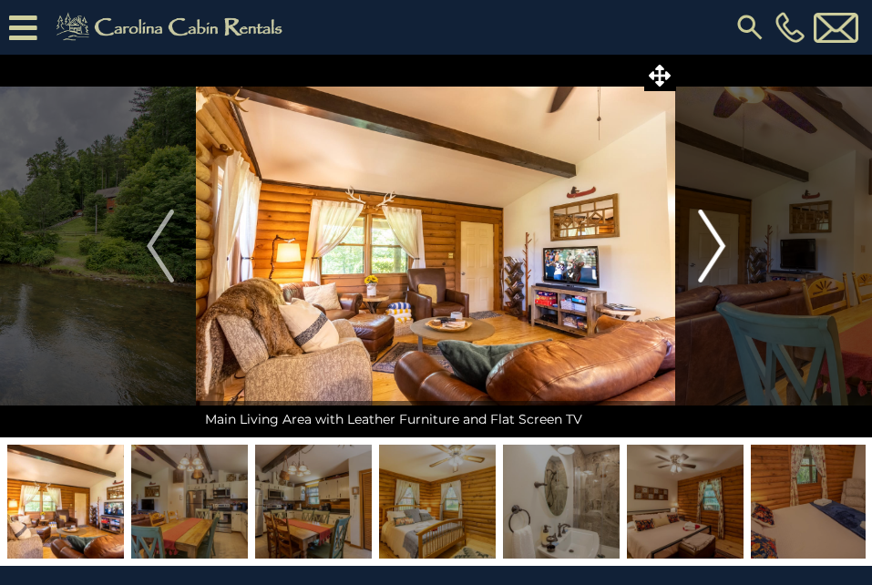
click at [719, 250] on img "Next" at bounding box center [711, 246] width 27 height 73
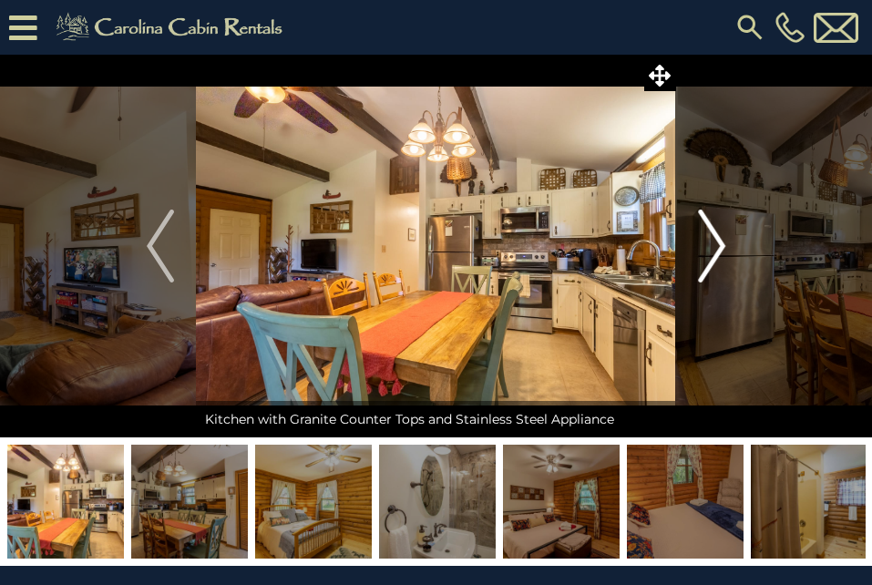
click at [719, 250] on img "Next" at bounding box center [711, 246] width 27 height 73
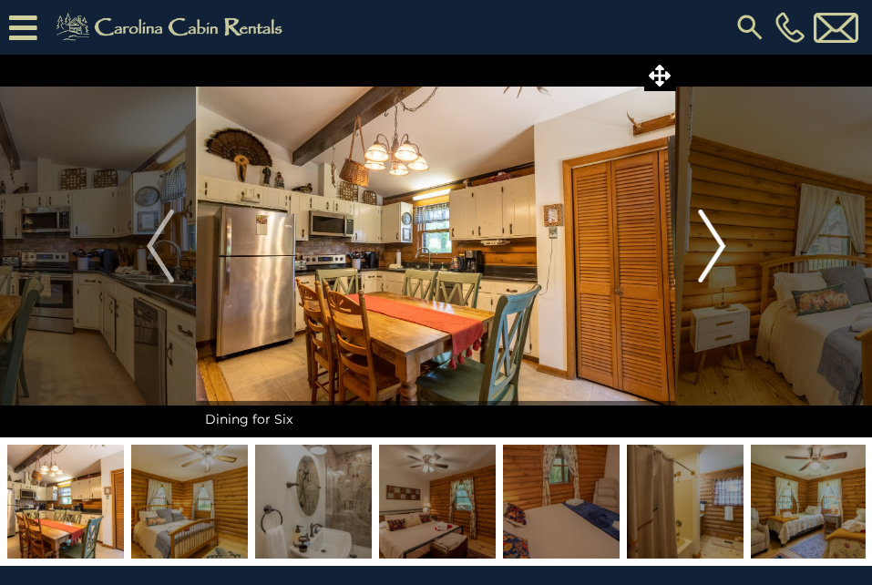
click at [719, 250] on img "Next" at bounding box center [711, 246] width 27 height 73
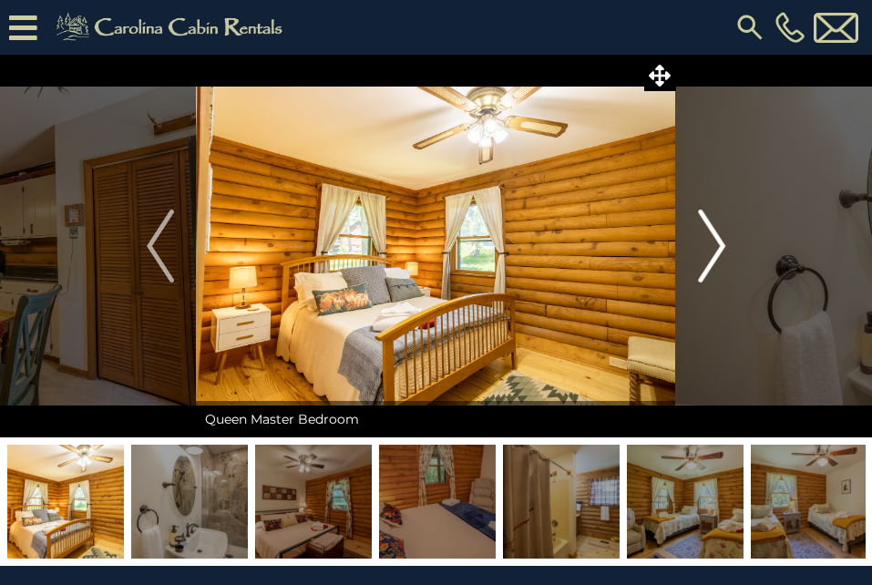
click at [719, 250] on img "Next" at bounding box center [711, 246] width 27 height 73
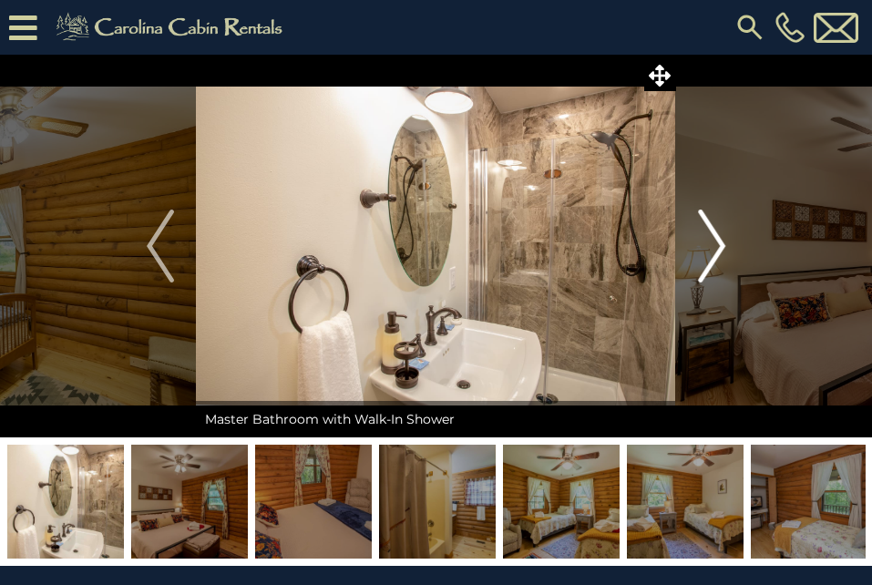
click at [719, 250] on img "Next" at bounding box center [711, 246] width 27 height 73
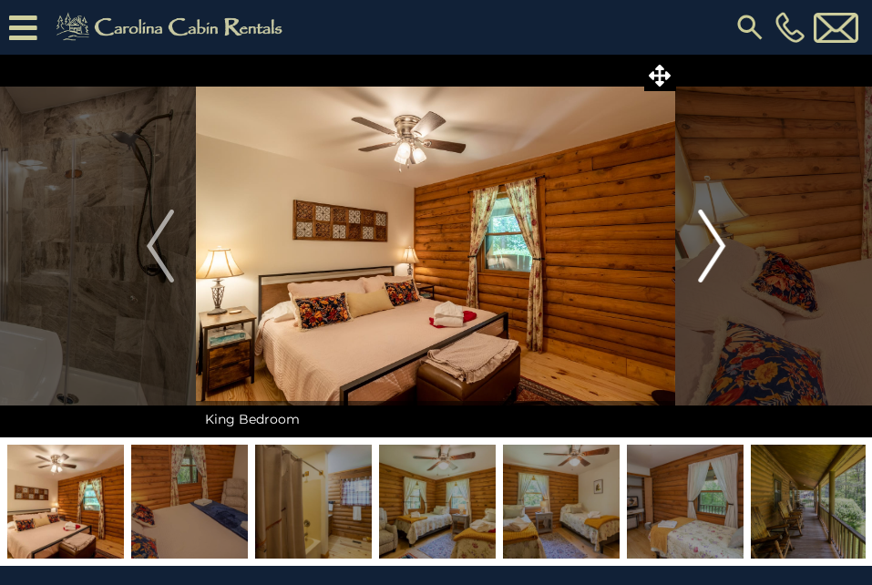
click at [719, 250] on img "Next" at bounding box center [711, 246] width 27 height 73
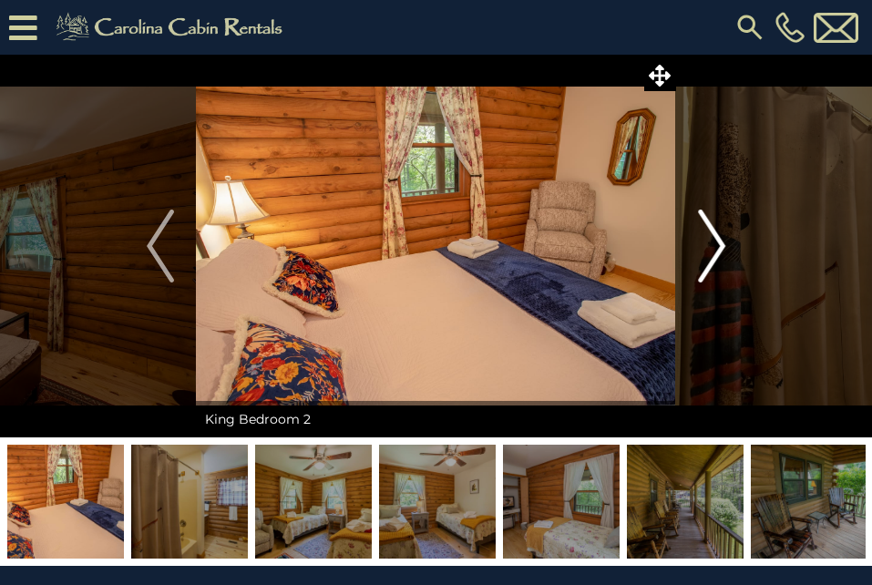
click at [719, 250] on img "Next" at bounding box center [711, 246] width 27 height 73
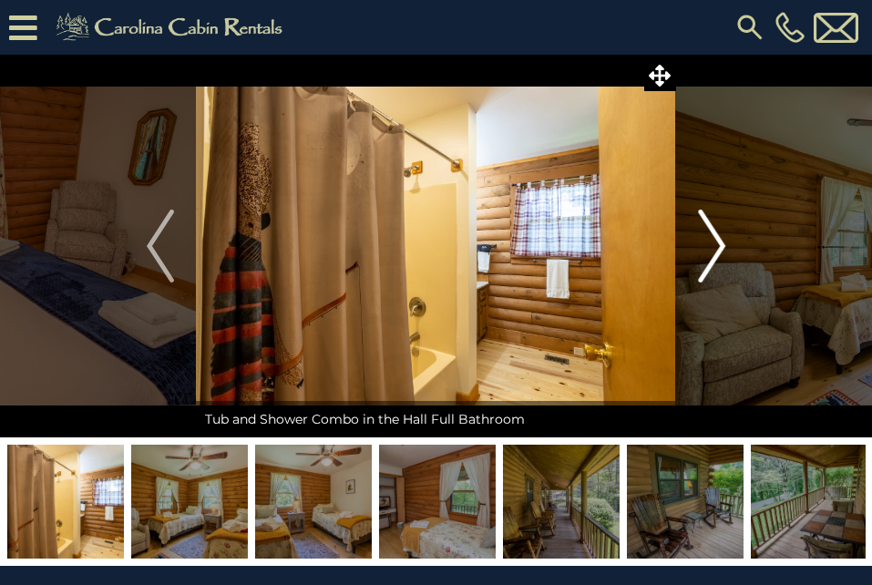
click at [719, 250] on img "Next" at bounding box center [711, 246] width 27 height 73
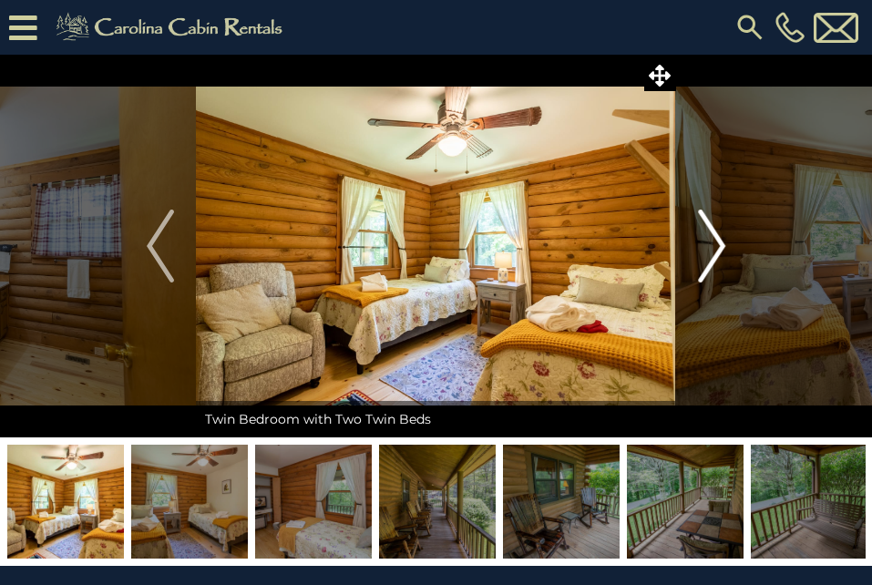
click at [719, 250] on img "Next" at bounding box center [711, 246] width 27 height 73
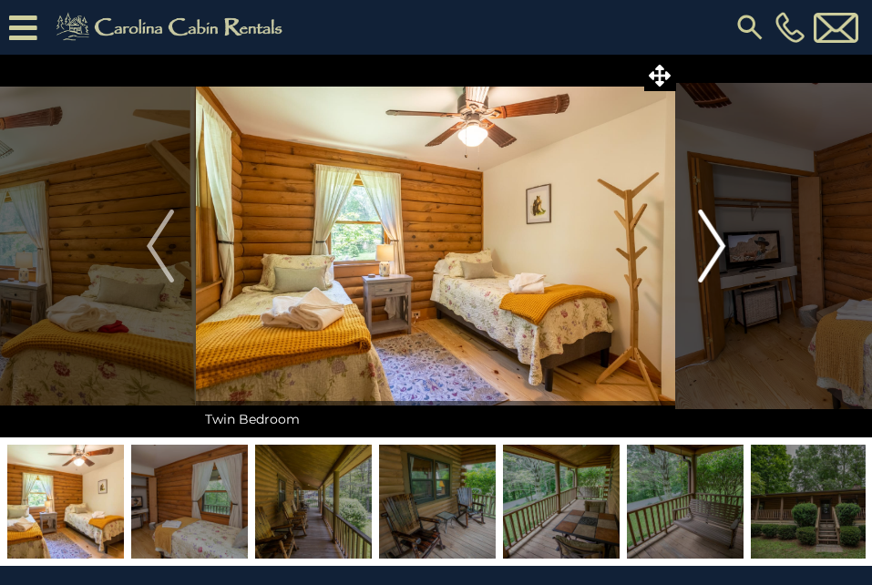
click at [719, 250] on img "Next" at bounding box center [711, 246] width 27 height 73
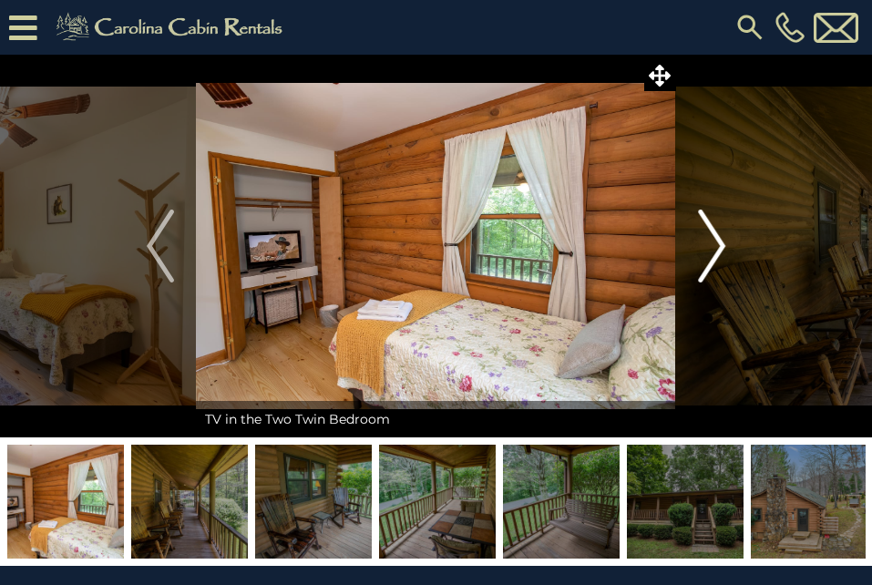
click at [718, 250] on img "Next" at bounding box center [711, 246] width 27 height 73
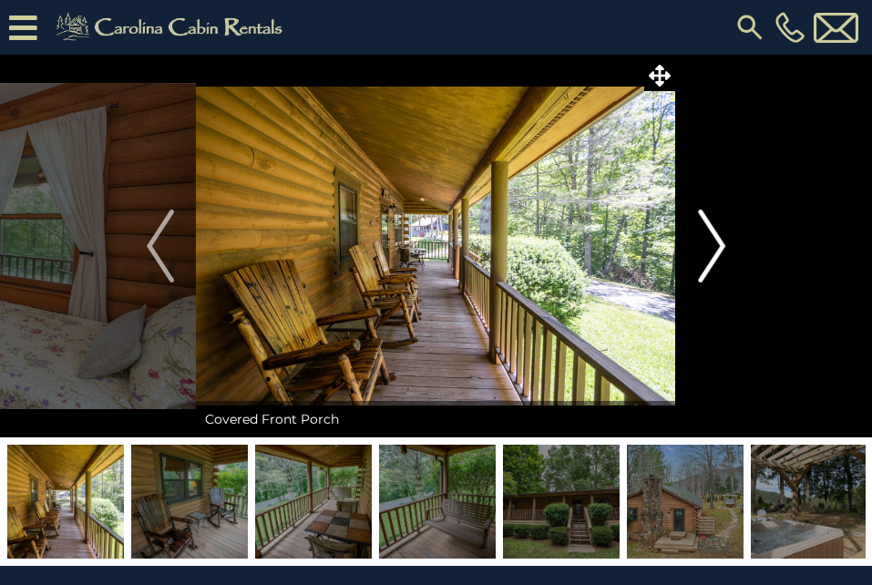
click at [718, 250] on img "Next" at bounding box center [711, 246] width 27 height 73
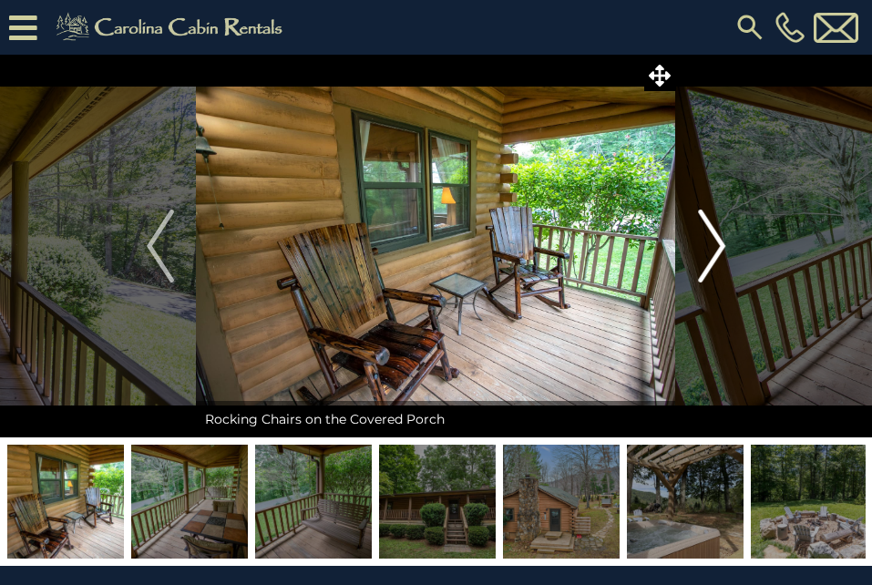
click at [718, 250] on img "Next" at bounding box center [711, 246] width 27 height 73
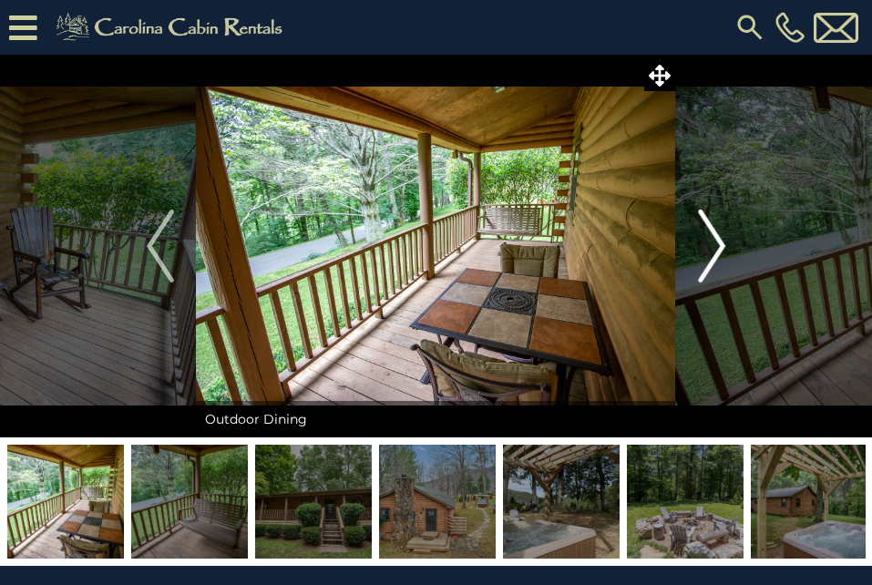
click at [718, 250] on img "Next" at bounding box center [711, 246] width 27 height 73
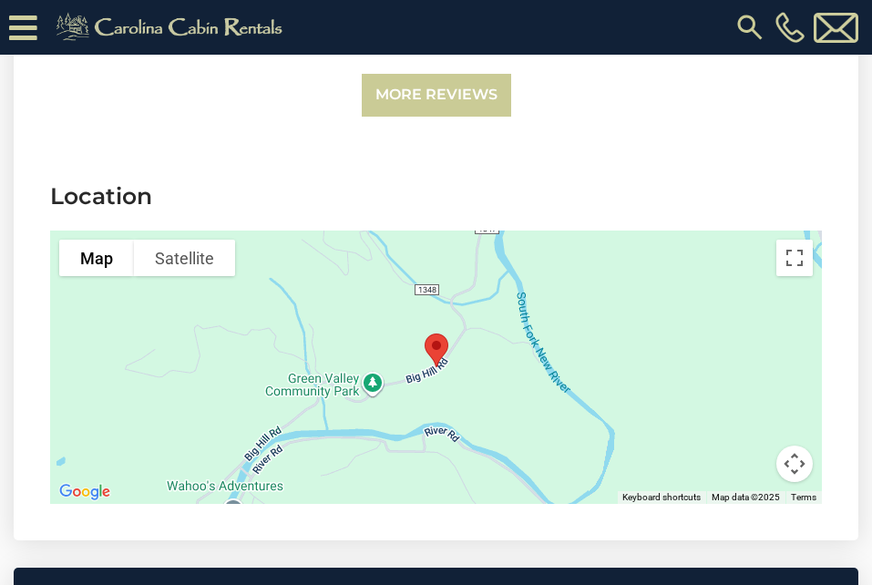
scroll to position [4100, 0]
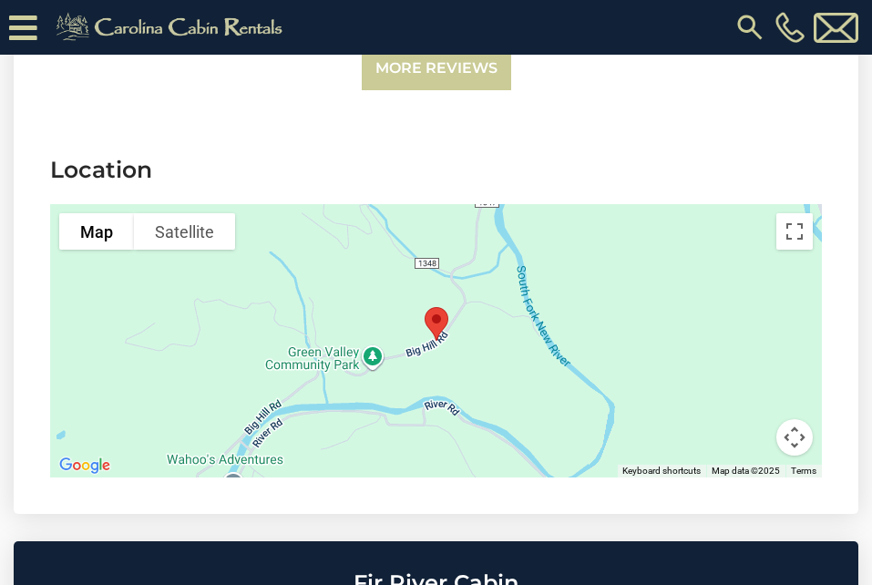
click at [495, 341] on div at bounding box center [436, 340] width 772 height 273
click at [801, 437] on button "Map camera controls" at bounding box center [794, 437] width 36 height 36
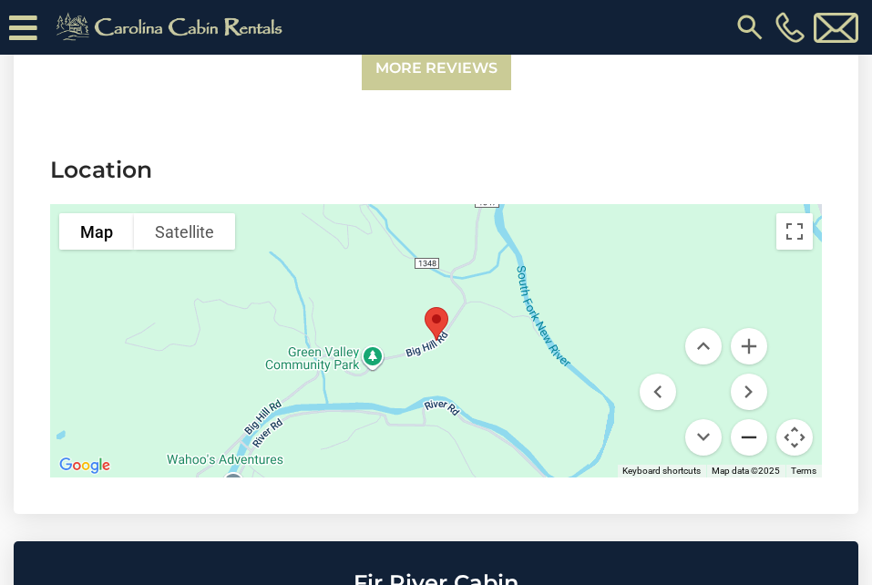
click at [752, 445] on button "Zoom out" at bounding box center [749, 437] width 36 height 36
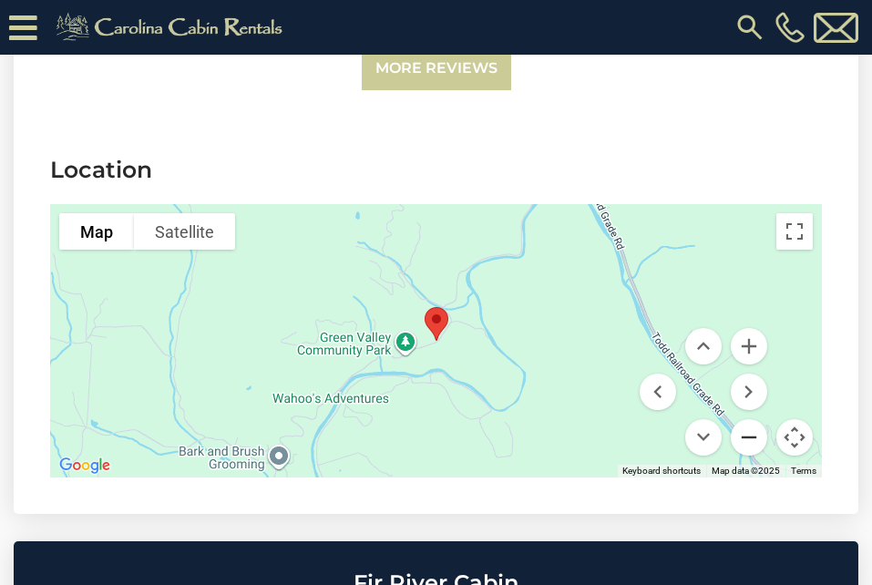
click at [752, 445] on button "Zoom out" at bounding box center [749, 437] width 36 height 36
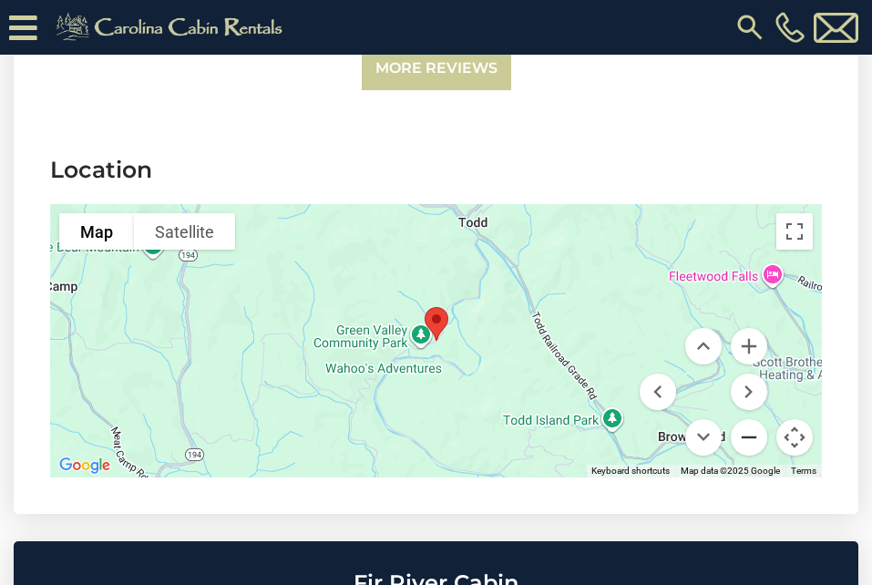
click at [752, 445] on button "Zoom out" at bounding box center [749, 437] width 36 height 36
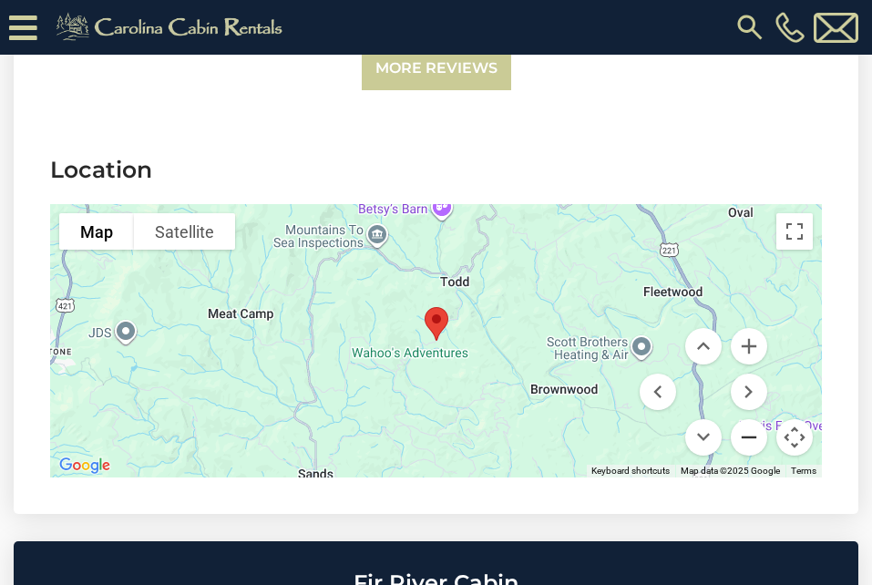
click at [752, 445] on button "Zoom out" at bounding box center [749, 437] width 36 height 36
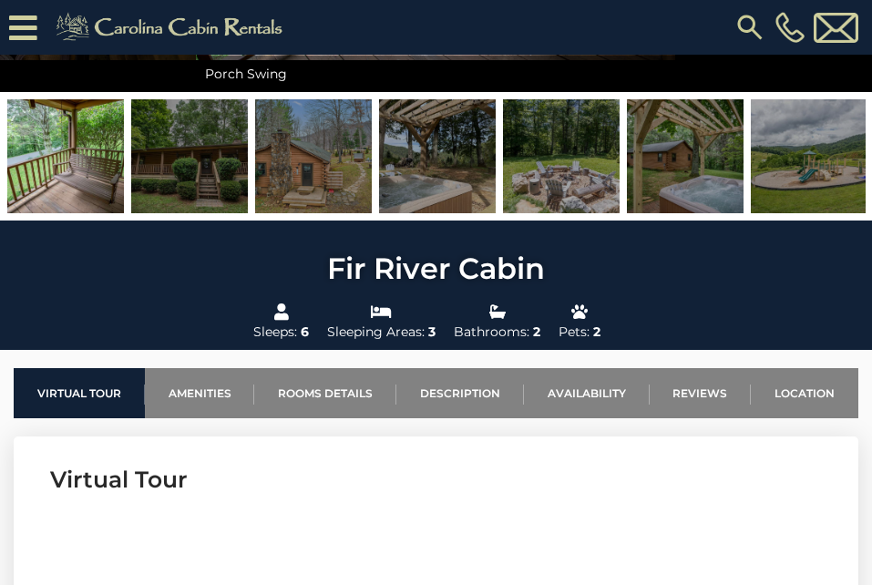
scroll to position [0, 0]
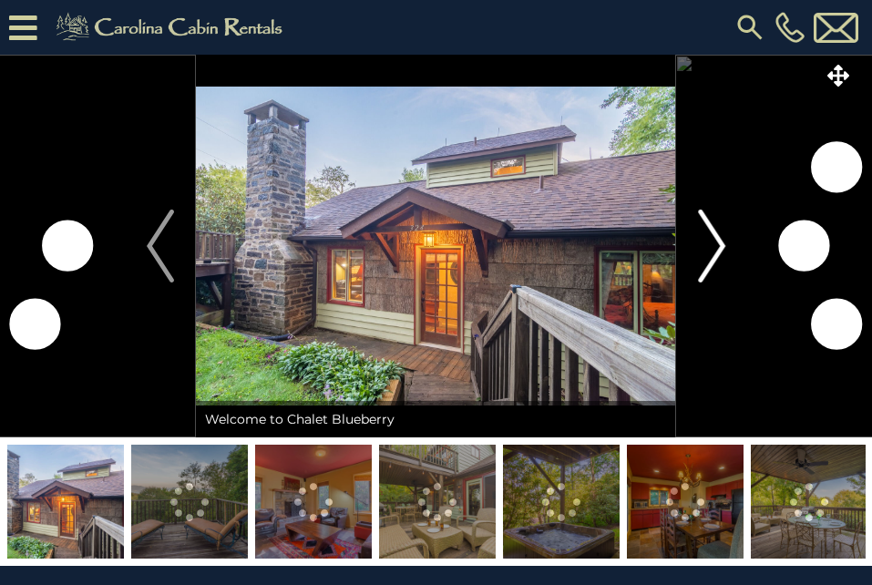
click at [716, 246] on img "Next" at bounding box center [711, 246] width 27 height 73
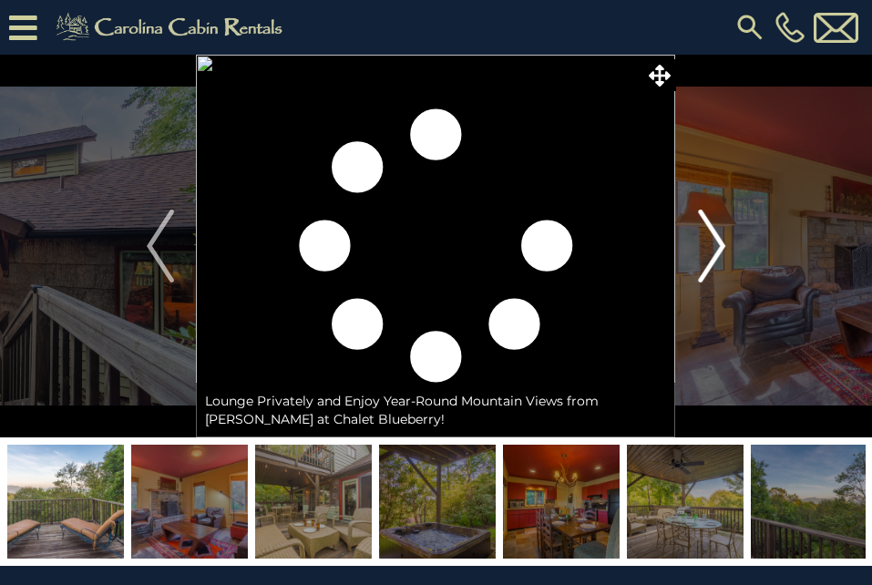
click at [716, 247] on img "Next" at bounding box center [711, 246] width 27 height 73
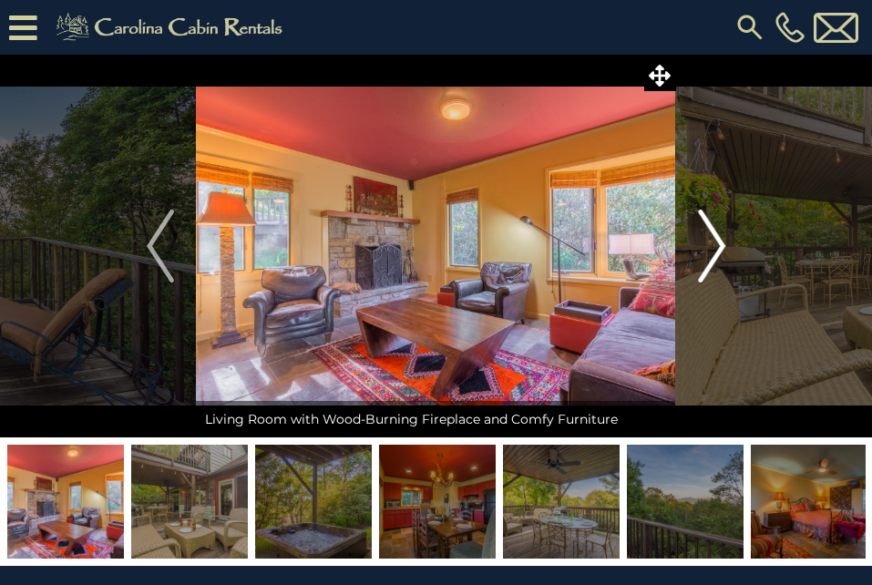
click at [716, 247] on img "Next" at bounding box center [711, 246] width 27 height 73
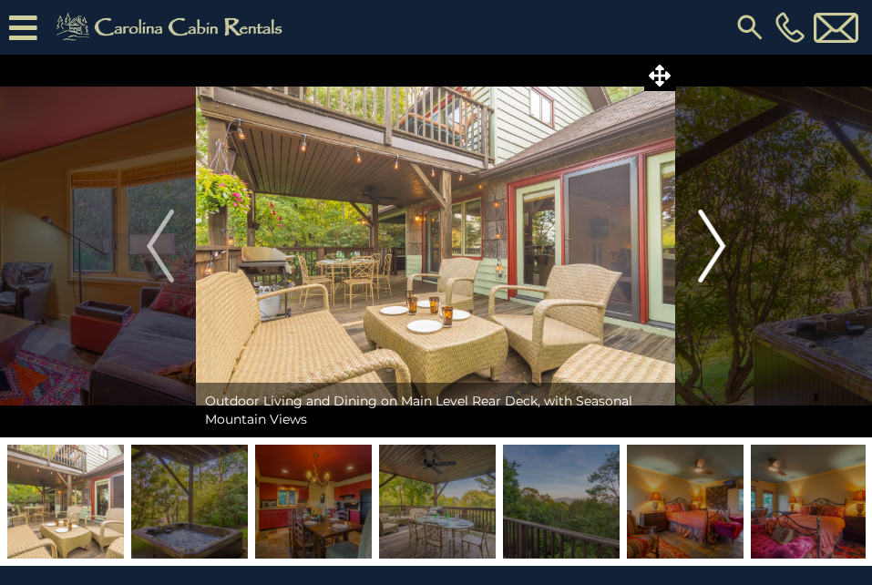
click at [716, 247] on img "Next" at bounding box center [711, 246] width 27 height 73
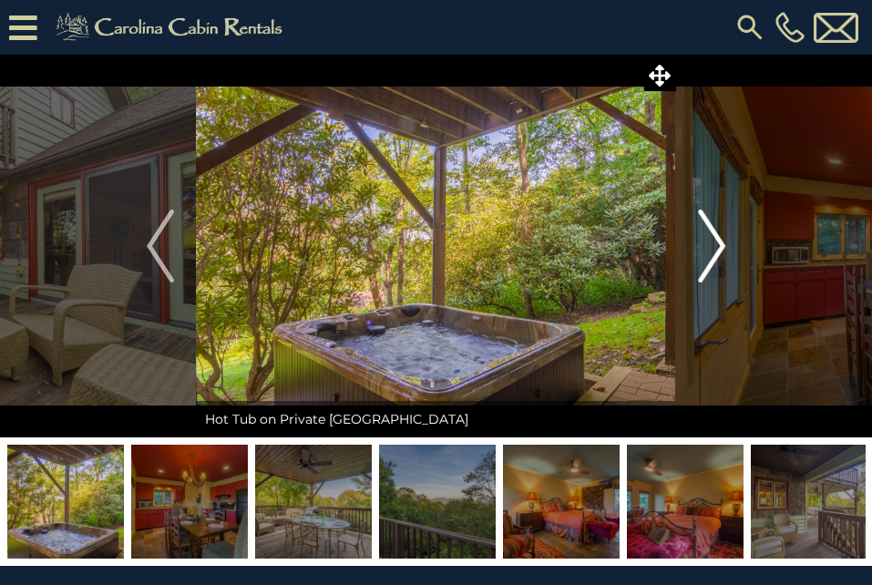
click at [716, 247] on img "Next" at bounding box center [711, 246] width 27 height 73
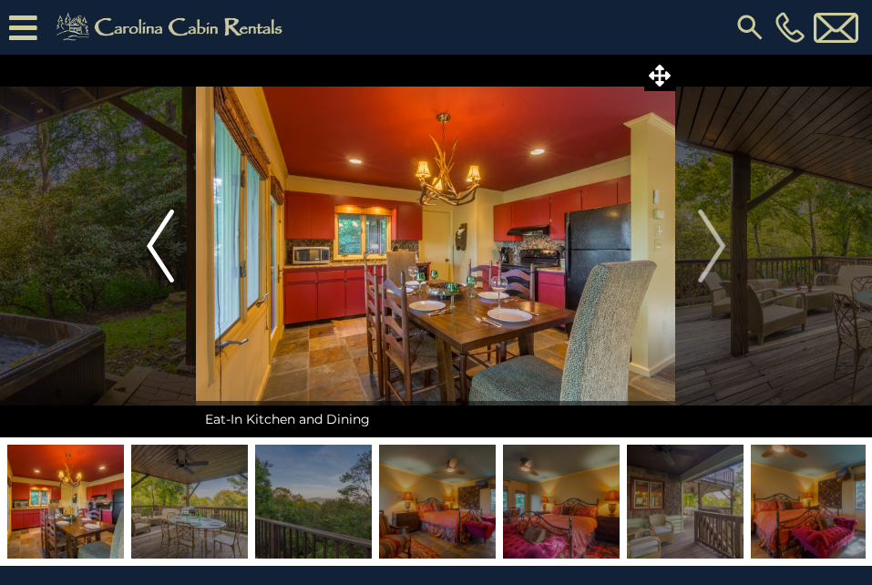
click at [151, 252] on img "Previous" at bounding box center [160, 246] width 27 height 73
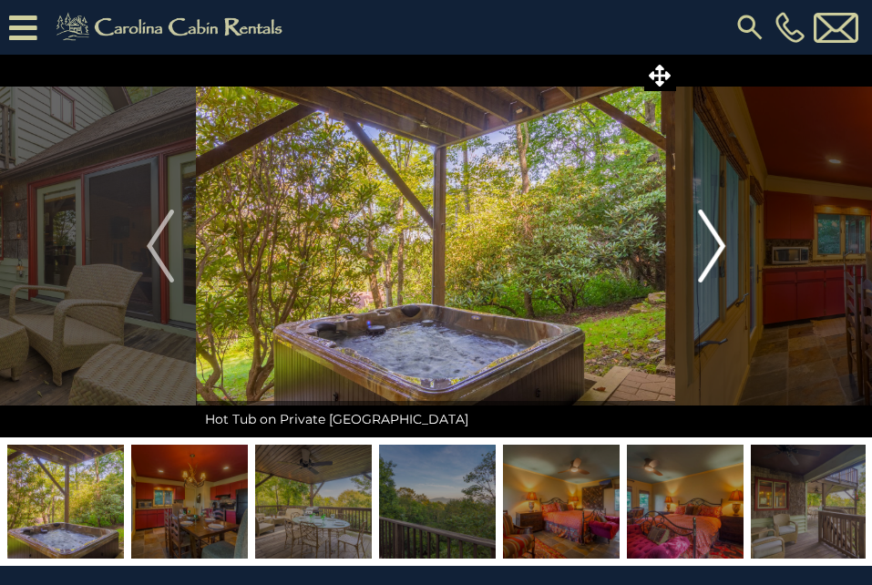
click at [717, 242] on img "Next" at bounding box center [711, 246] width 27 height 73
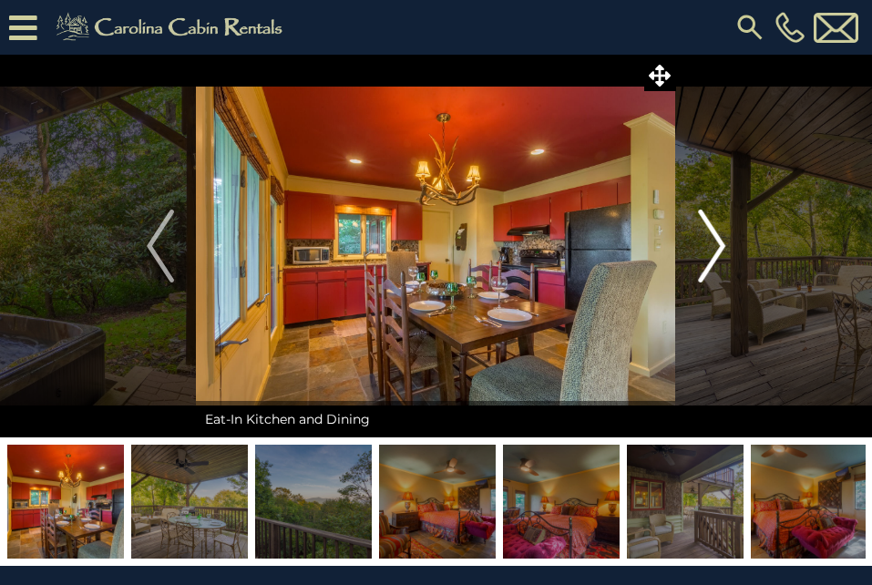
click at [708, 245] on img "Next" at bounding box center [711, 246] width 27 height 73
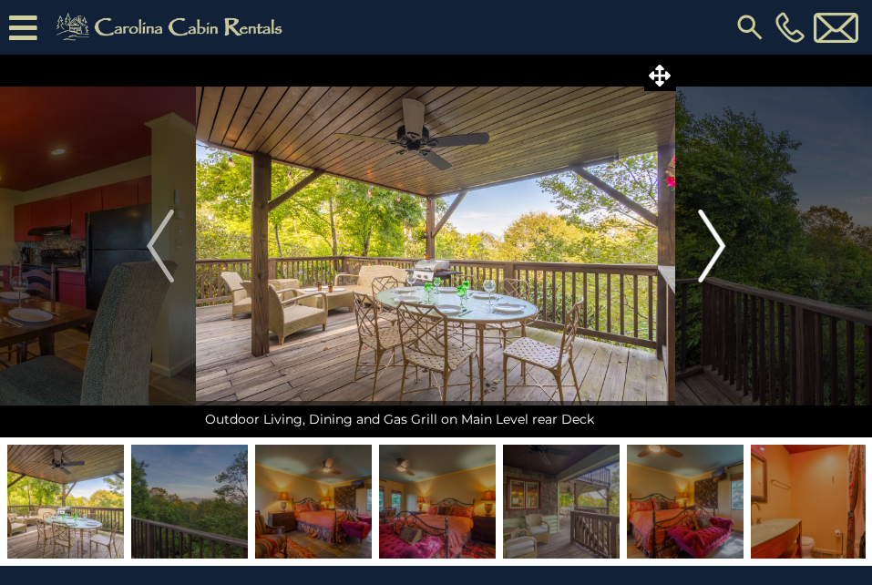
click at [708, 245] on img "Next" at bounding box center [711, 246] width 27 height 73
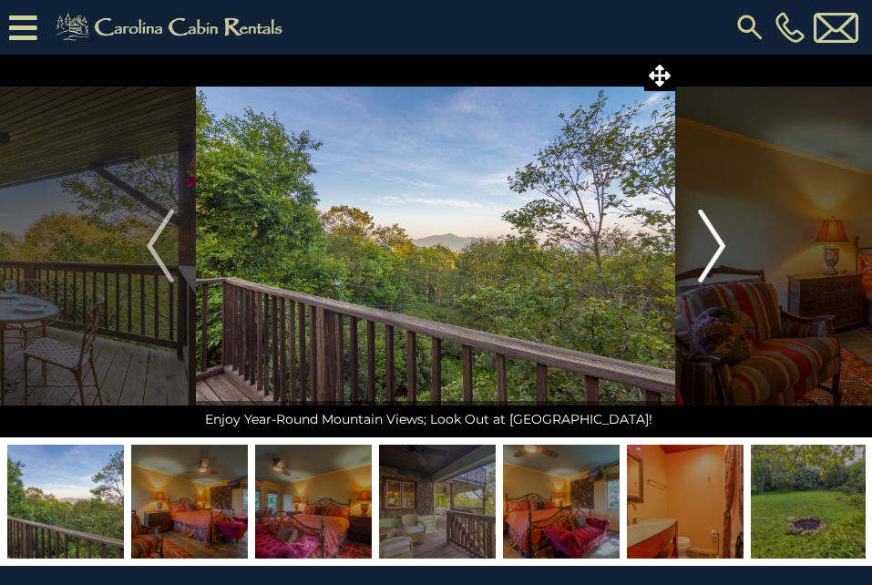
click at [708, 245] on img "Next" at bounding box center [711, 246] width 27 height 73
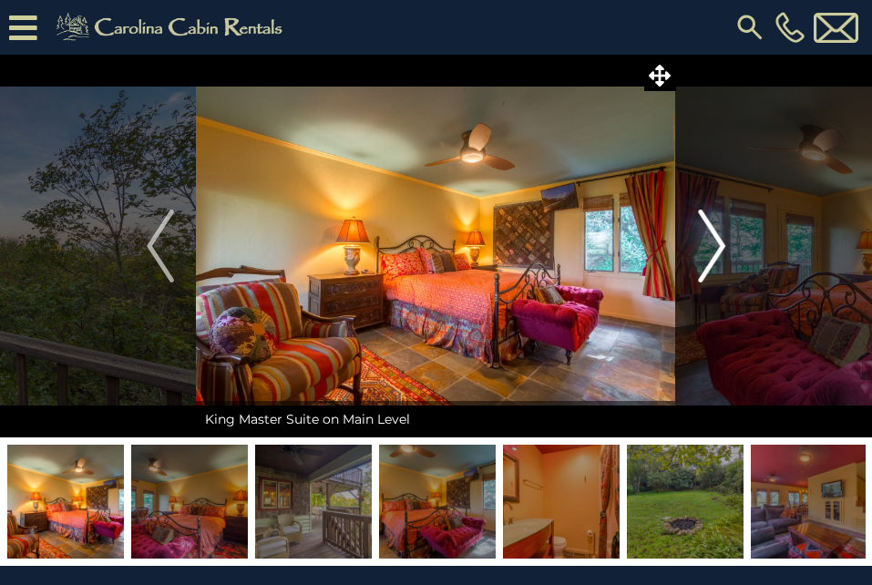
click at [707, 246] on img "Next" at bounding box center [711, 246] width 27 height 73
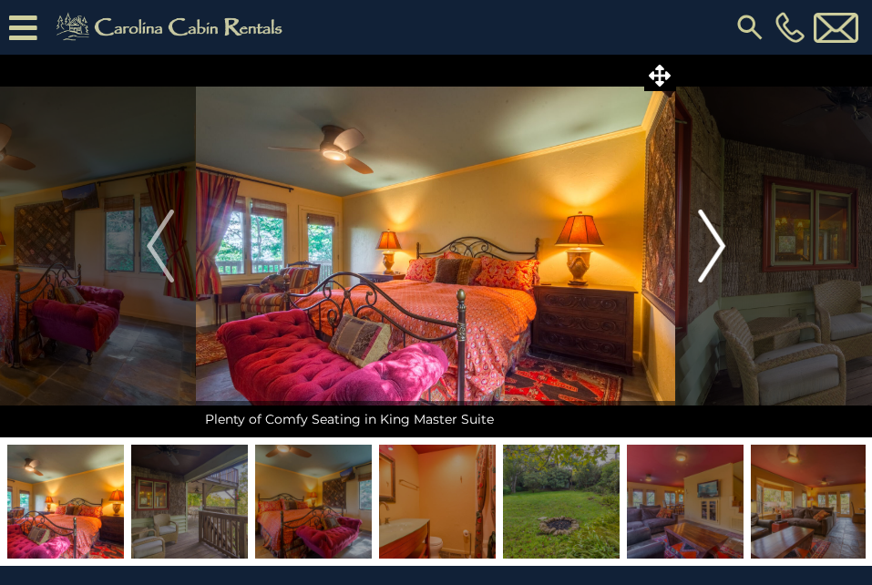
click at [707, 246] on img "Next" at bounding box center [711, 246] width 27 height 73
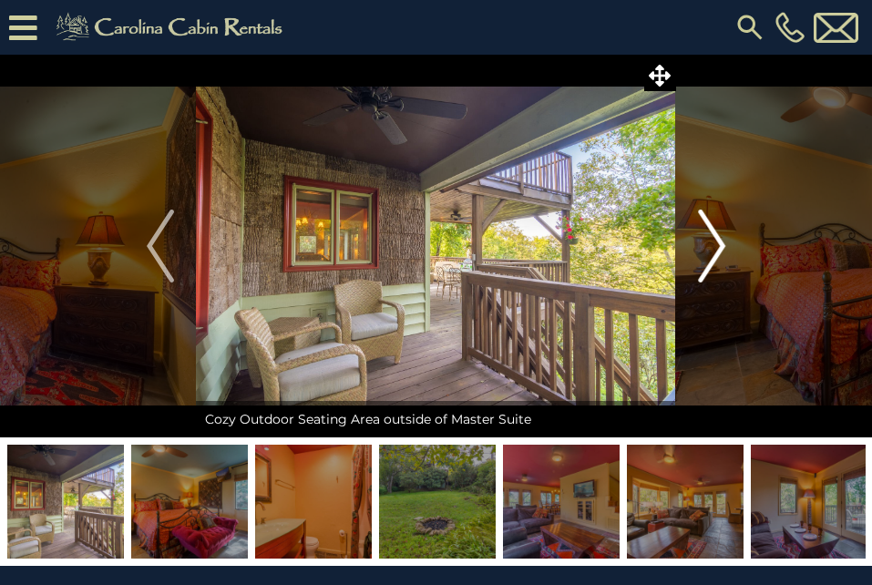
click at [707, 246] on img "Next" at bounding box center [711, 246] width 27 height 73
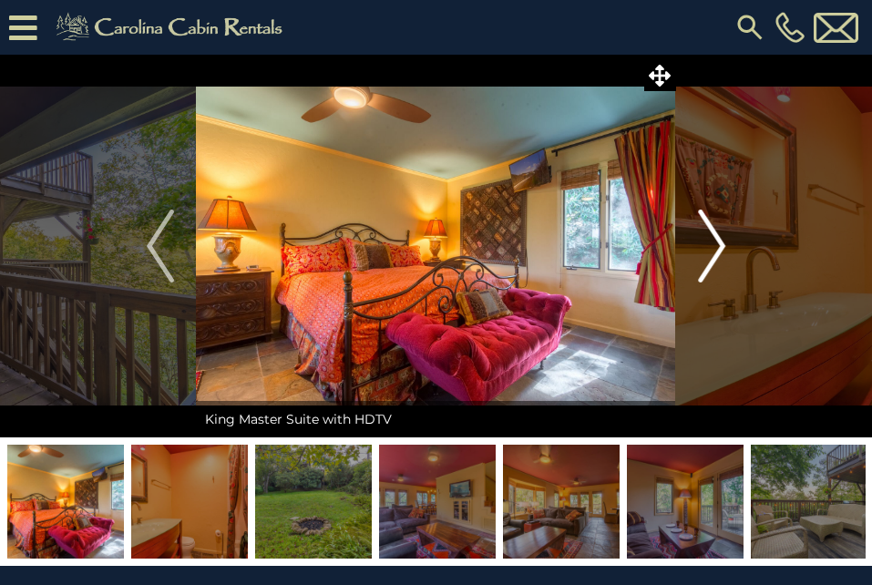
click at [707, 246] on img "Next" at bounding box center [711, 246] width 27 height 73
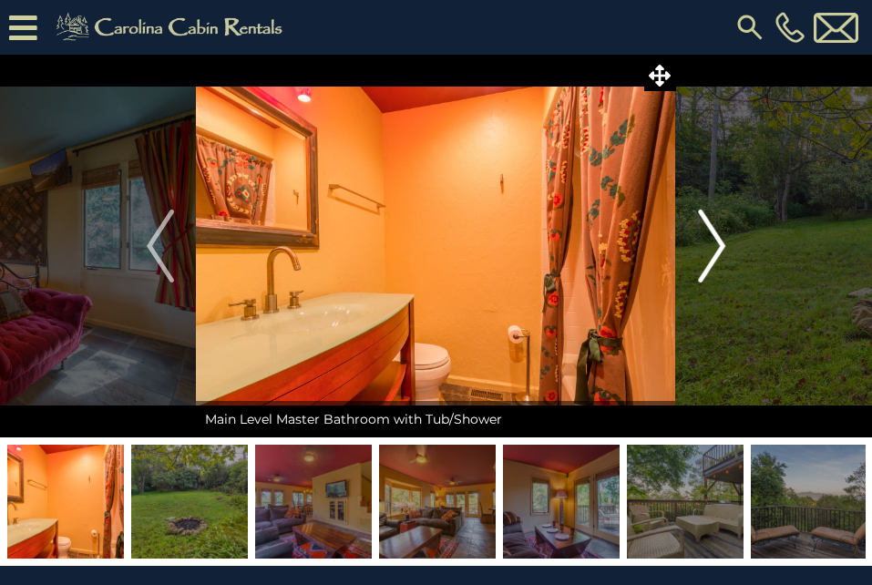
click at [707, 246] on img "Next" at bounding box center [711, 246] width 27 height 73
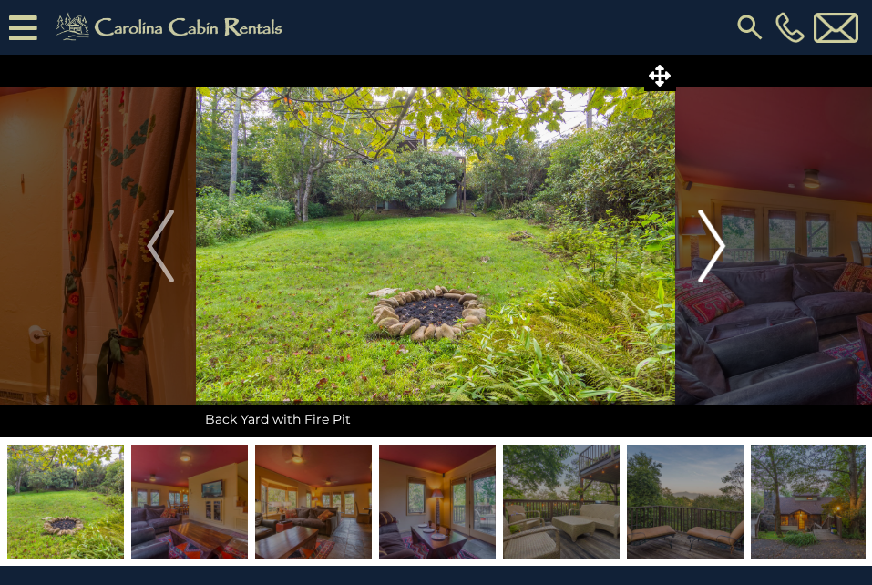
click at [707, 246] on img "Next" at bounding box center [711, 246] width 27 height 73
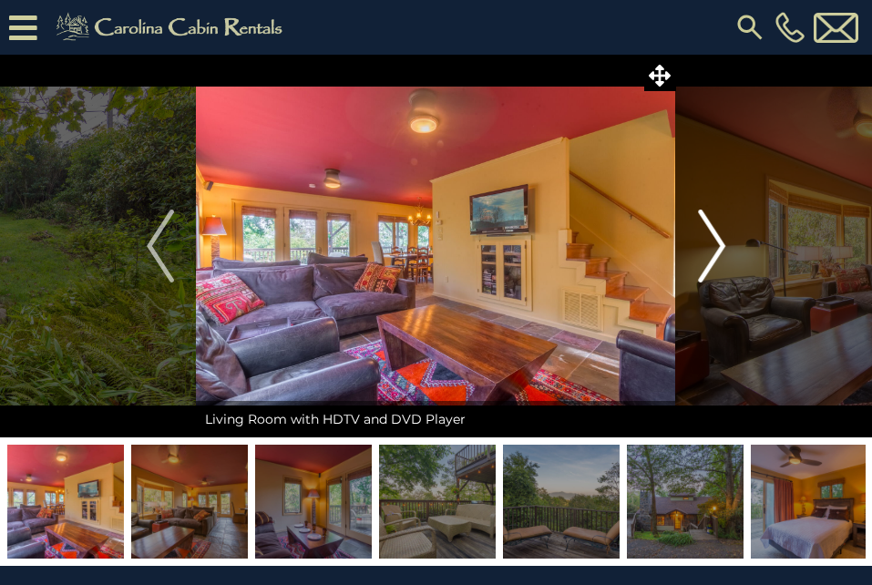
click at [706, 227] on img "Next" at bounding box center [711, 246] width 27 height 73
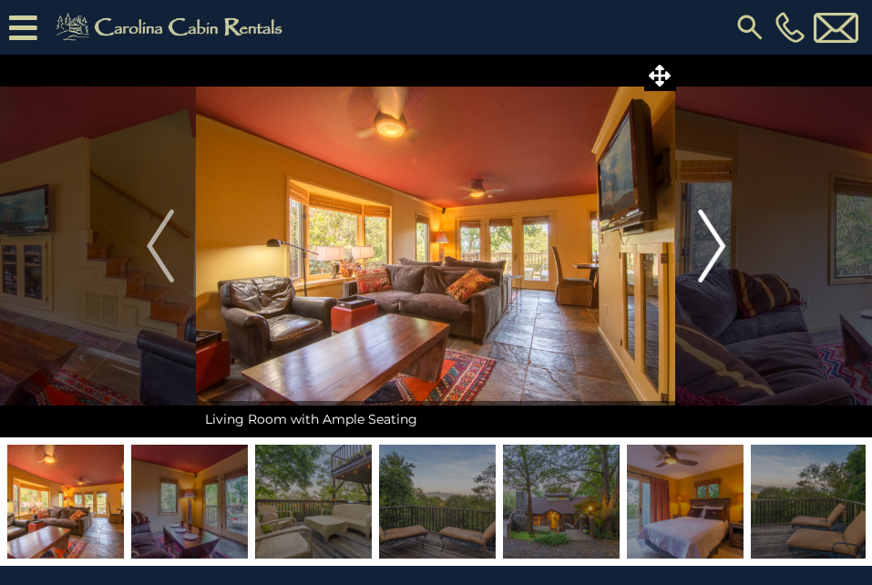
click at [695, 231] on button "Next" at bounding box center [711, 246] width 71 height 383
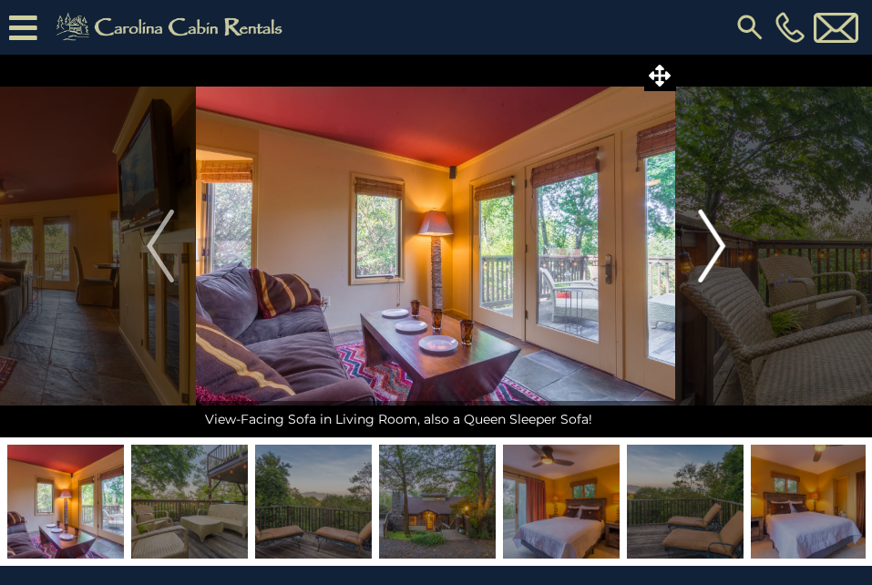
click at [692, 231] on button "Next" at bounding box center [711, 246] width 71 height 383
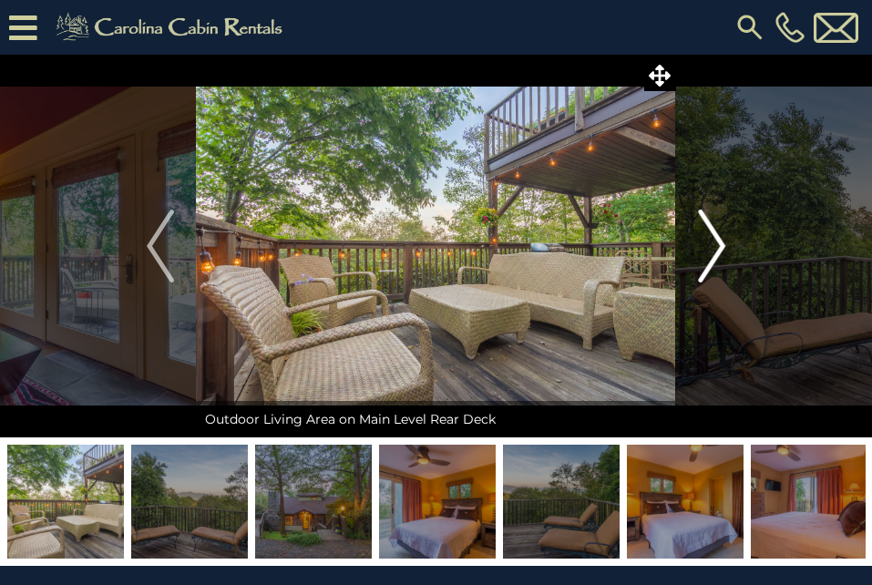
click at [691, 232] on button "Next" at bounding box center [711, 246] width 71 height 383
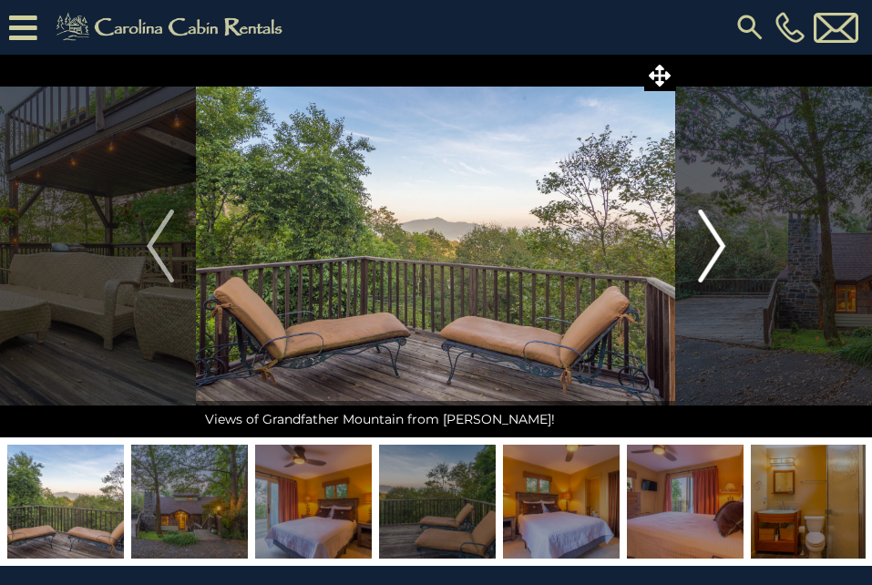
click at [691, 232] on button "Next" at bounding box center [711, 246] width 71 height 383
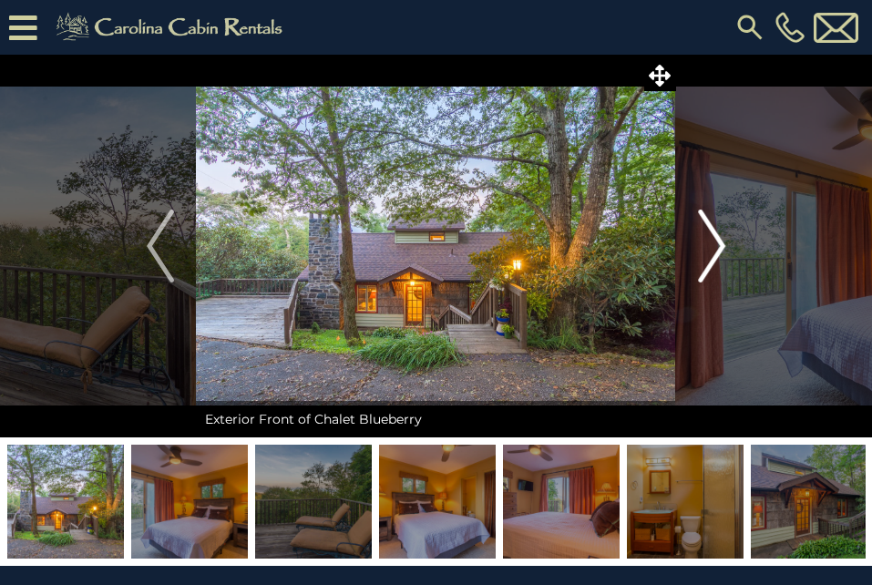
click at [693, 233] on button "Next" at bounding box center [711, 246] width 71 height 383
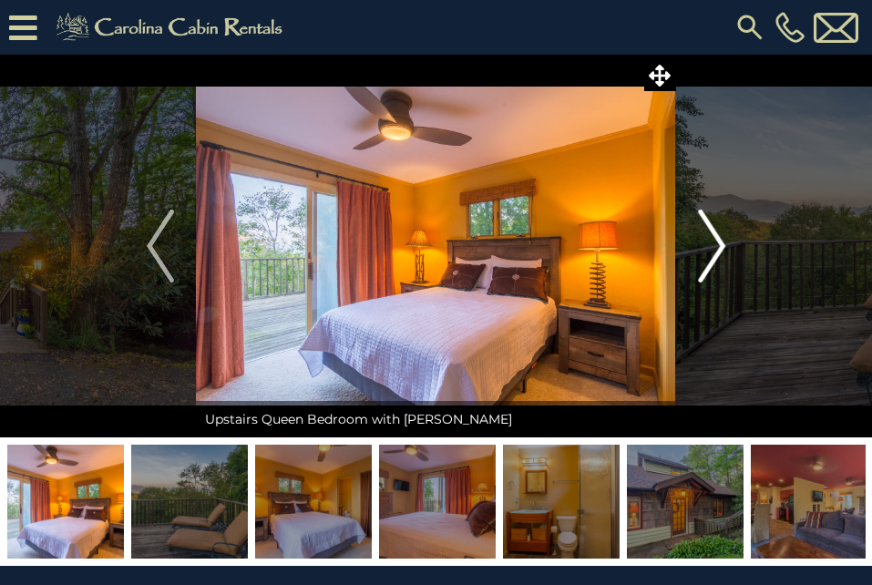
click at [693, 233] on button "Next" at bounding box center [711, 246] width 71 height 383
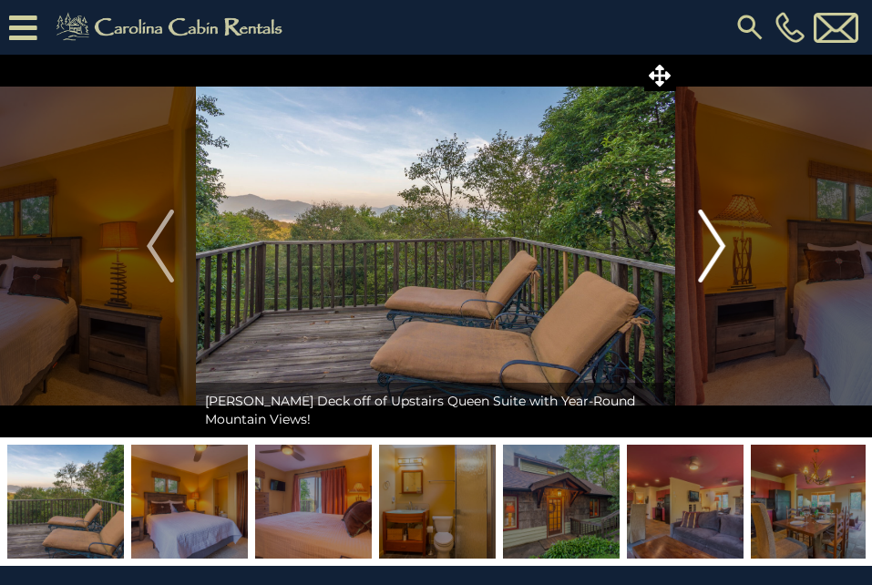
click at [693, 233] on button "Next" at bounding box center [711, 246] width 71 height 383
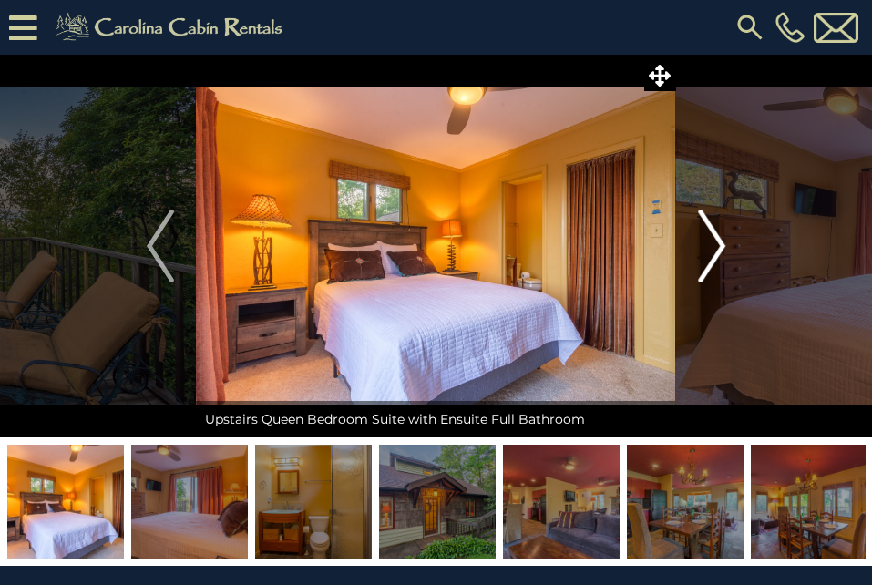
click at [693, 233] on button "Next" at bounding box center [711, 246] width 71 height 383
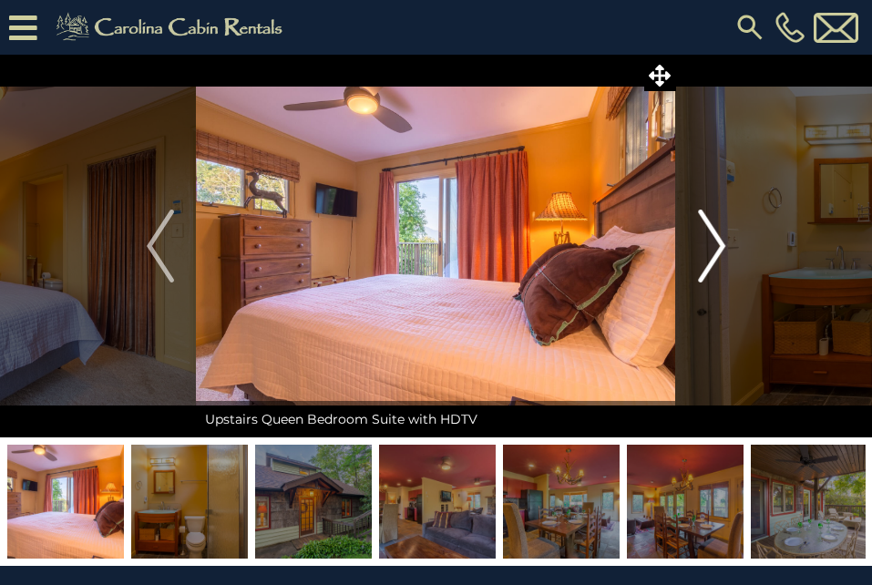
click at [695, 234] on button "Next" at bounding box center [711, 246] width 71 height 383
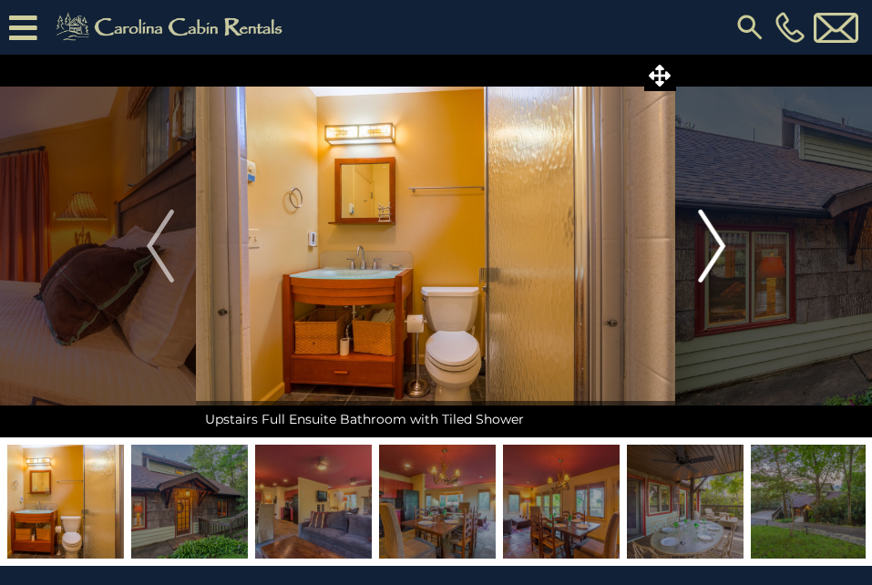
click at [699, 234] on img "Next" at bounding box center [711, 246] width 27 height 73
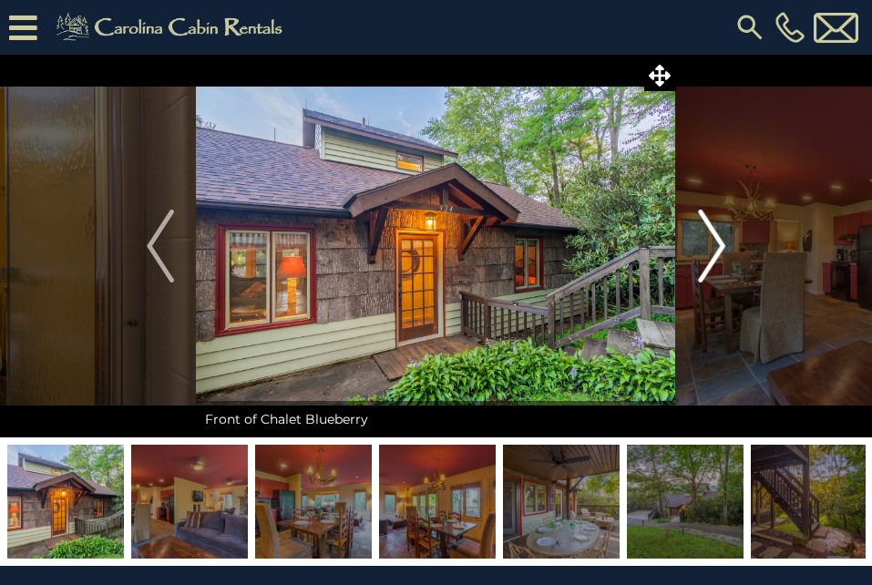
click at [699, 234] on img "Next" at bounding box center [711, 246] width 27 height 73
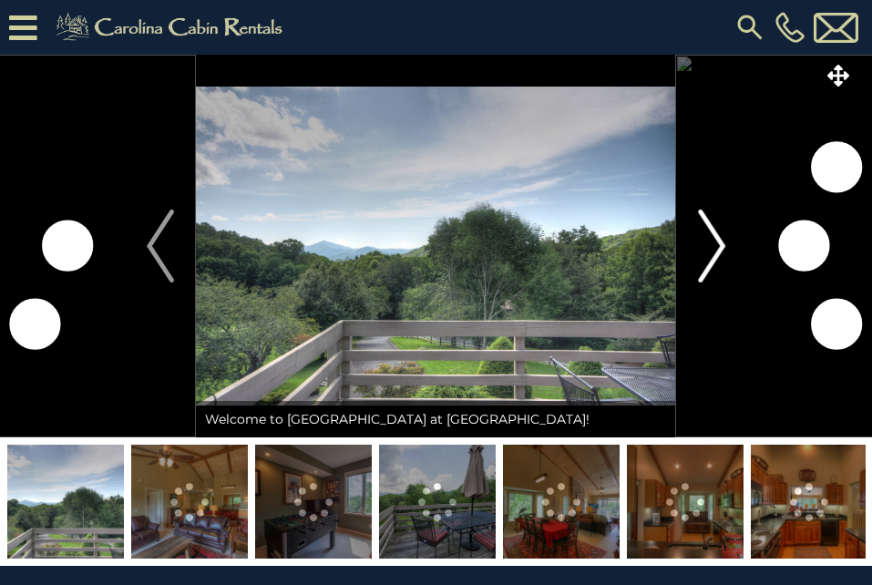
click at [716, 261] on img "Next" at bounding box center [711, 246] width 27 height 73
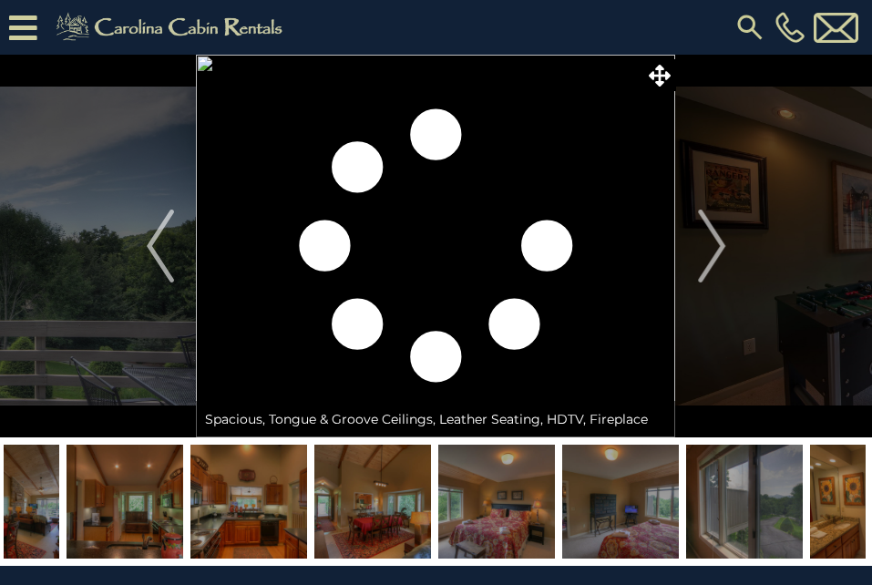
drag, startPoint x: 566, startPoint y: 492, endPoint x: 129, endPoint y: 459, distance: 437.6
click at [129, 459] on img at bounding box center [125, 502] width 117 height 114
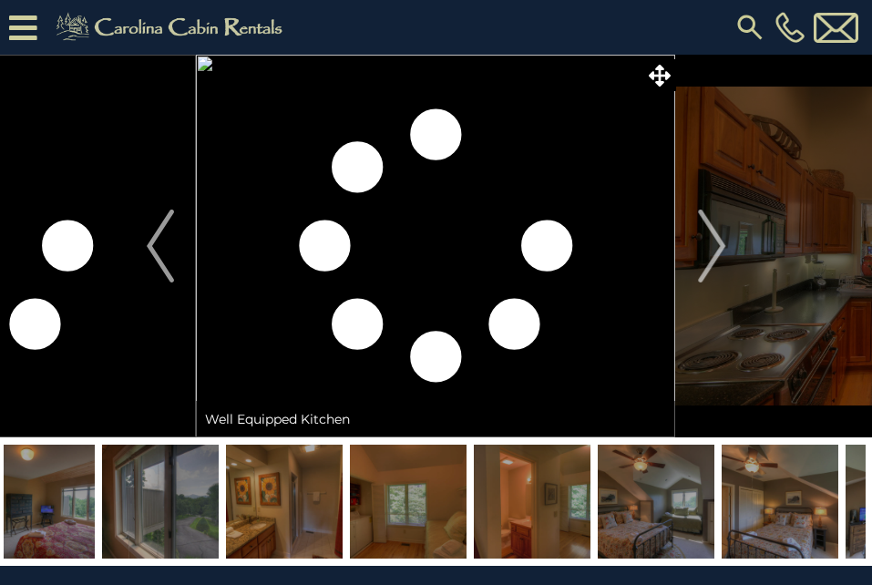
drag, startPoint x: 769, startPoint y: 476, endPoint x: 237, endPoint y: 499, distance: 532.5
click at [237, 499] on img at bounding box center [284, 502] width 117 height 114
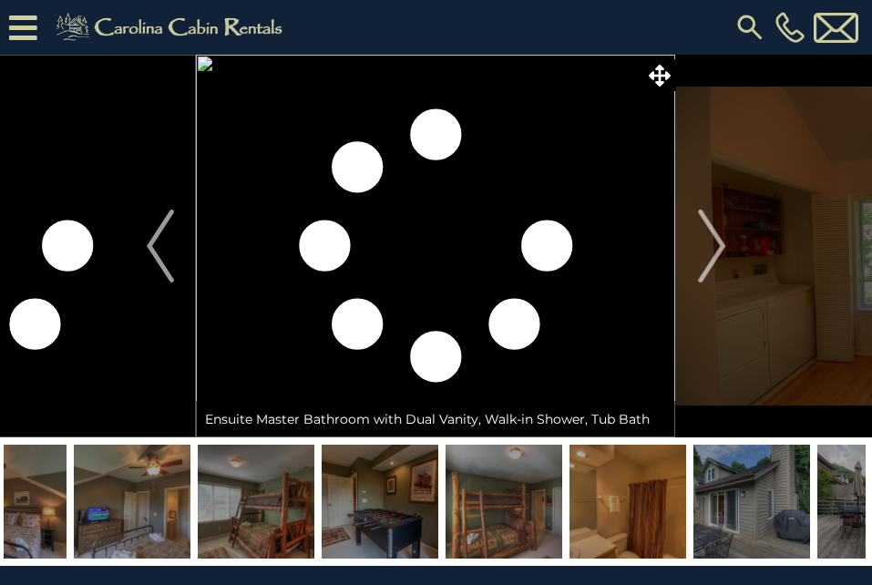
drag, startPoint x: 711, startPoint y: 508, endPoint x: 150, endPoint y: 549, distance: 562.7
click at [150, 549] on img at bounding box center [132, 502] width 117 height 114
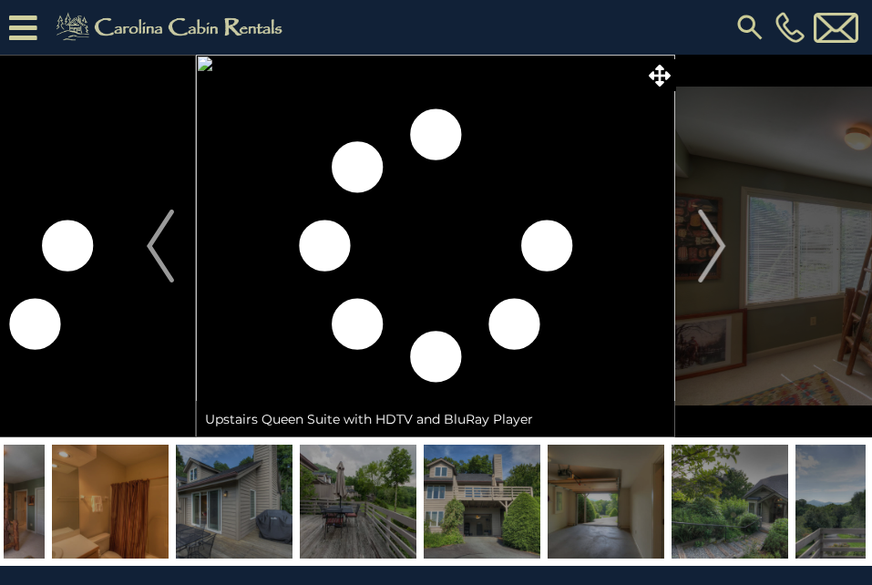
drag, startPoint x: 645, startPoint y: 499, endPoint x: 194, endPoint y: 511, distance: 451.1
click at [194, 511] on img at bounding box center [234, 502] width 117 height 114
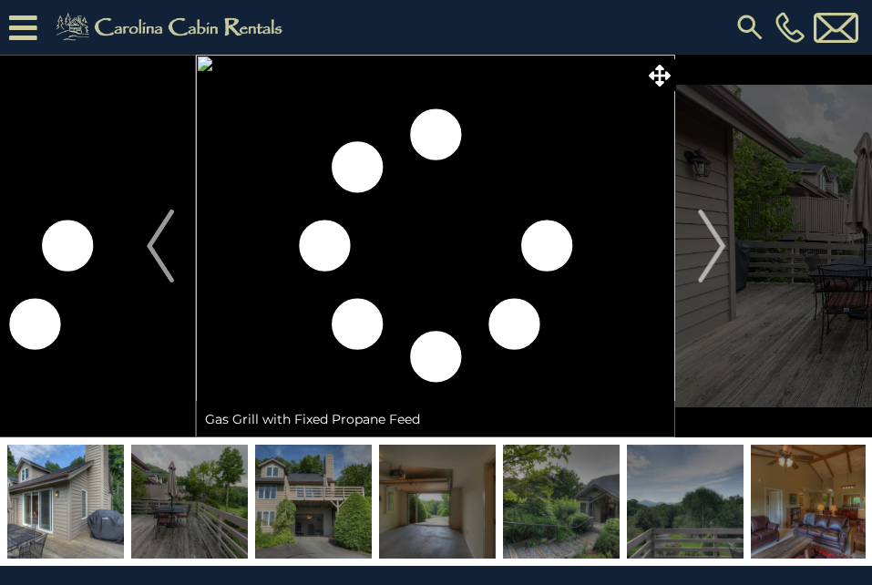
click at [313, 497] on img at bounding box center [313, 502] width 117 height 114
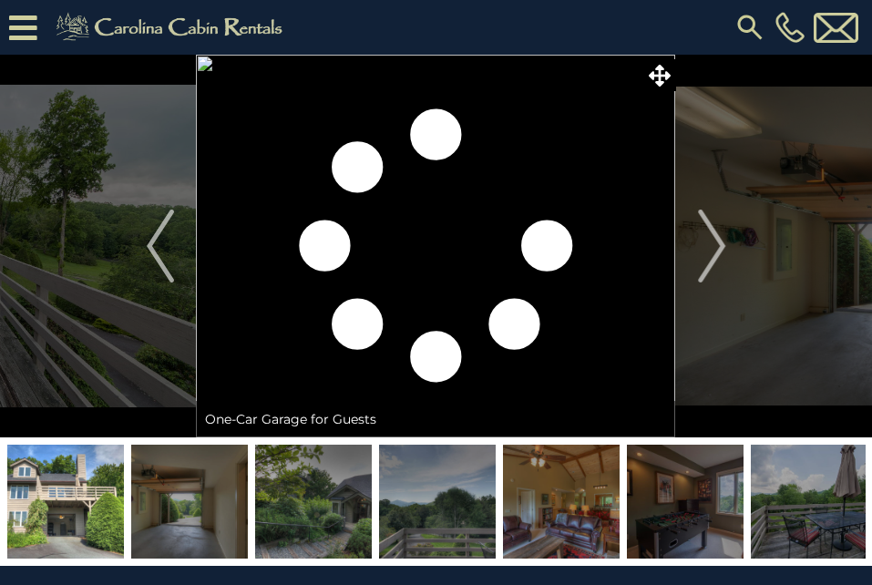
click at [67, 507] on img at bounding box center [65, 502] width 117 height 114
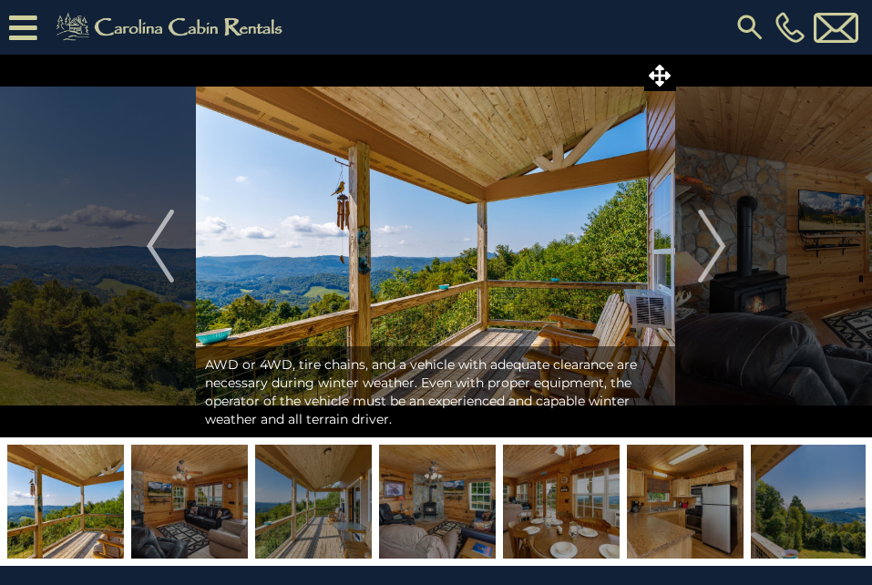
click at [436, 223] on img at bounding box center [435, 246] width 479 height 383
click at [713, 236] on img "Next" at bounding box center [711, 246] width 27 height 73
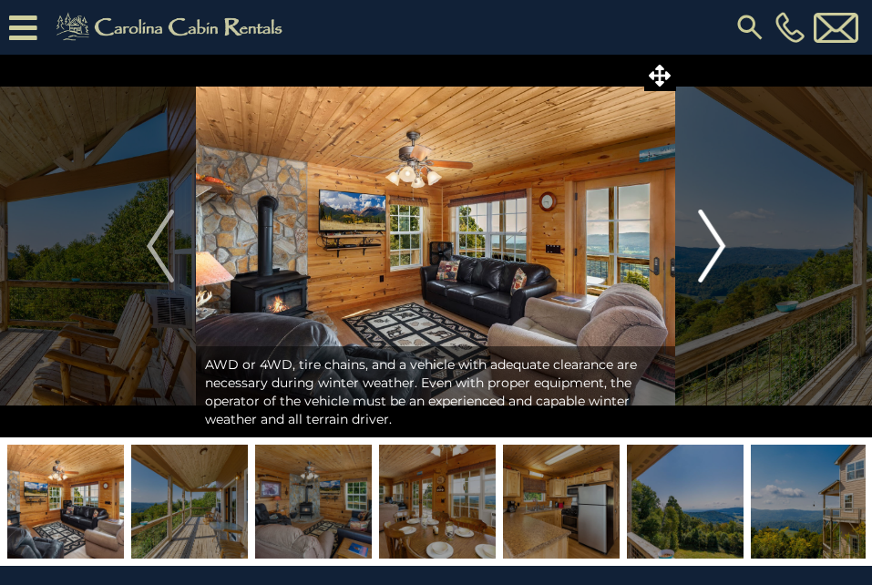
click at [713, 236] on img "Next" at bounding box center [711, 246] width 27 height 73
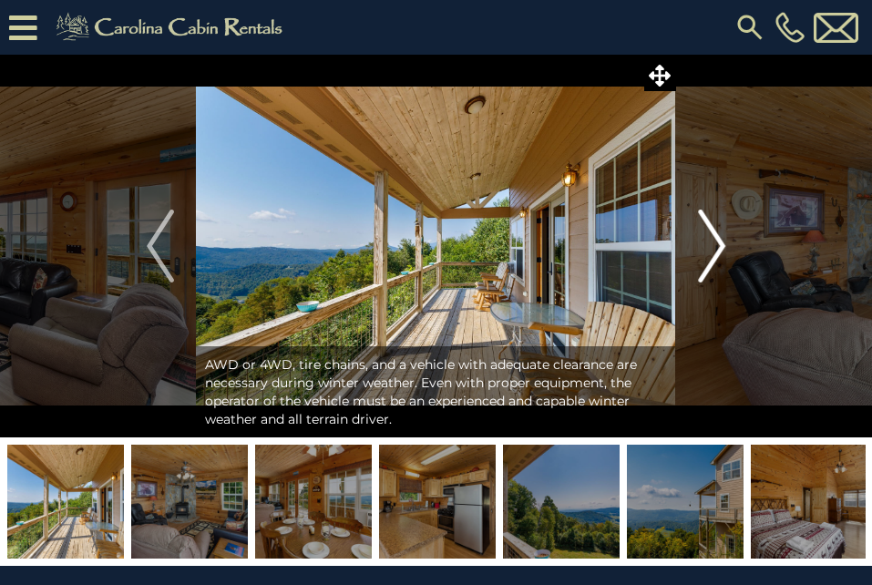
click at [713, 236] on img "Next" at bounding box center [711, 246] width 27 height 73
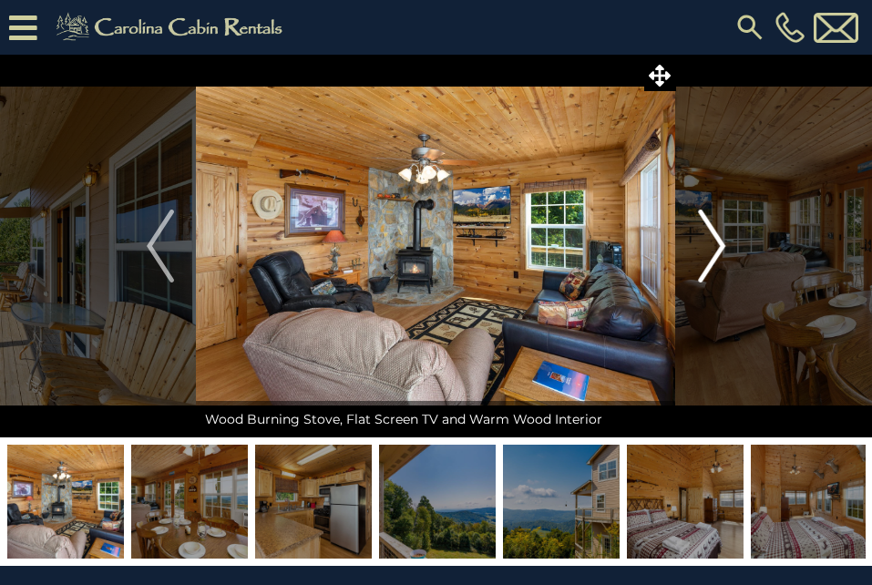
click at [713, 236] on img "Next" at bounding box center [711, 246] width 27 height 73
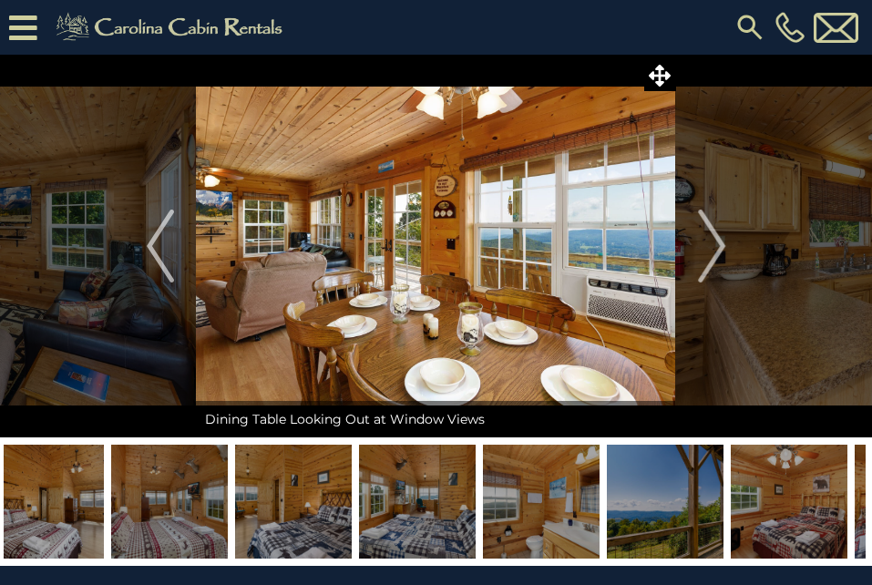
drag, startPoint x: 731, startPoint y: 500, endPoint x: 178, endPoint y: 446, distance: 555.6
click at [178, 446] on img at bounding box center [169, 502] width 117 height 114
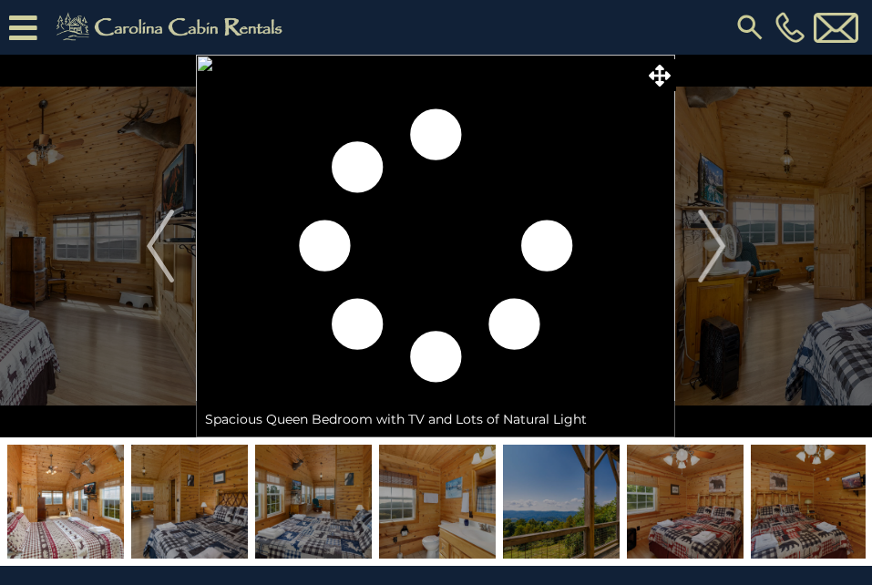
drag, startPoint x: 685, startPoint y: 483, endPoint x: 259, endPoint y: 443, distance: 428.2
click at [261, 444] on div at bounding box center [436, 501] width 872 height 128
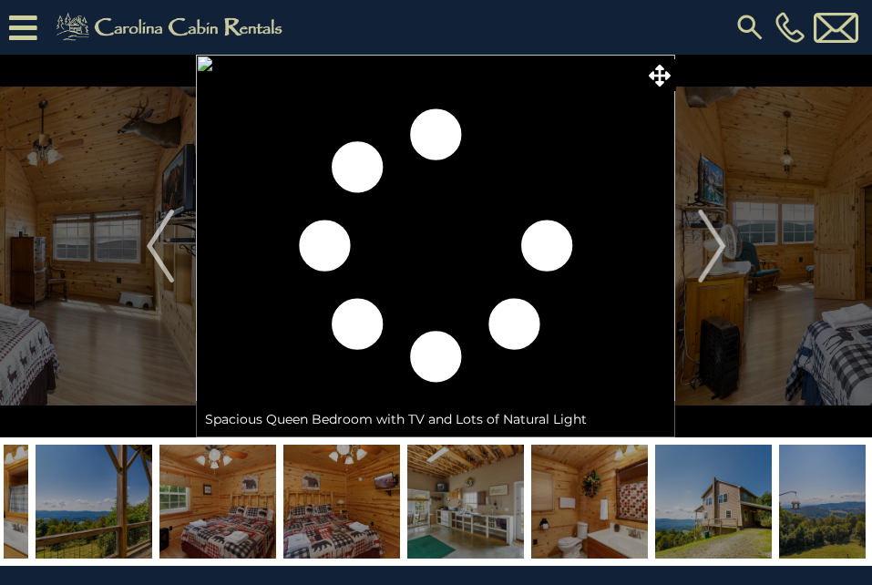
drag, startPoint x: 614, startPoint y: 477, endPoint x: 134, endPoint y: 524, distance: 482.3
click at [135, 524] on img at bounding box center [94, 502] width 117 height 114
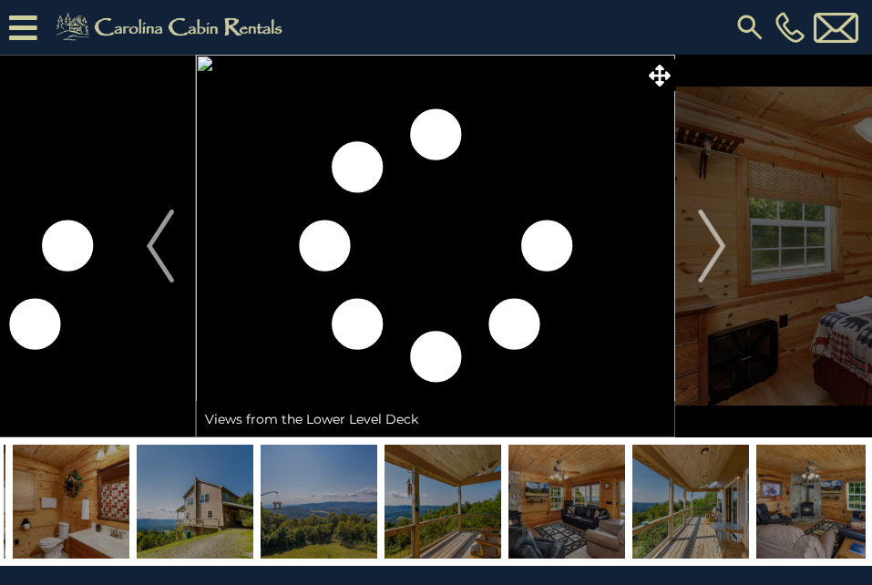
drag, startPoint x: 663, startPoint y: 505, endPoint x: 173, endPoint y: 534, distance: 491.0
click at [173, 534] on img at bounding box center [195, 502] width 117 height 114
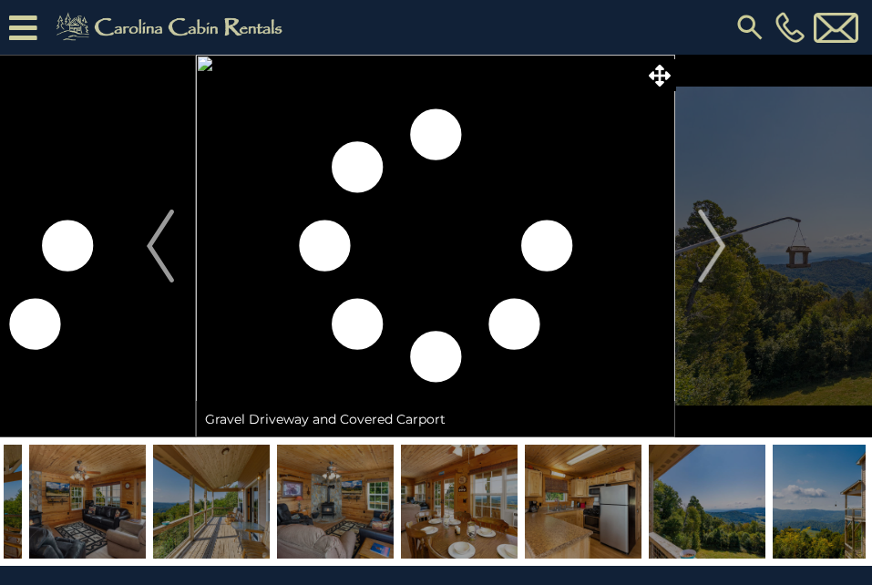
drag, startPoint x: 712, startPoint y: 491, endPoint x: 363, endPoint y: 520, distance: 351.0
click at [363, 520] on img at bounding box center [335, 502] width 117 height 114
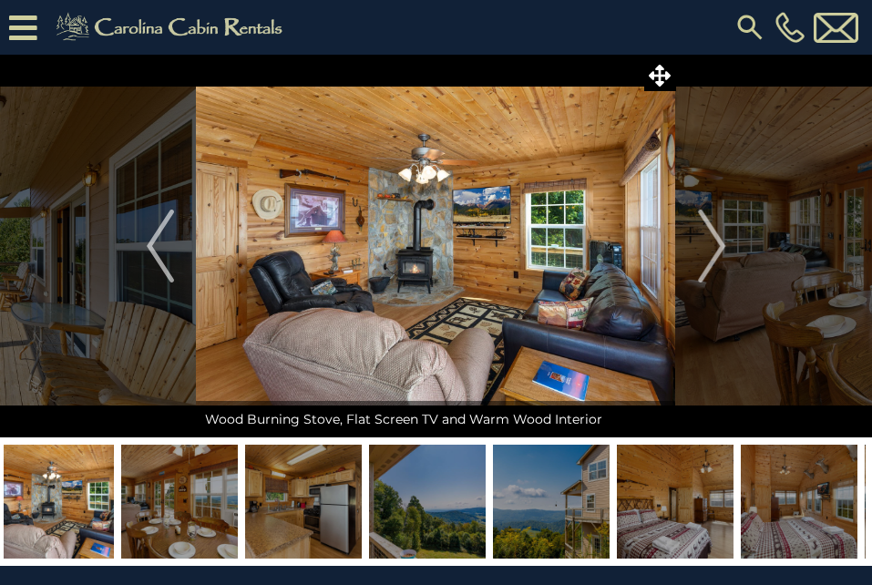
drag, startPoint x: 660, startPoint y: 486, endPoint x: 152, endPoint y: 493, distance: 508.4
click at [617, 493] on img at bounding box center [675, 502] width 117 height 114
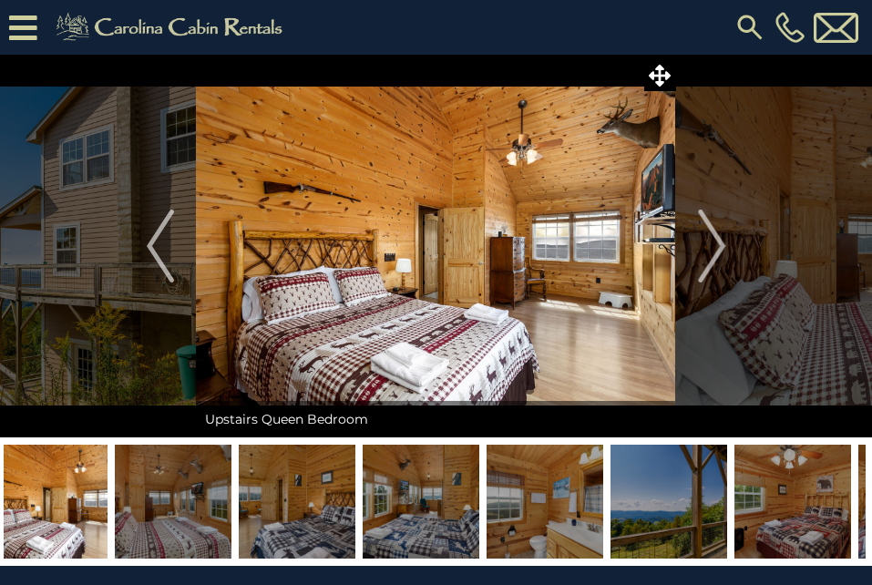
drag, startPoint x: 681, startPoint y: 488, endPoint x: 210, endPoint y: 501, distance: 471.2
click at [610, 501] on img at bounding box center [668, 502] width 117 height 114
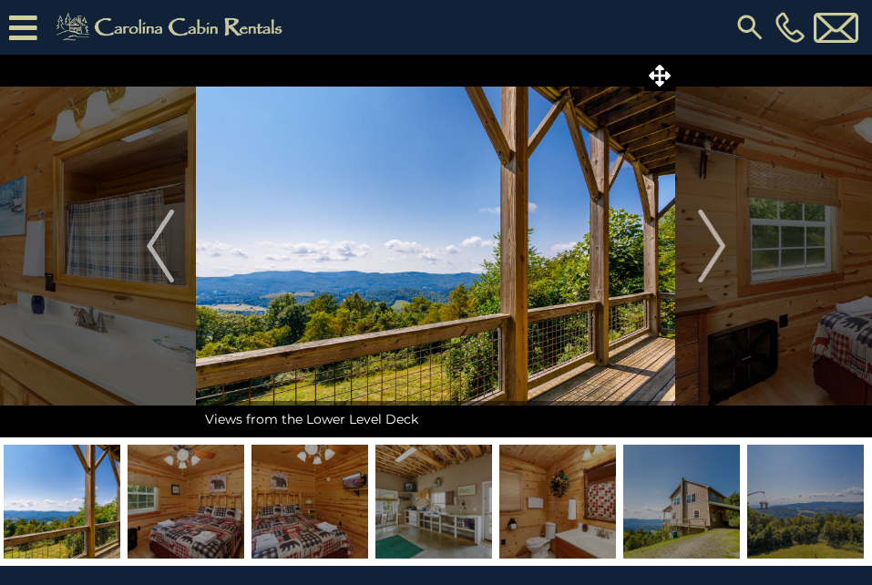
drag, startPoint x: 674, startPoint y: 490, endPoint x: 382, endPoint y: 510, distance: 293.1
click at [382, 510] on div at bounding box center [433, 502] width 5823 height 114
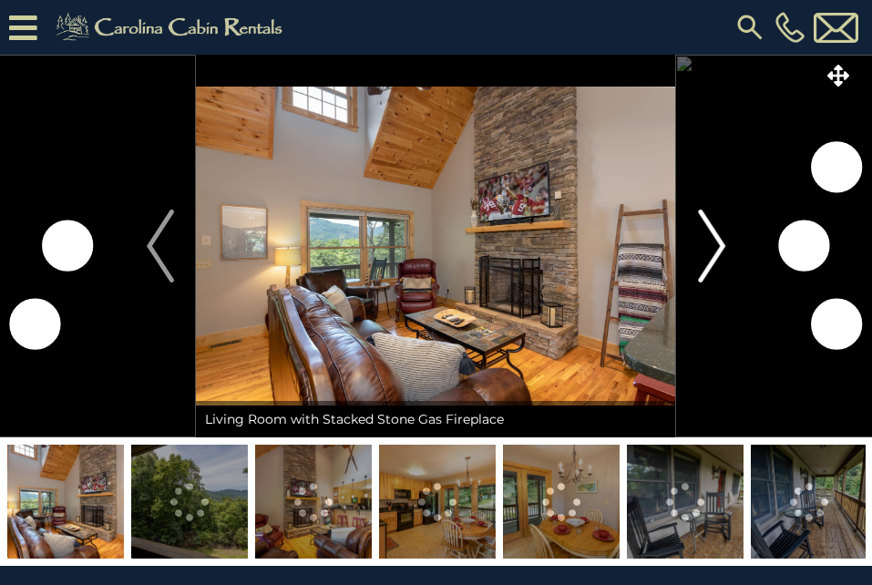
click at [712, 248] on img "Next" at bounding box center [711, 246] width 27 height 73
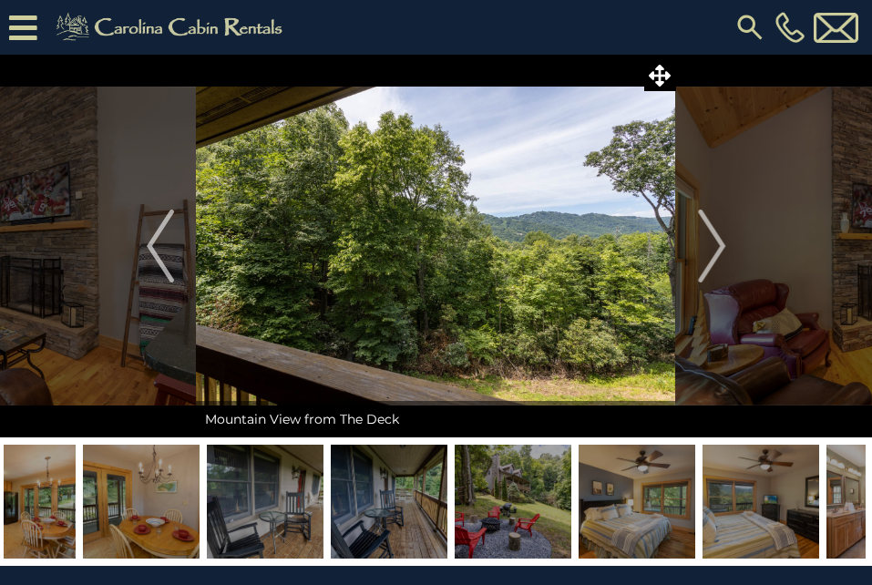
drag, startPoint x: 511, startPoint y: 487, endPoint x: 343, endPoint y: 491, distance: 168.6
click at [343, 491] on img at bounding box center [389, 502] width 117 height 114
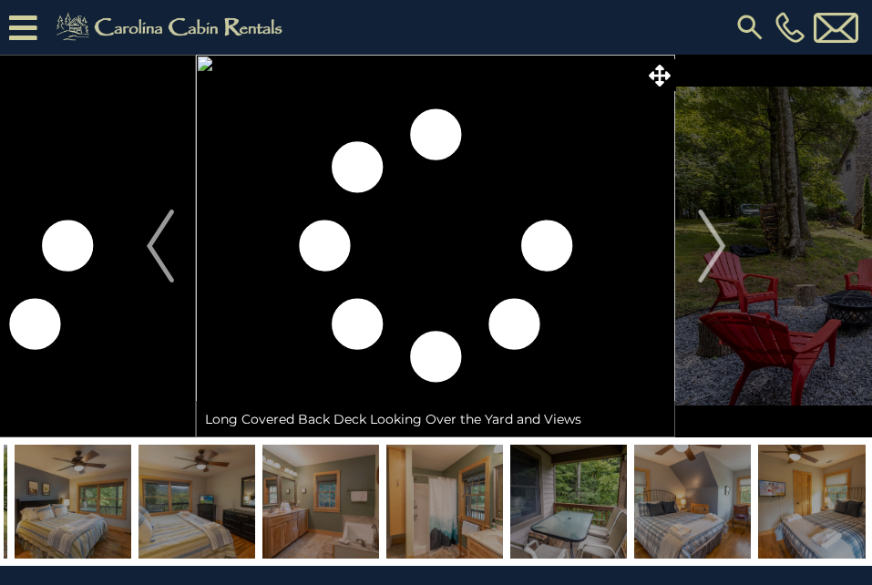
drag, startPoint x: 652, startPoint y: 500, endPoint x: 473, endPoint y: 515, distance: 180.1
click at [473, 515] on img at bounding box center [444, 502] width 117 height 114
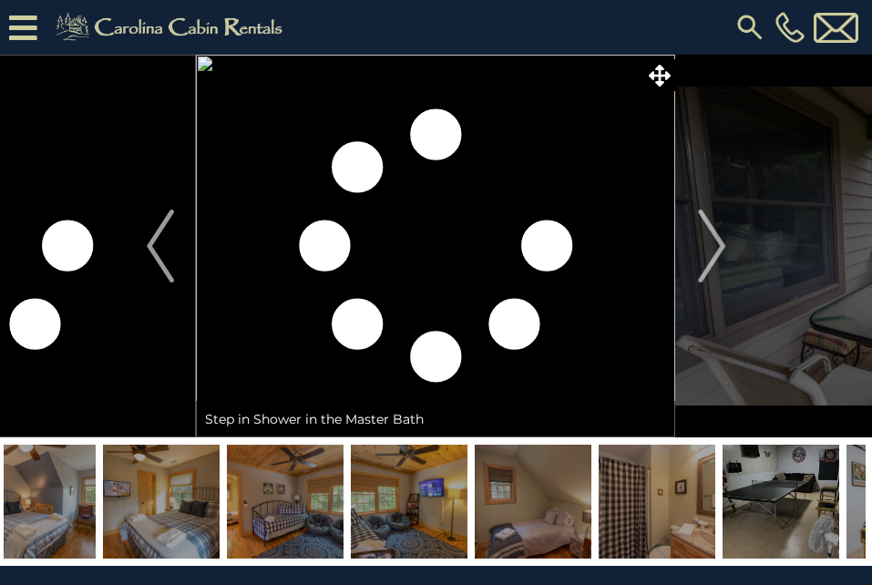
drag, startPoint x: 748, startPoint y: 503, endPoint x: 472, endPoint y: 516, distance: 276.3
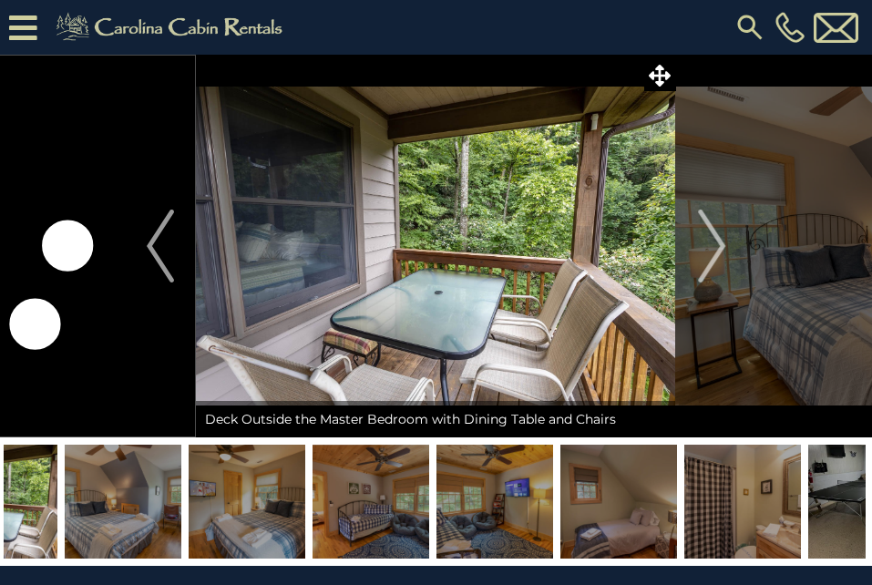
drag, startPoint x: 383, startPoint y: 516, endPoint x: 369, endPoint y: 509, distance: 15.1
click at [378, 516] on img at bounding box center [370, 502] width 117 height 114
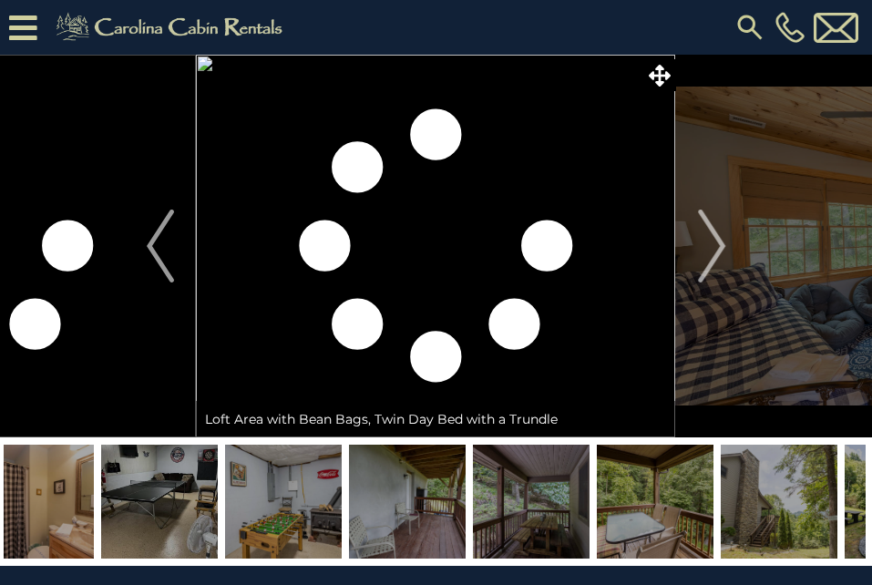
drag, startPoint x: 764, startPoint y: 506, endPoint x: 363, endPoint y: 535, distance: 402.8
click at [363, 535] on img at bounding box center [407, 502] width 117 height 114
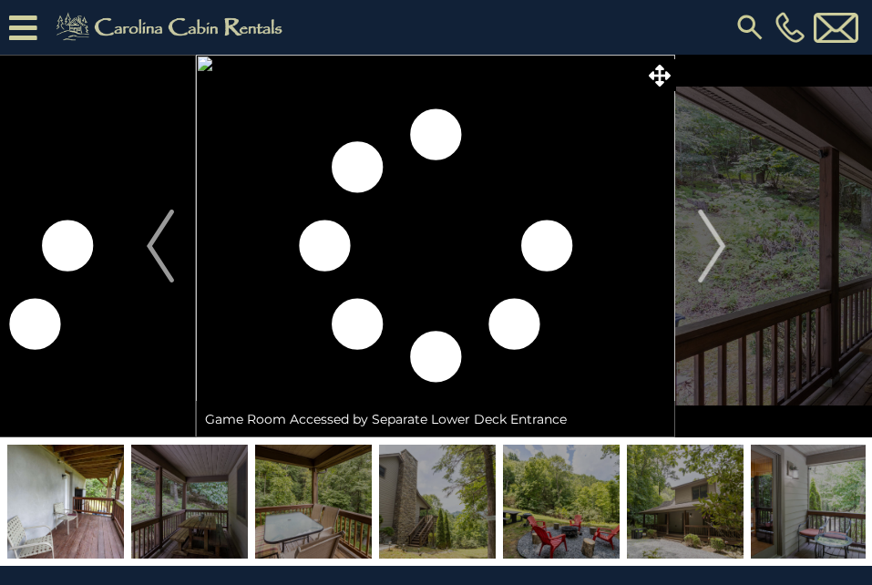
drag, startPoint x: 517, startPoint y: 523, endPoint x: 420, endPoint y: 525, distance: 96.6
click at [420, 525] on div at bounding box center [561, 502] width 8053 height 114
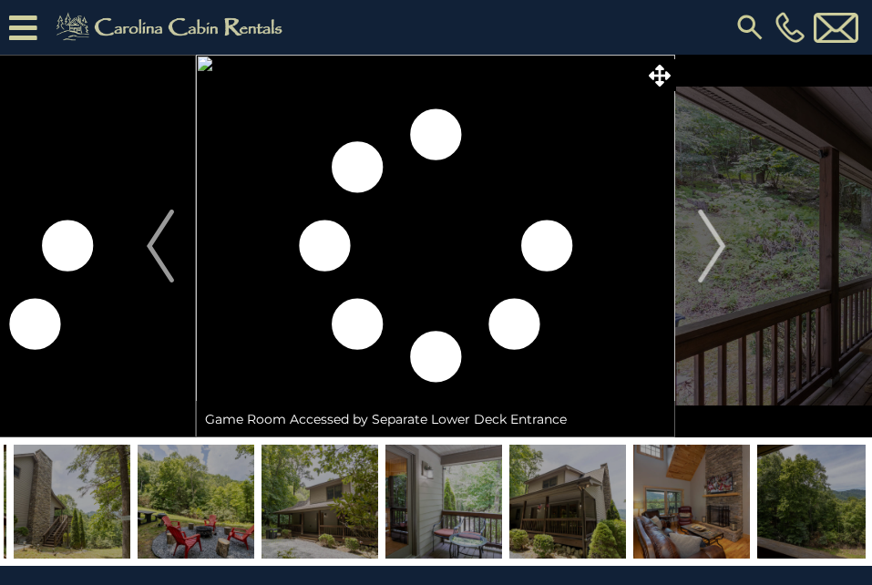
drag, startPoint x: 673, startPoint y: 515, endPoint x: 308, endPoint y: 517, distance: 365.3
click at [308, 517] on img at bounding box center [319, 502] width 117 height 114
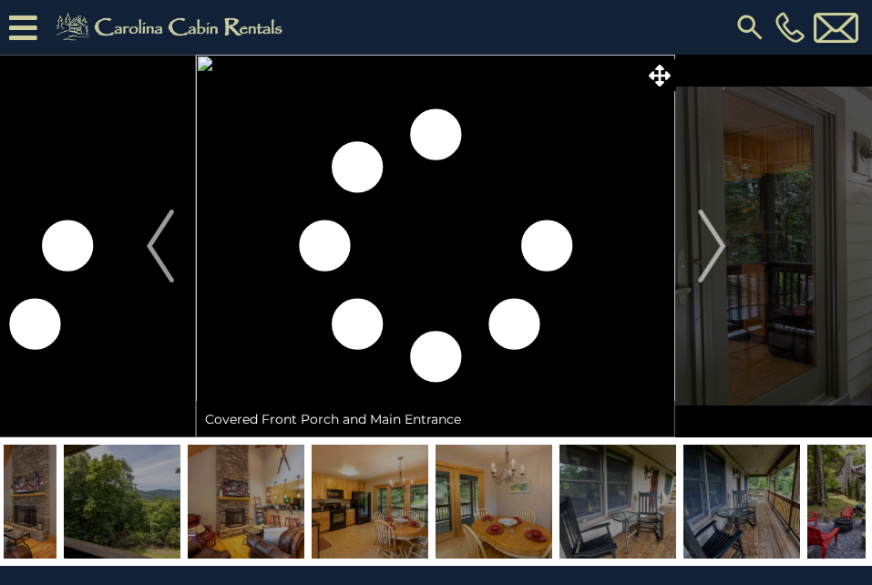
drag, startPoint x: 591, startPoint y: 491, endPoint x: 152, endPoint y: 508, distance: 439.4
click at [152, 508] on img at bounding box center [122, 502] width 117 height 114
